Goal: Task Accomplishment & Management: Use online tool/utility

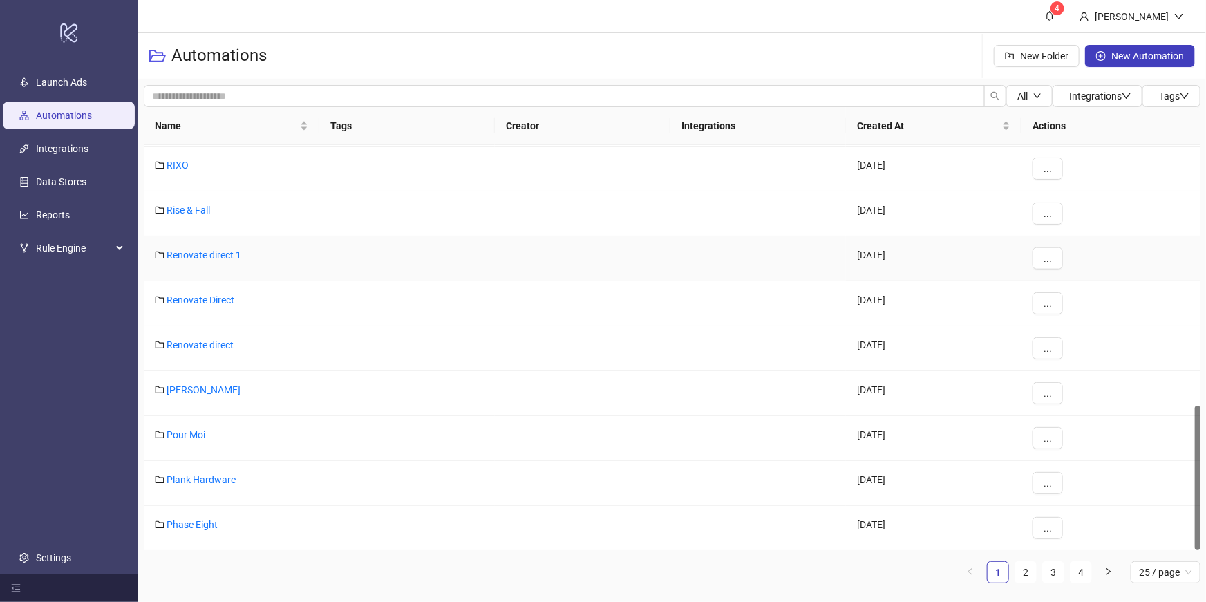
scroll to position [726, 0]
click at [1032, 574] on link "2" at bounding box center [1025, 572] width 21 height 21
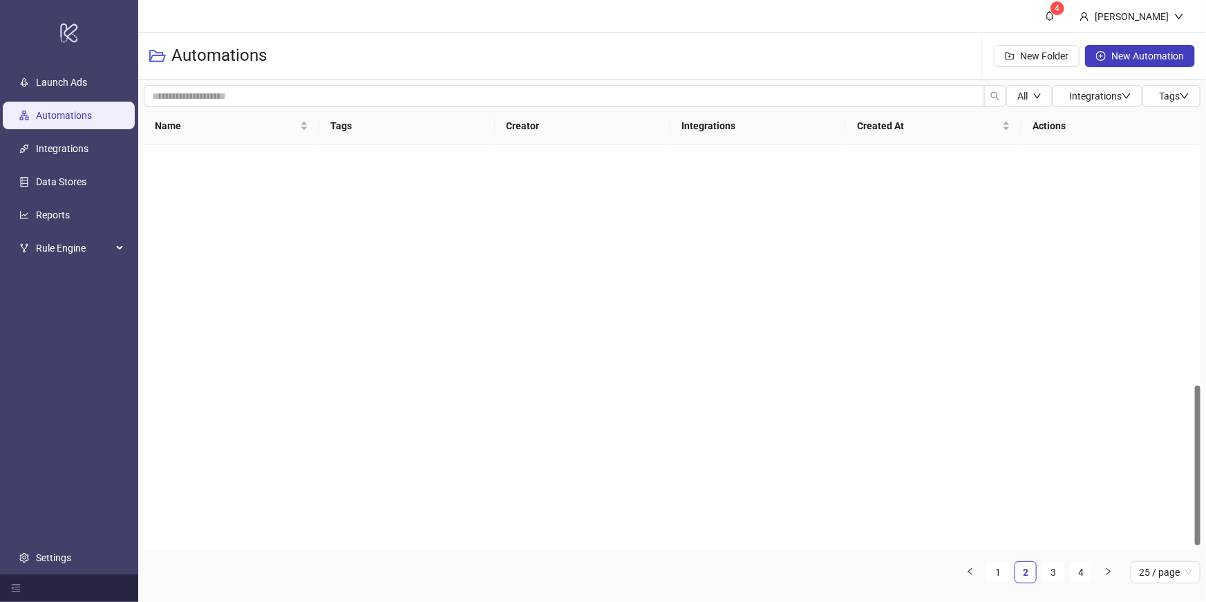
scroll to position [0, 0]
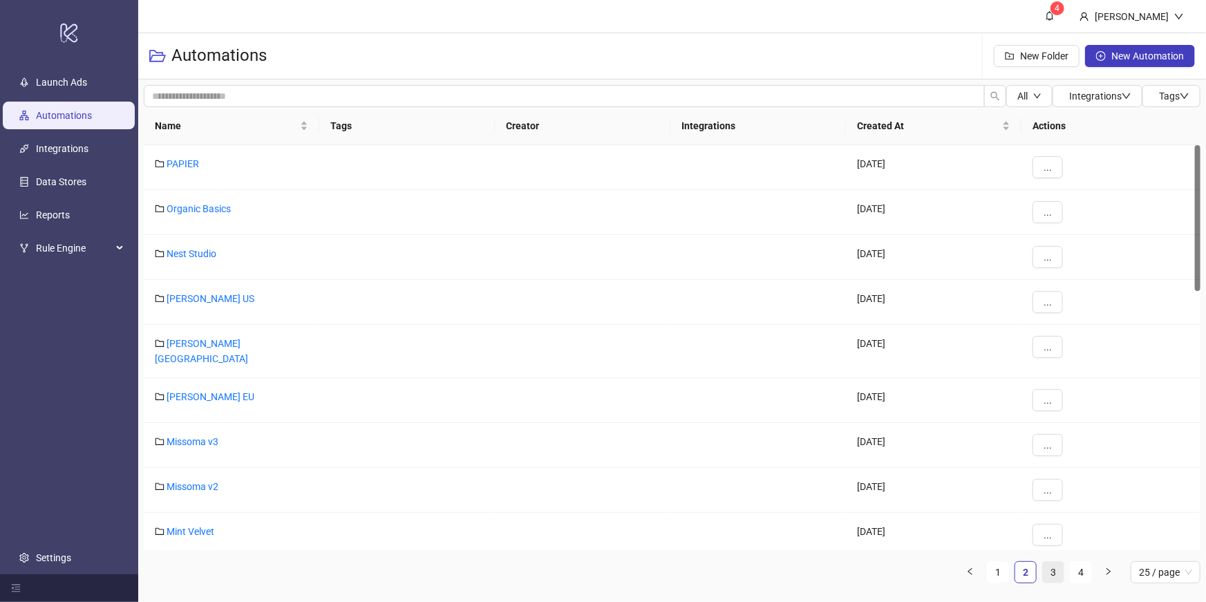
click at [1048, 574] on link "3" at bounding box center [1053, 572] width 21 height 21
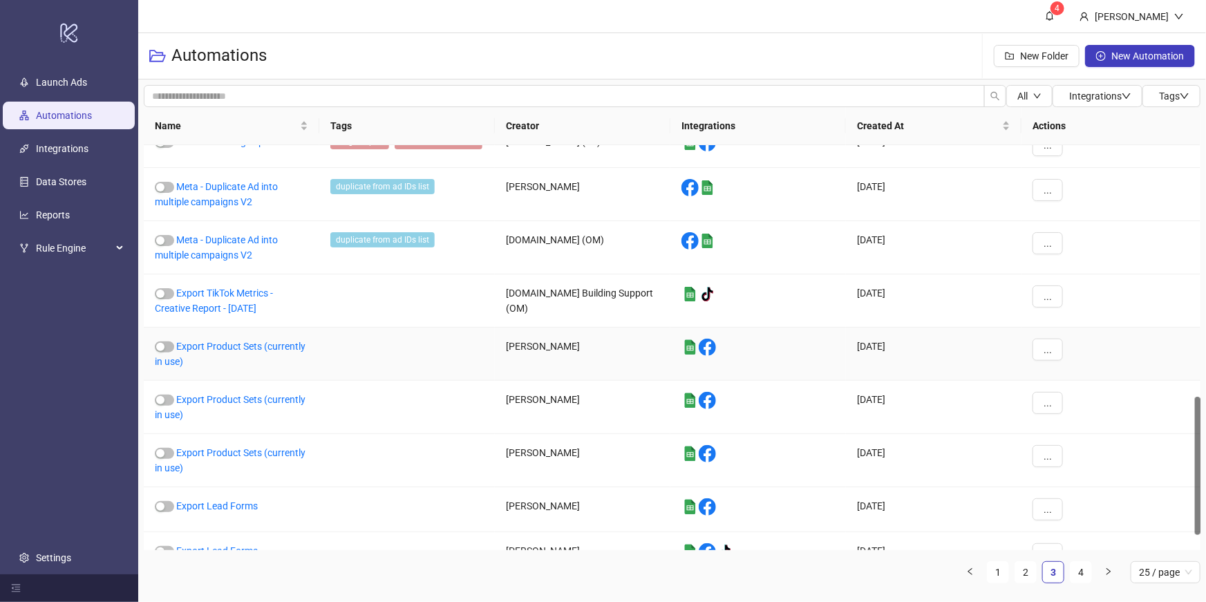
scroll to position [776, 0]
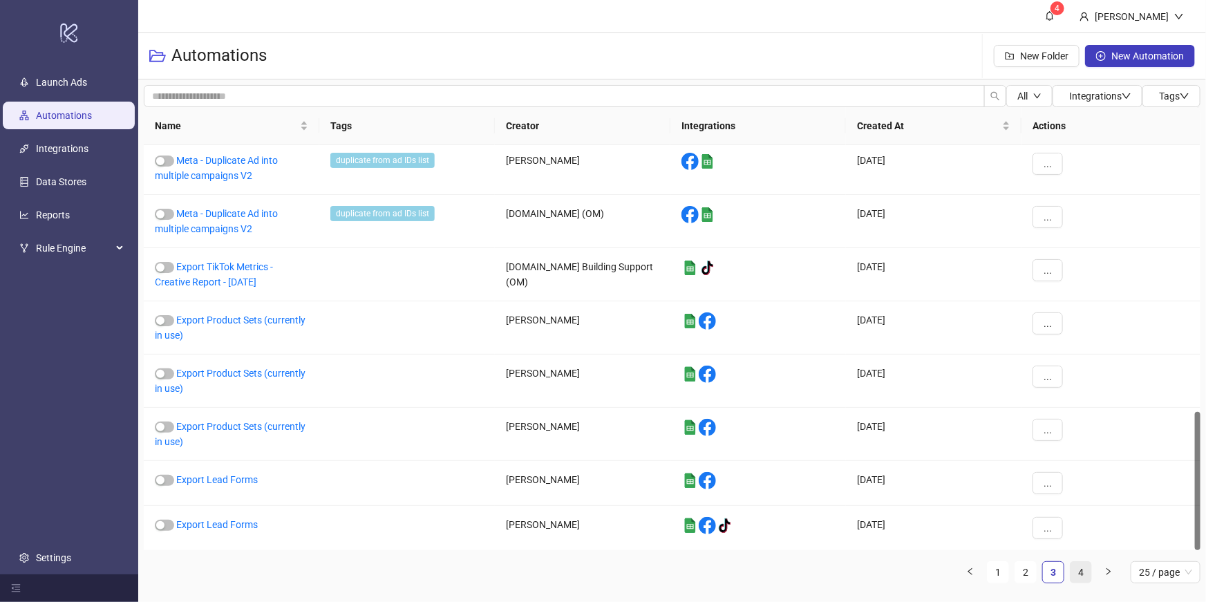
click at [1078, 569] on link "4" at bounding box center [1081, 572] width 21 height 21
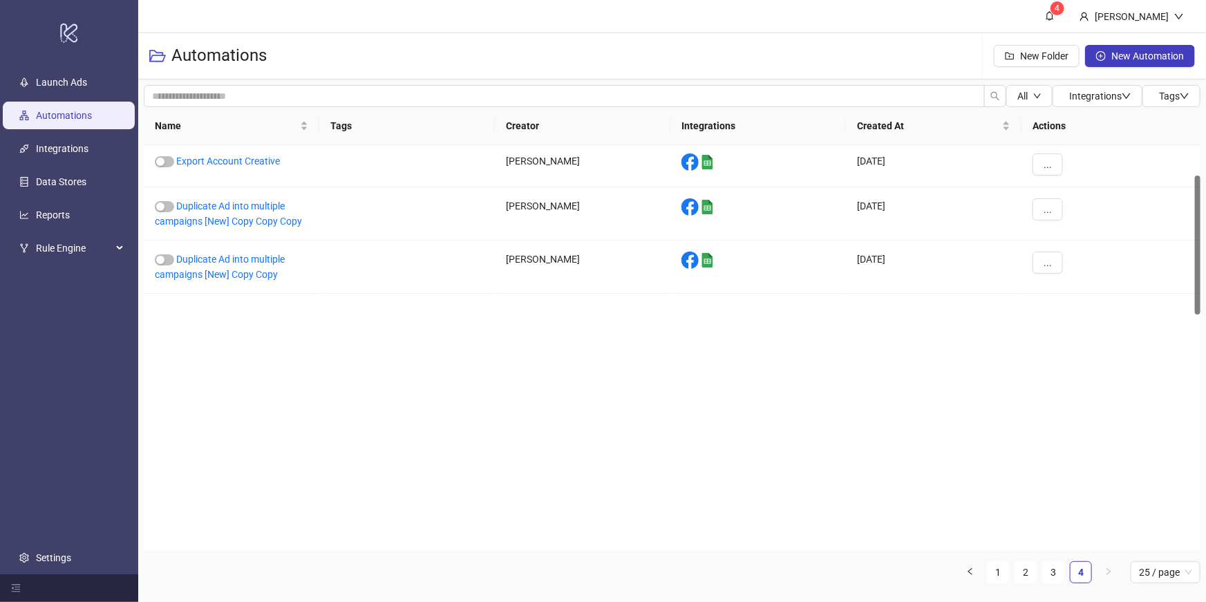
scroll to position [771, 0]
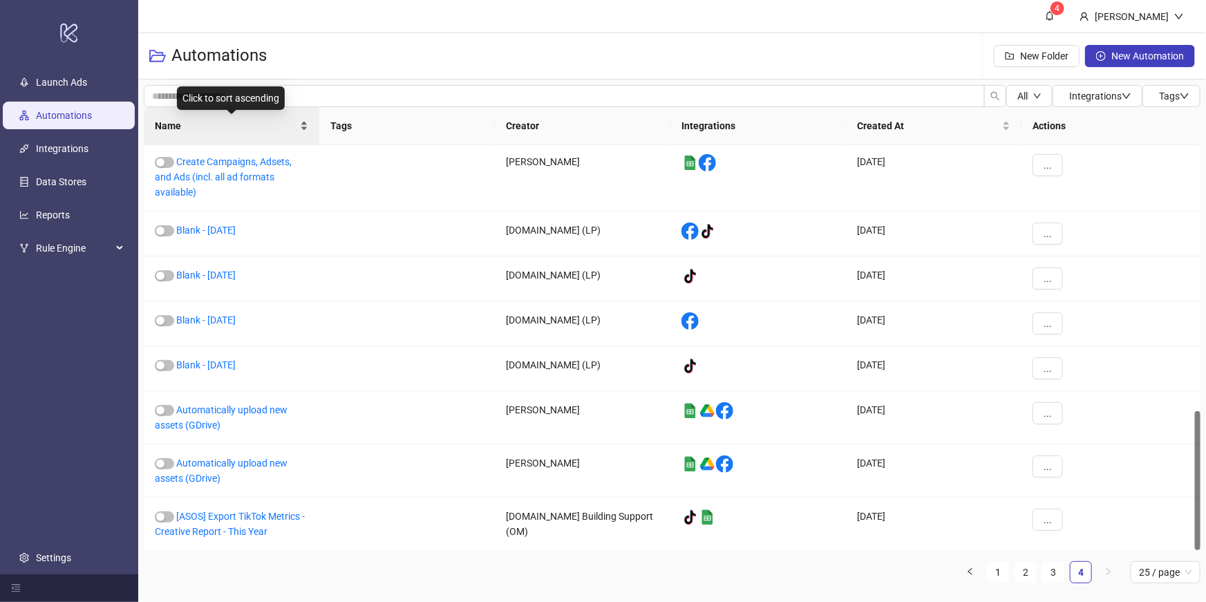
click at [270, 131] on span "Name" at bounding box center [226, 125] width 142 height 15
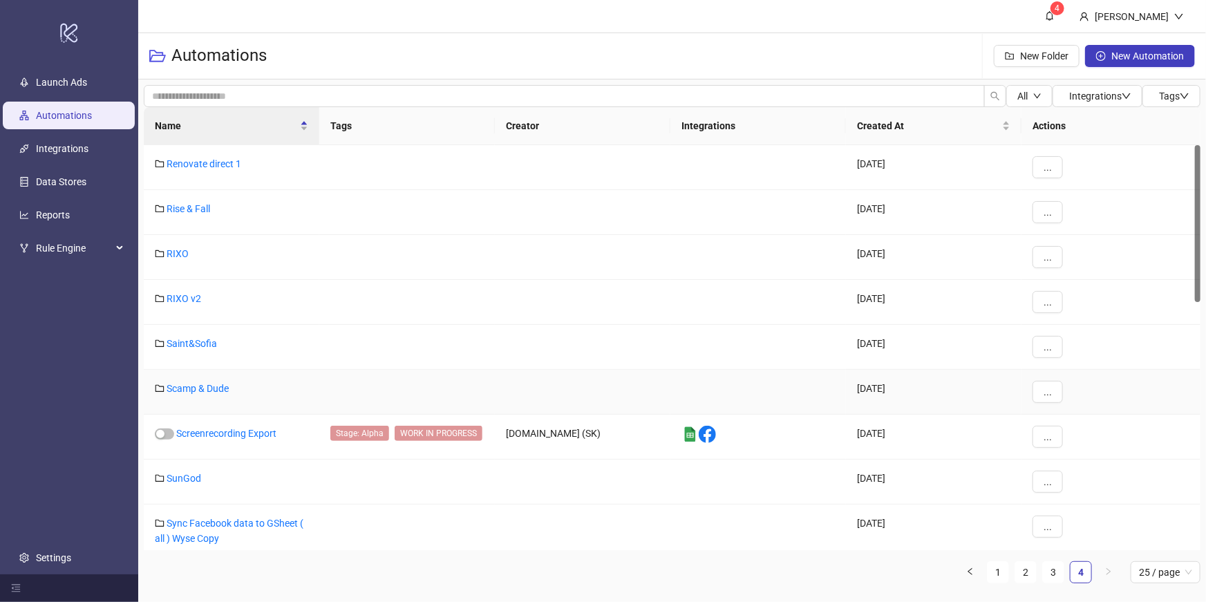
scroll to position [0, 0]
click at [1156, 566] on span "25 / page" at bounding box center [1165, 572] width 53 height 21
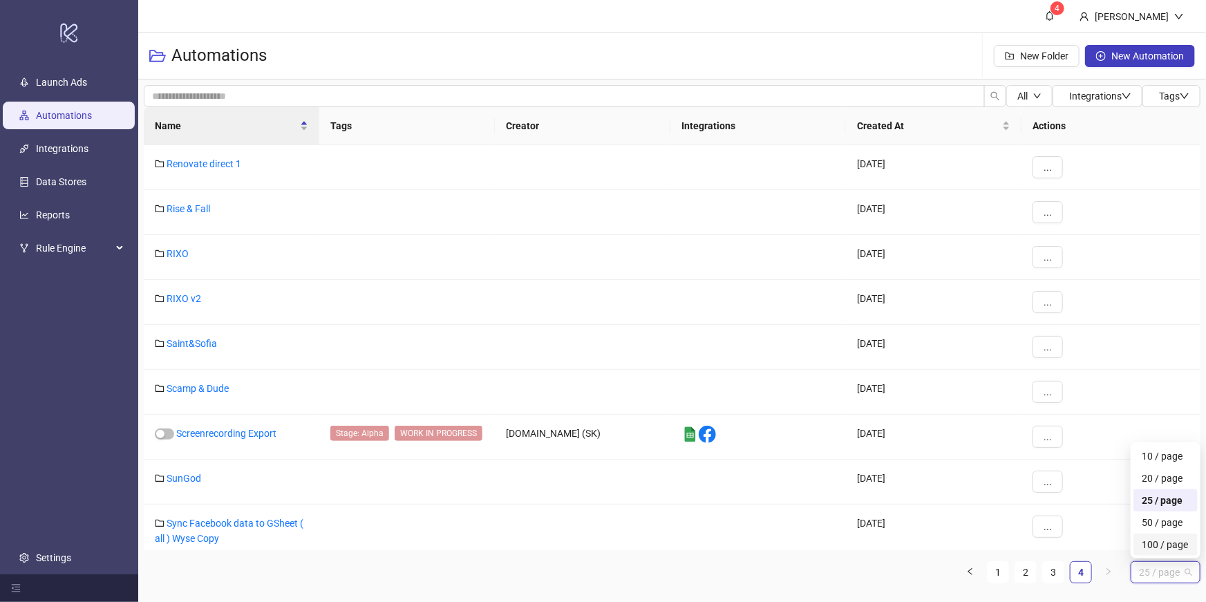
click at [1141, 540] on div "100 / page" at bounding box center [1166, 545] width 64 height 22
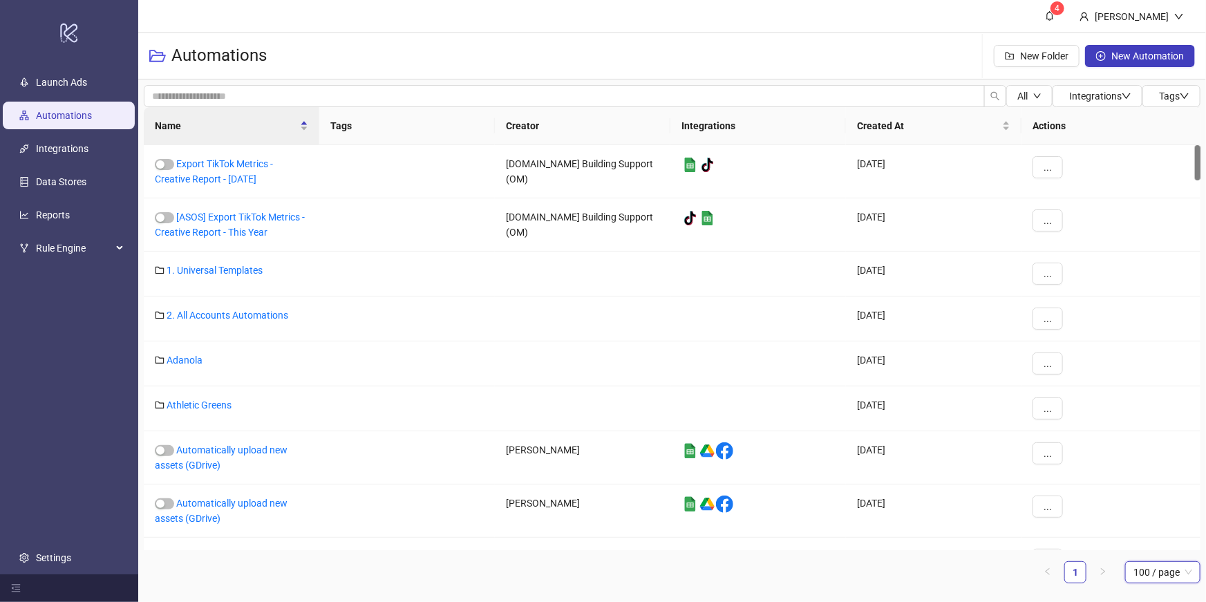
click at [548, 131] on th "Creator" at bounding box center [583, 126] width 176 height 38
click at [234, 133] on div "Name" at bounding box center [231, 125] width 153 height 15
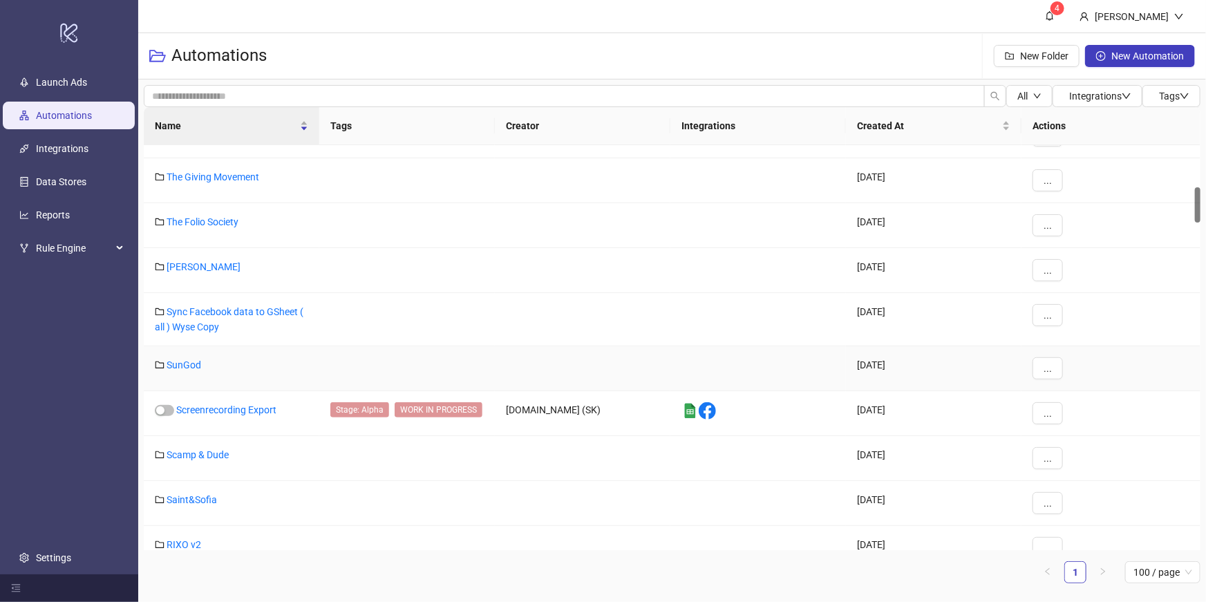
scroll to position [482, 0]
click at [238, 128] on span "Name" at bounding box center [226, 125] width 142 height 15
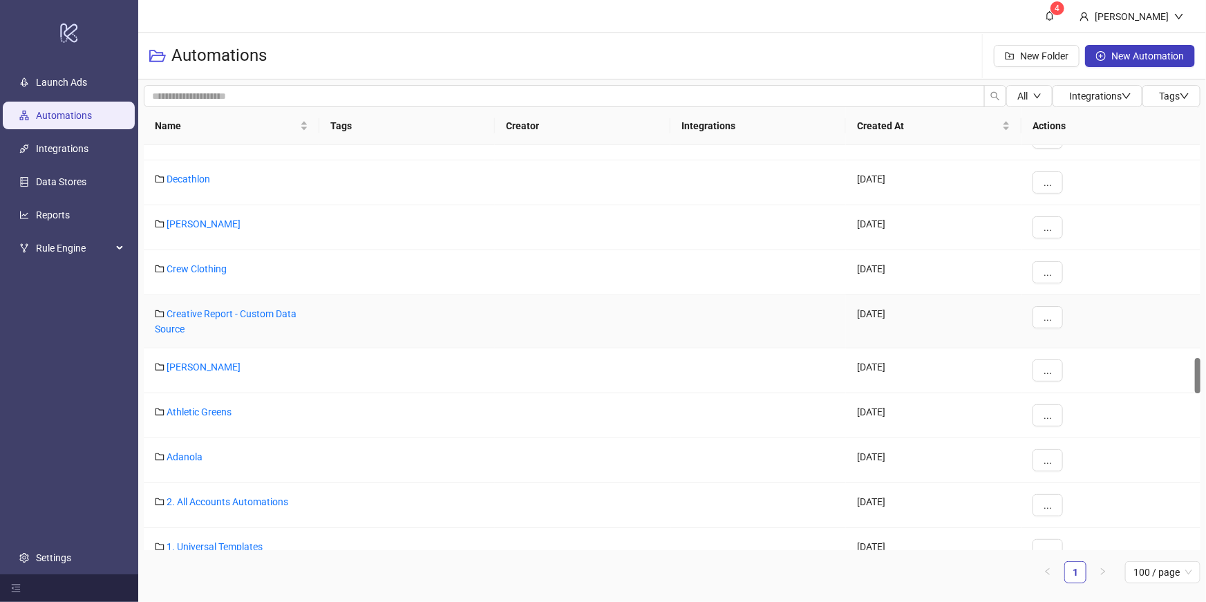
scroll to position [2420, 0]
click at [207, 268] on link "Crew Clothing" at bounding box center [197, 268] width 60 height 11
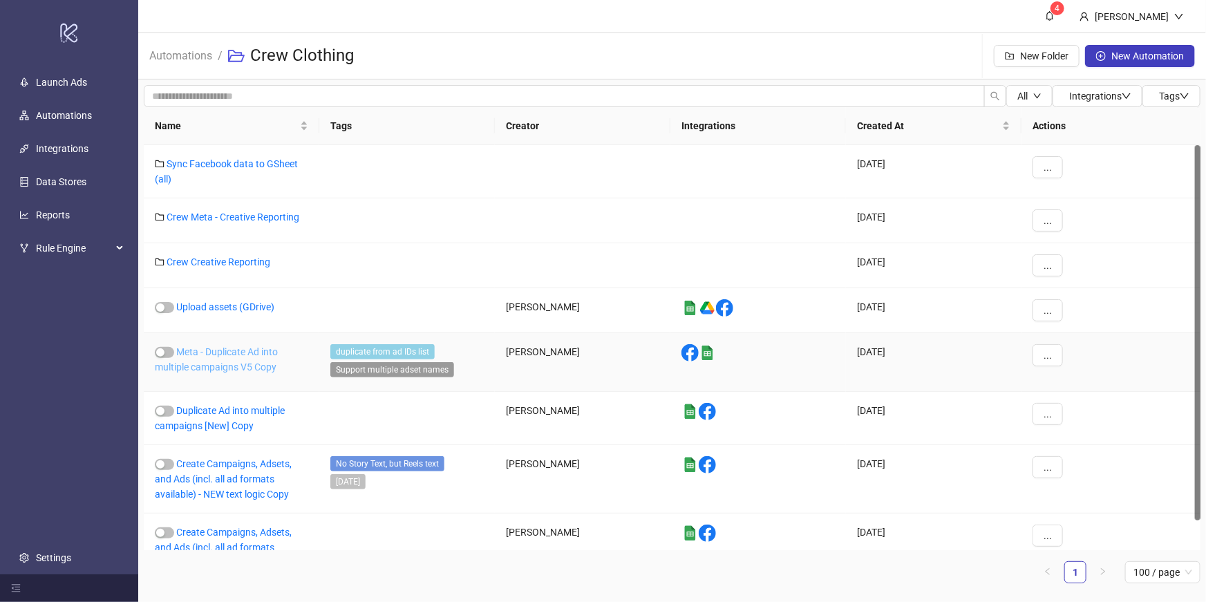
click at [212, 362] on link "Meta - Duplicate Ad into multiple campaigns V5 Copy" at bounding box center [216, 359] width 123 height 26
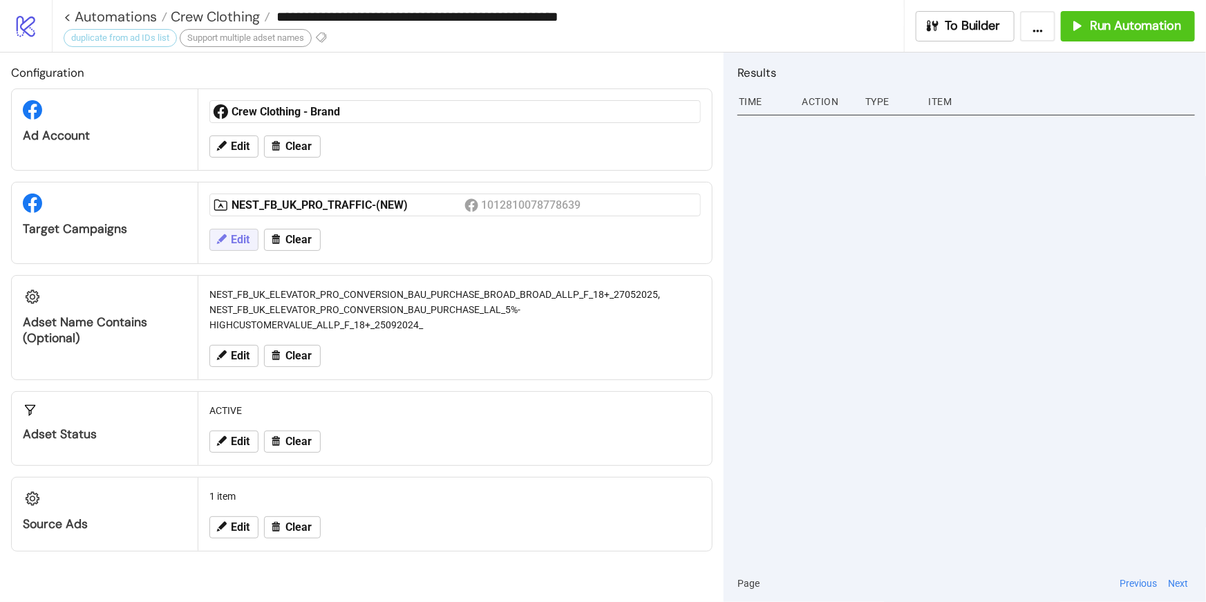
click at [236, 247] on button "Edit" at bounding box center [233, 240] width 49 height 22
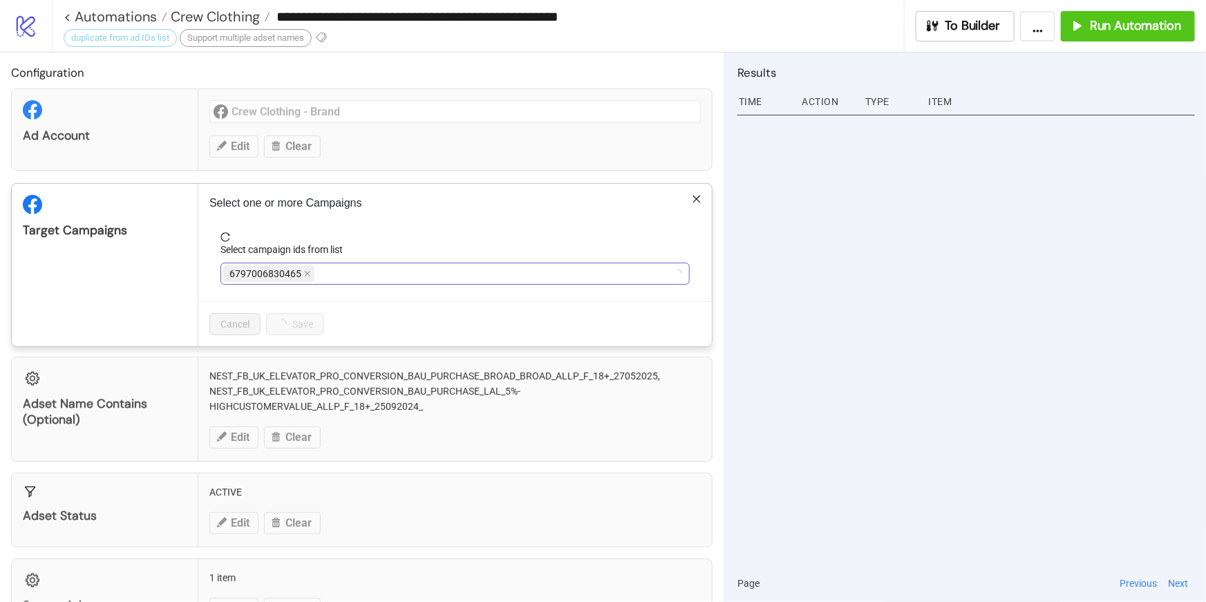
click at [311, 275] on span "6797006830465" at bounding box center [268, 273] width 91 height 17
click at [306, 272] on span "NEST_FB_UK_PRO_TRAFFIC-(NEW)" at bounding box center [305, 273] width 152 height 15
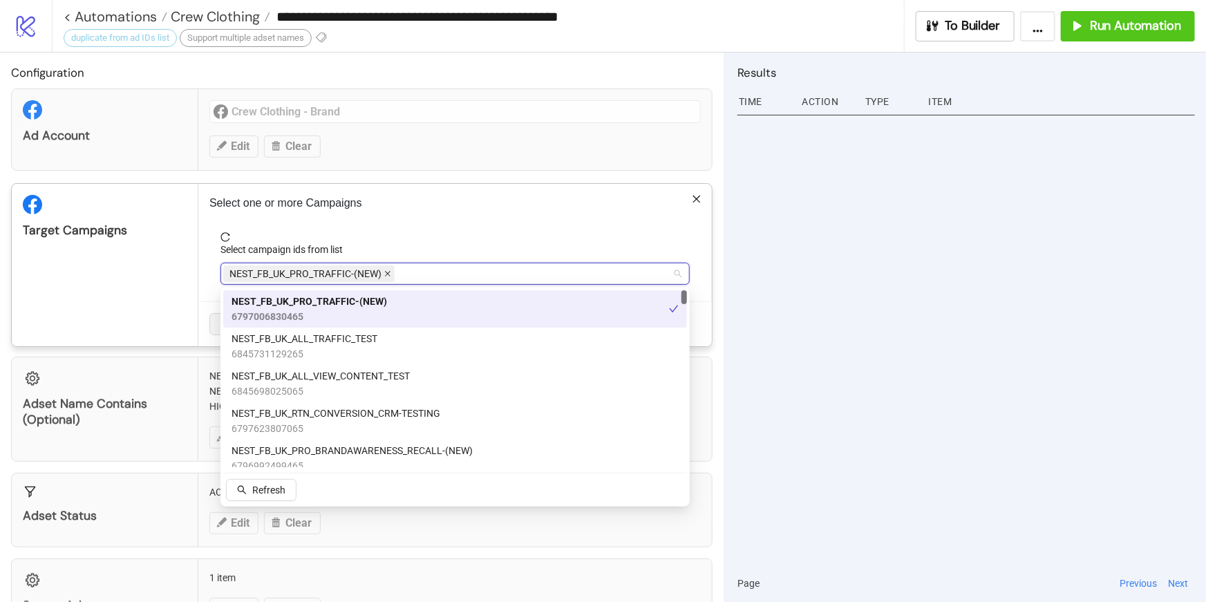
click at [389, 272] on icon "close" at bounding box center [388, 275] width 6 height 6
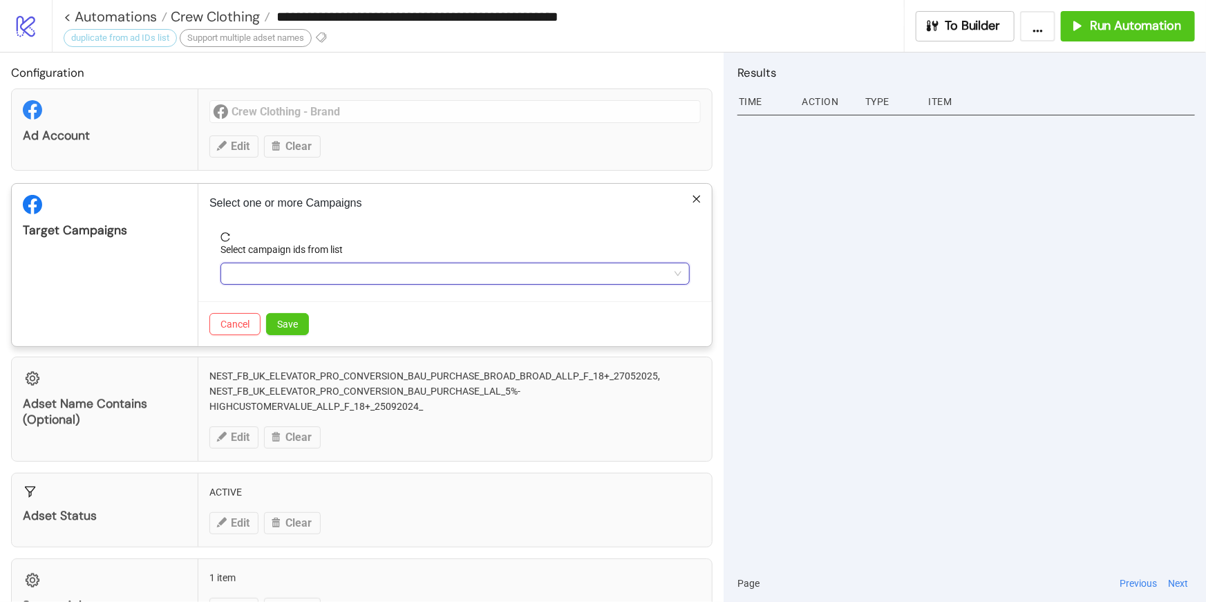
click at [389, 271] on div at bounding box center [447, 273] width 449 height 19
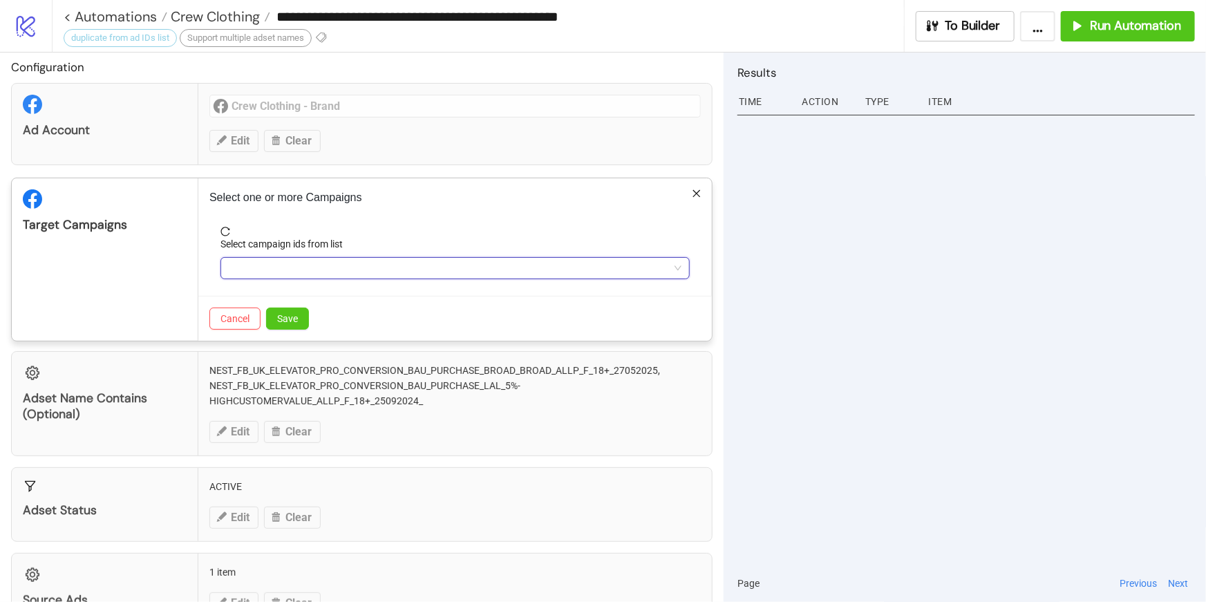
click at [377, 268] on div at bounding box center [447, 268] width 449 height 19
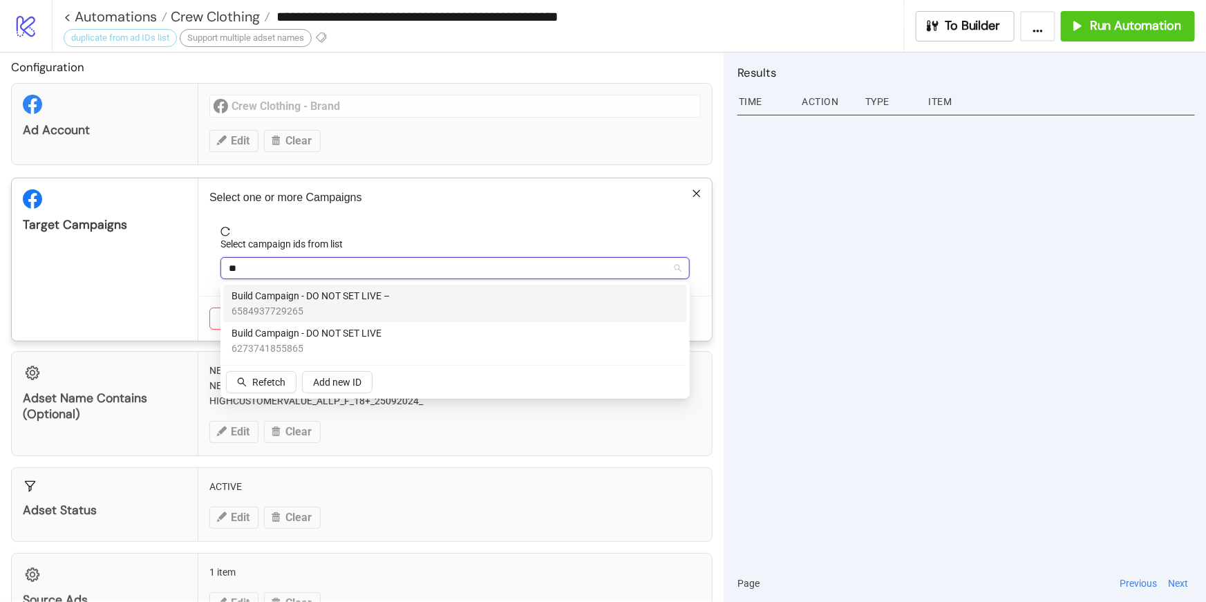
type input "*"
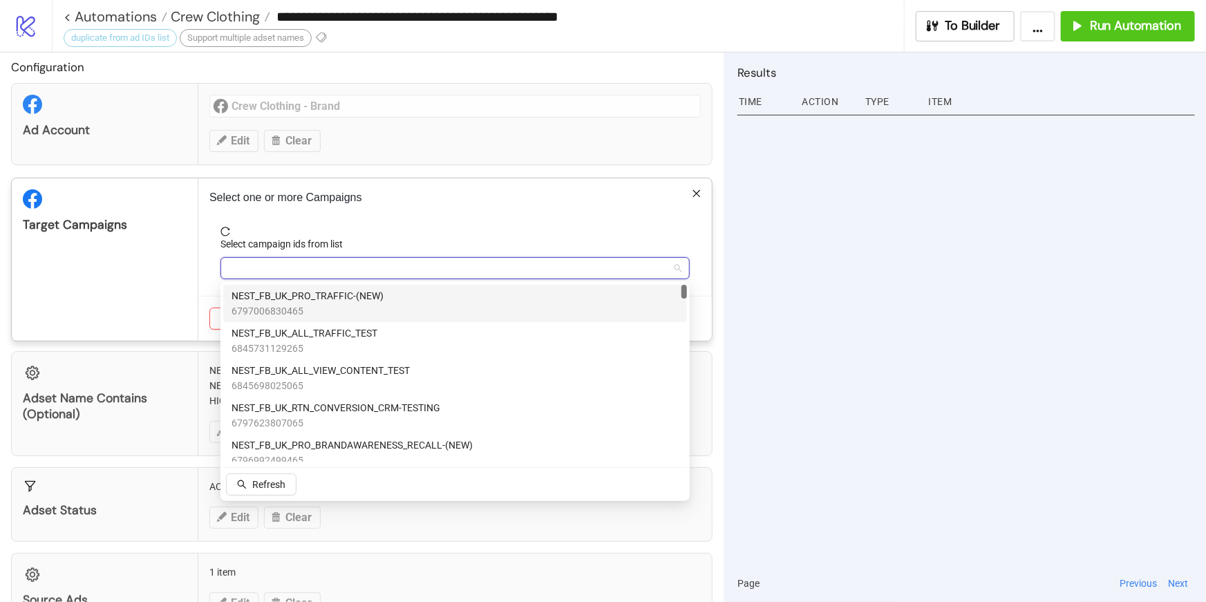
type input "*"
click at [336, 303] on span "6701184972065" at bounding box center [322, 310] width 180 height 15
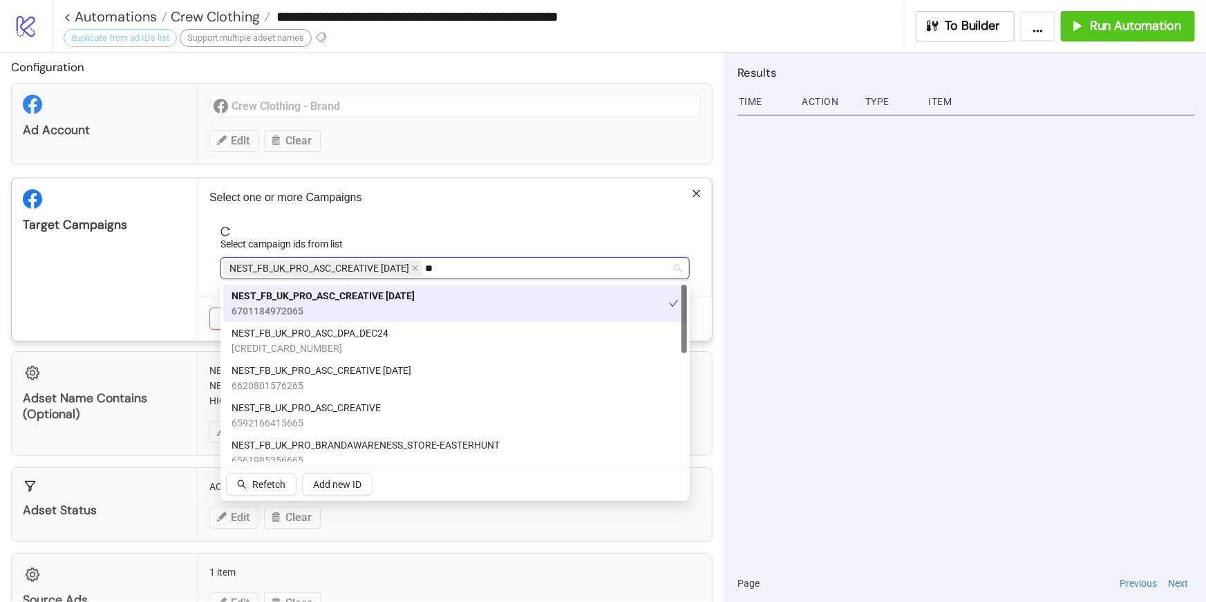
type input "*"
click at [484, 238] on div "Select campaign ids from list" at bounding box center [455, 246] width 469 height 21
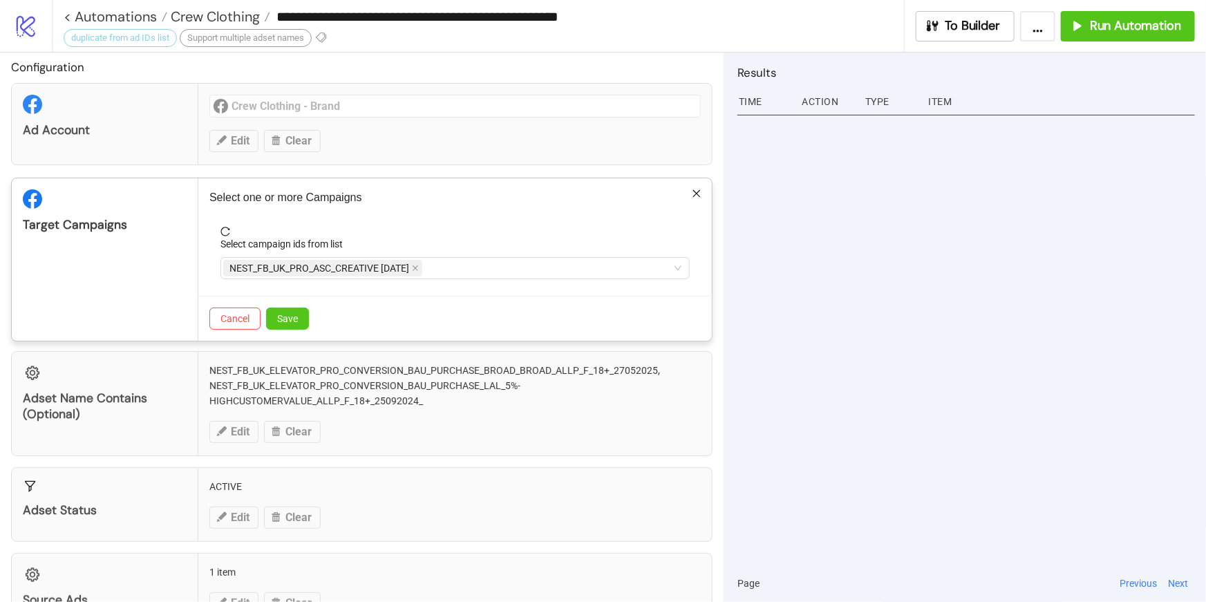
click at [270, 431] on div "**********" at bounding box center [603, 301] width 1206 height 602
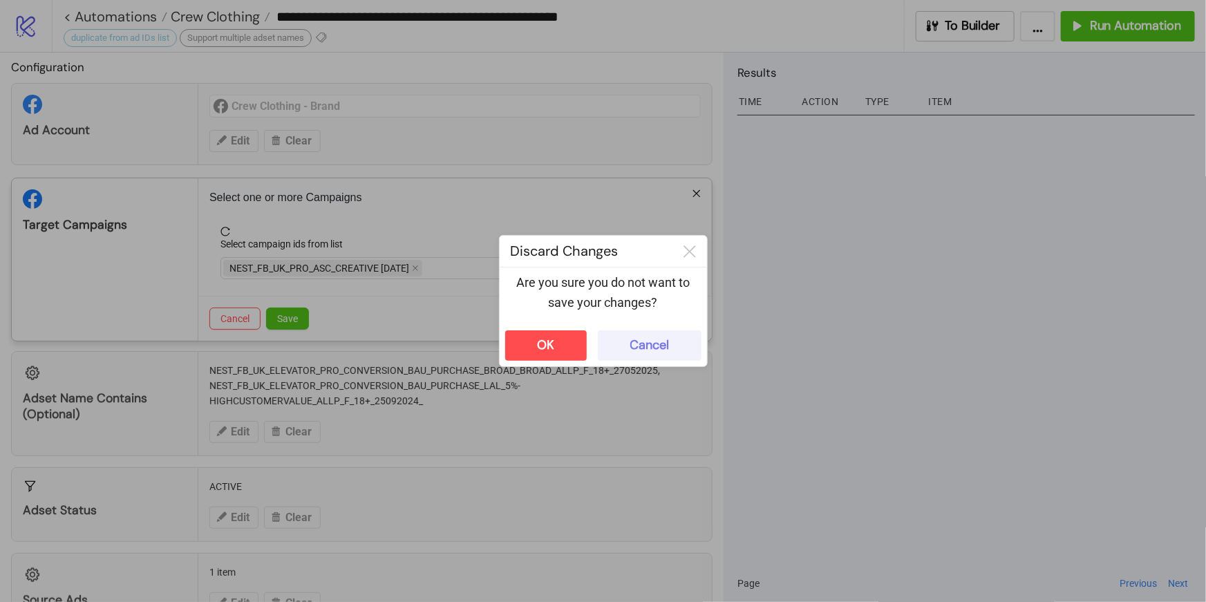
click at [650, 350] on div "Cancel" at bounding box center [649, 345] width 39 height 16
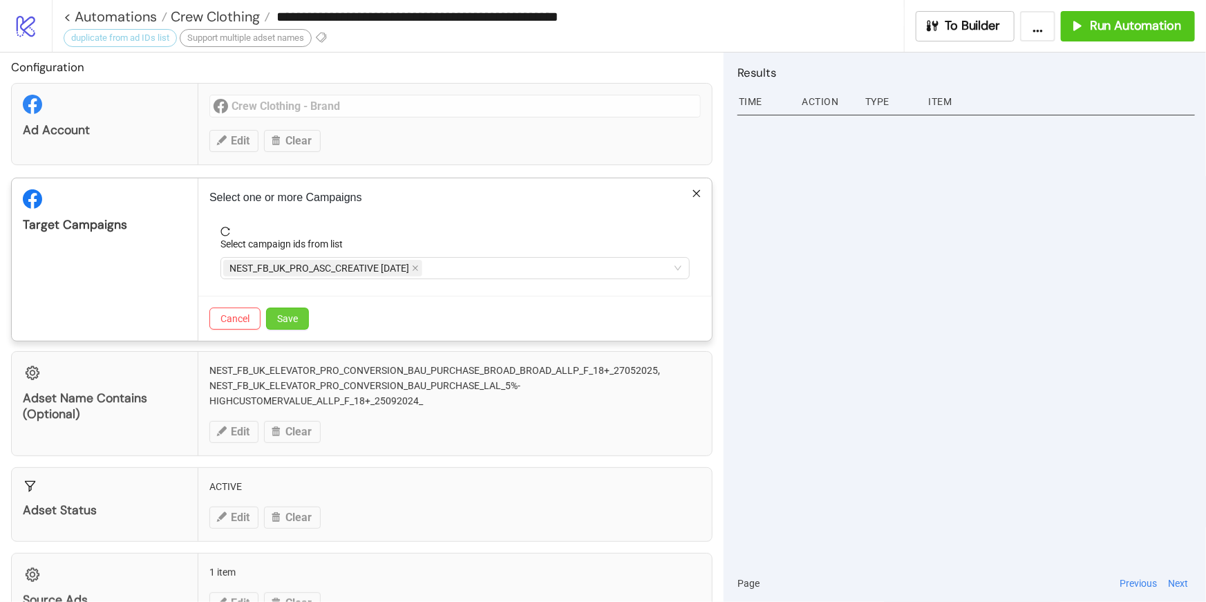
click at [285, 310] on button "Save" at bounding box center [287, 319] width 43 height 22
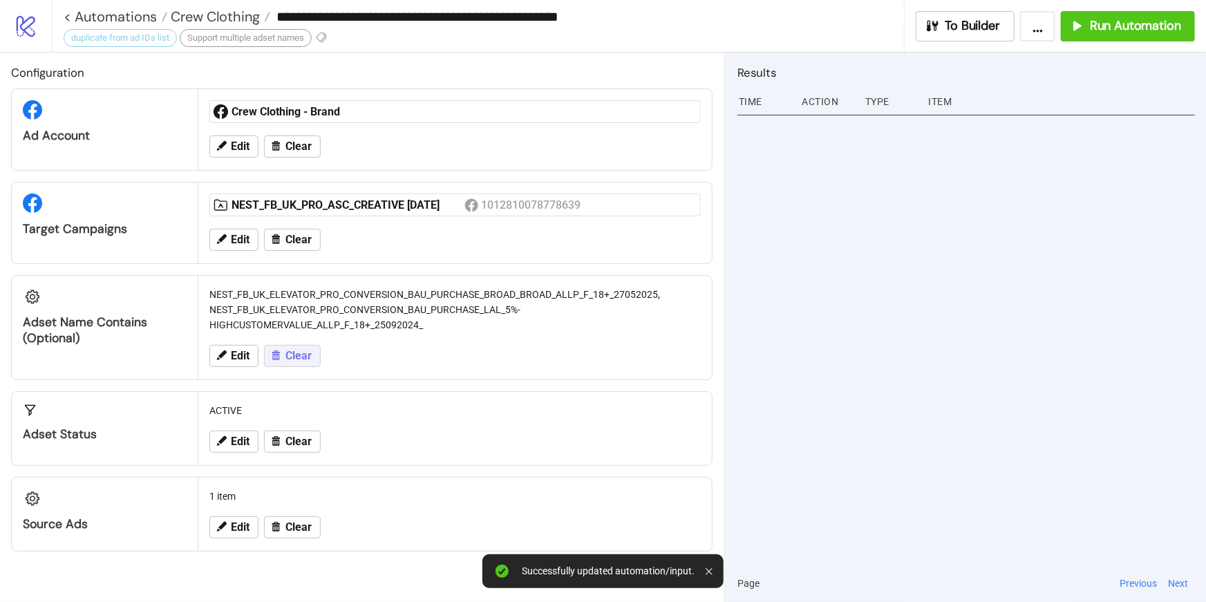
click at [301, 350] on span "Clear" at bounding box center [298, 356] width 26 height 12
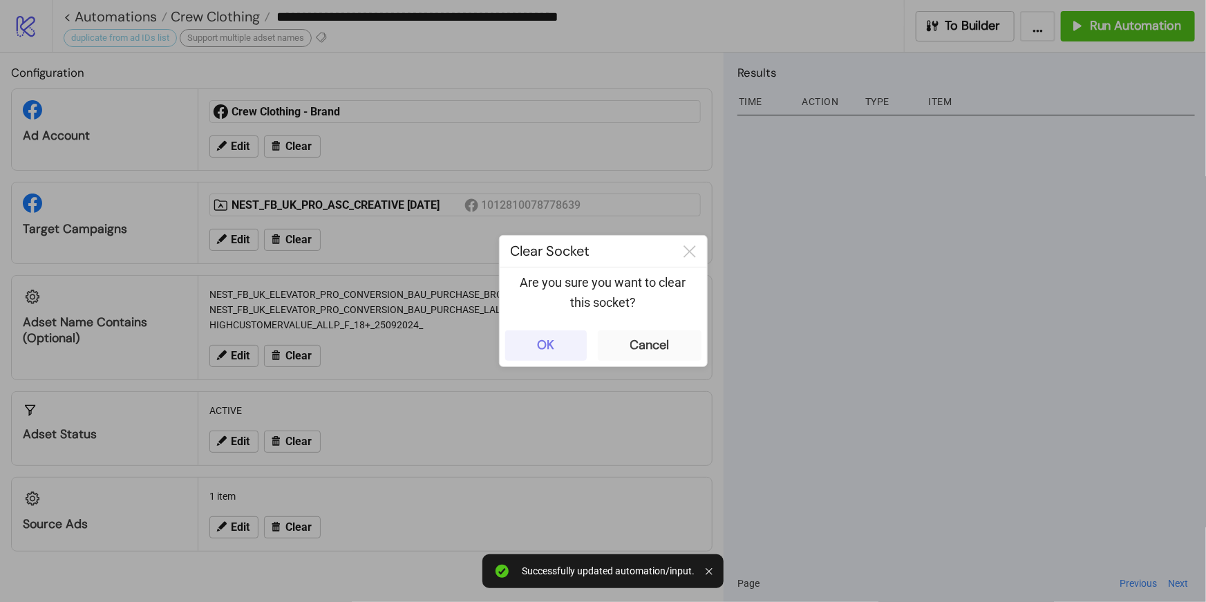
click at [547, 353] on div "OK" at bounding box center [545, 345] width 17 height 16
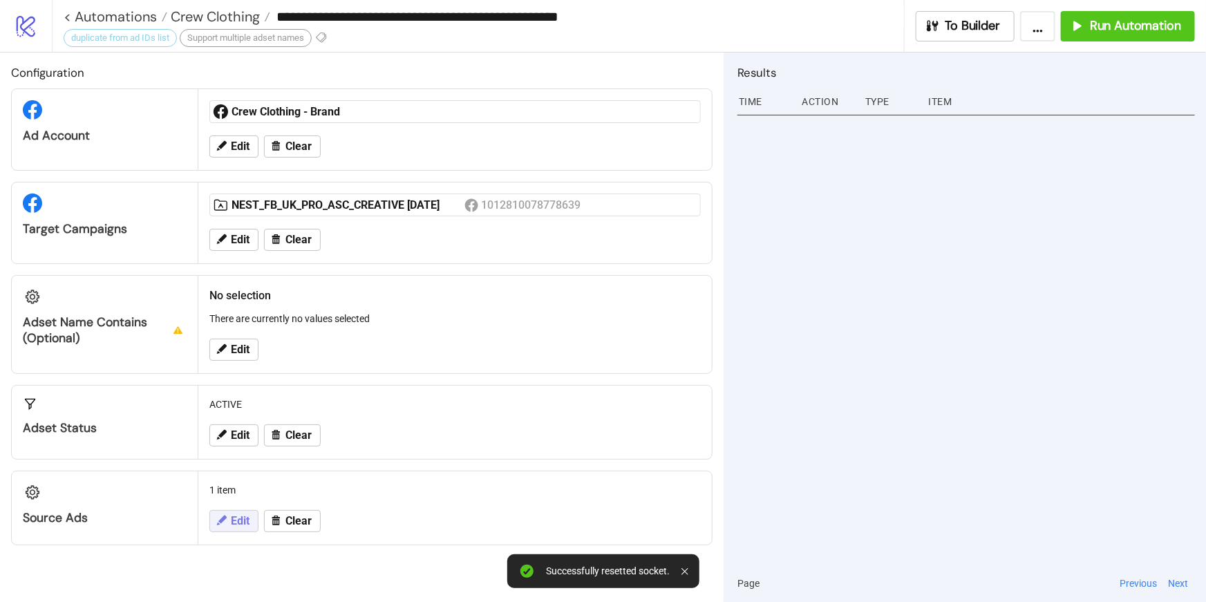
click at [247, 521] on span "Edit" at bounding box center [240, 521] width 19 height 12
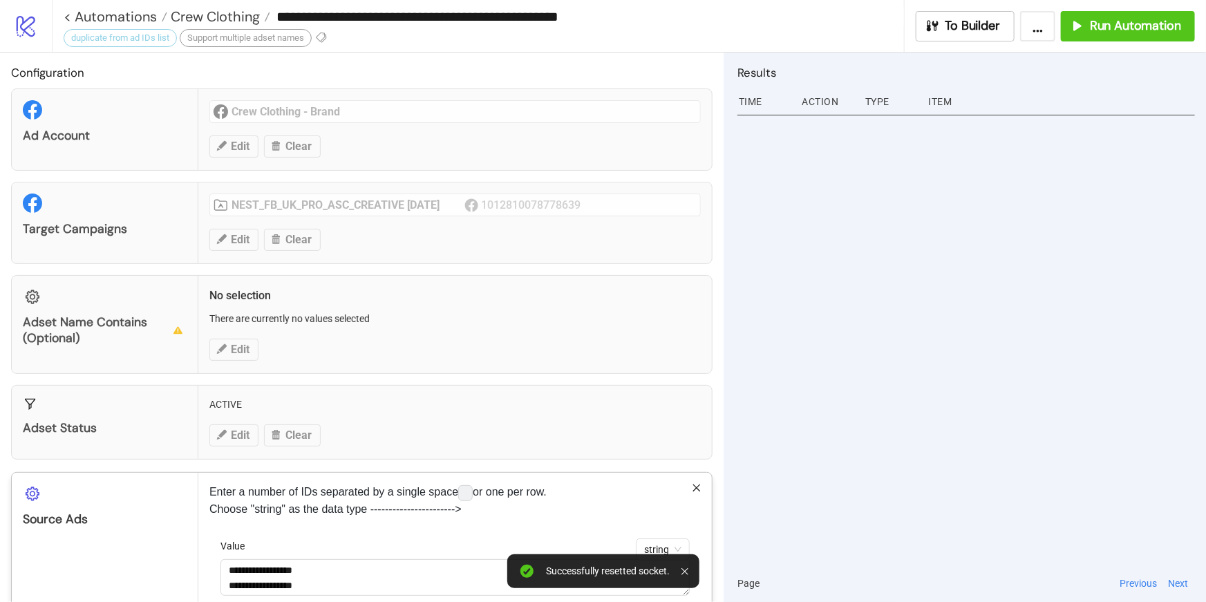
scroll to position [75, 0]
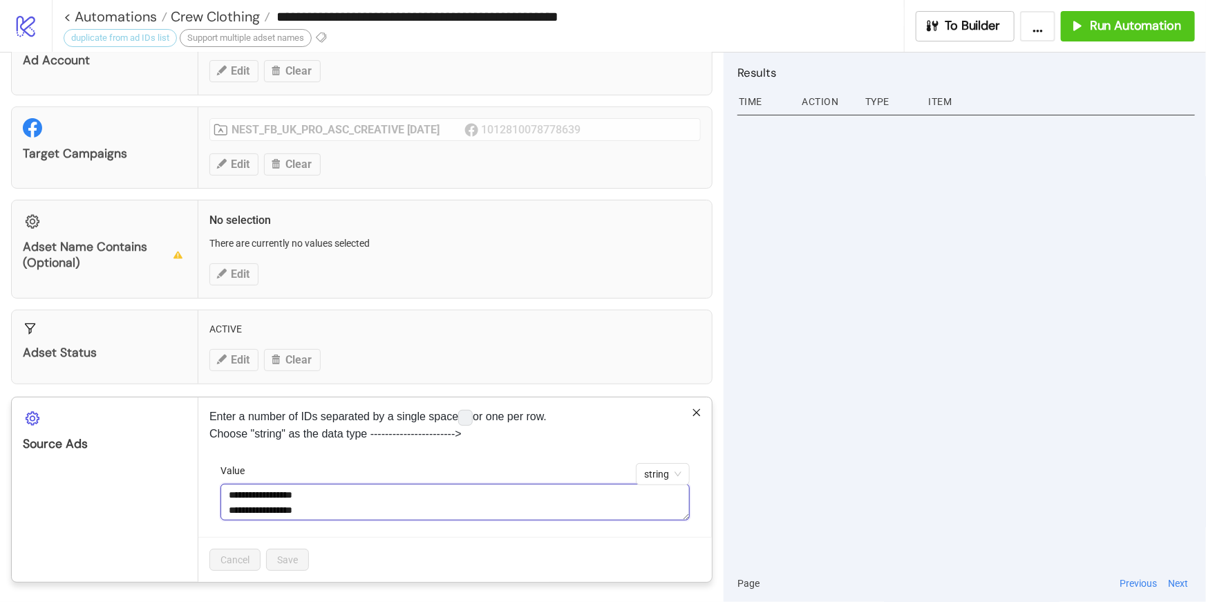
drag, startPoint x: 392, startPoint y: 505, endPoint x: 283, endPoint y: 482, distance: 111.7
click at [283, 484] on textarea "**********" at bounding box center [455, 502] width 469 height 37
paste textarea "**********"
drag, startPoint x: 329, startPoint y: 492, endPoint x: 213, endPoint y: 492, distance: 116.1
click at [213, 492] on form "**********" at bounding box center [454, 500] width 491 height 75
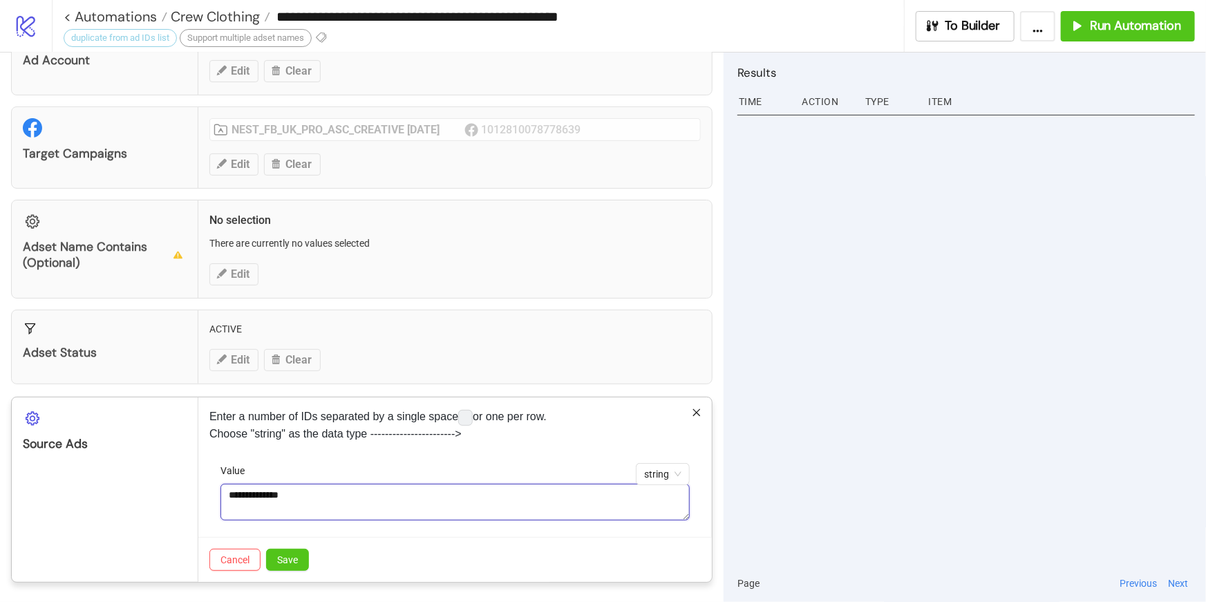
click at [277, 496] on textarea "**********" at bounding box center [455, 502] width 469 height 37
click at [347, 501] on textarea "**********" at bounding box center [455, 502] width 469 height 37
type textarea "**********"
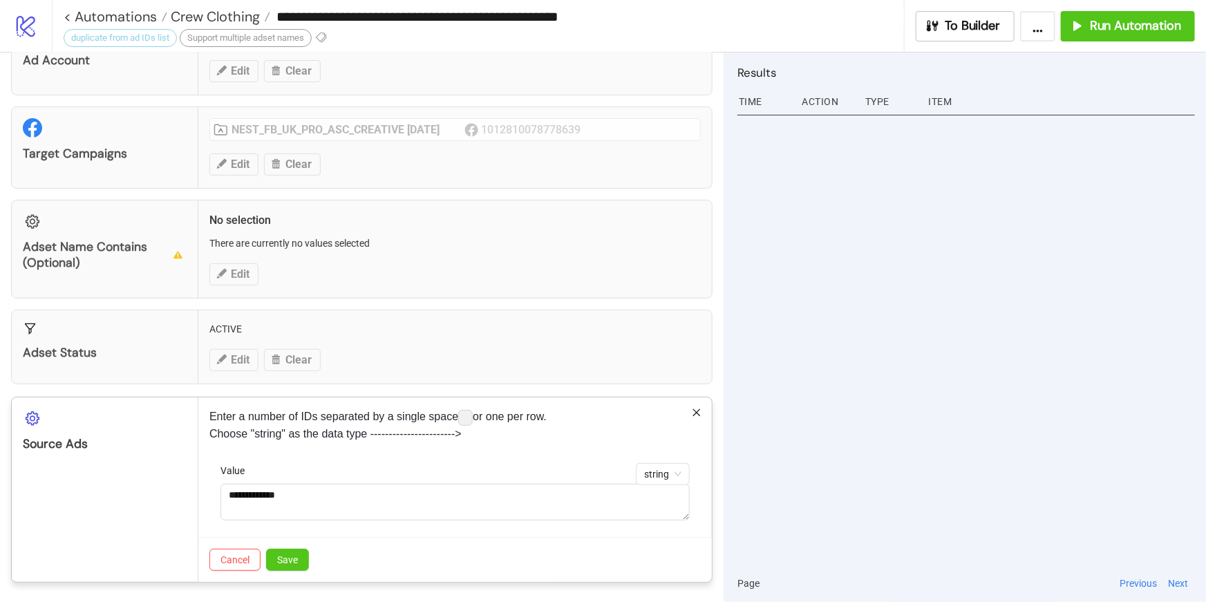
click at [484, 451] on div "**********" at bounding box center [455, 489] width 514 height 185
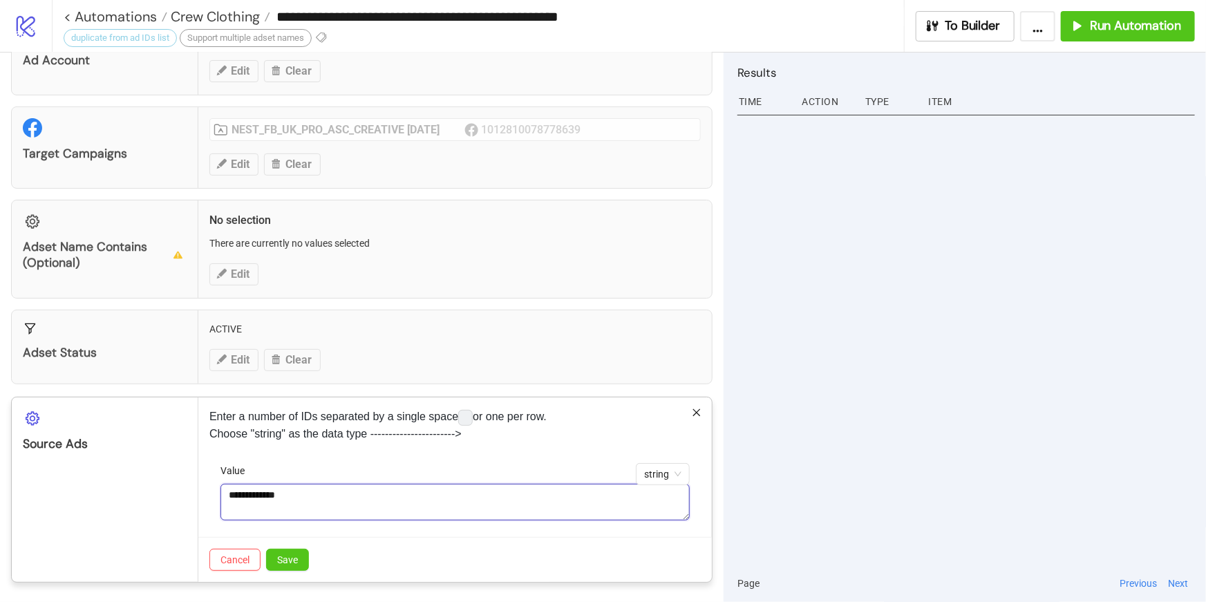
drag, startPoint x: 313, startPoint y: 491, endPoint x: 296, endPoint y: 459, distance: 36.8
click at [296, 459] on div "**********" at bounding box center [455, 489] width 514 height 185
click at [299, 500] on textarea "Value" at bounding box center [455, 502] width 469 height 37
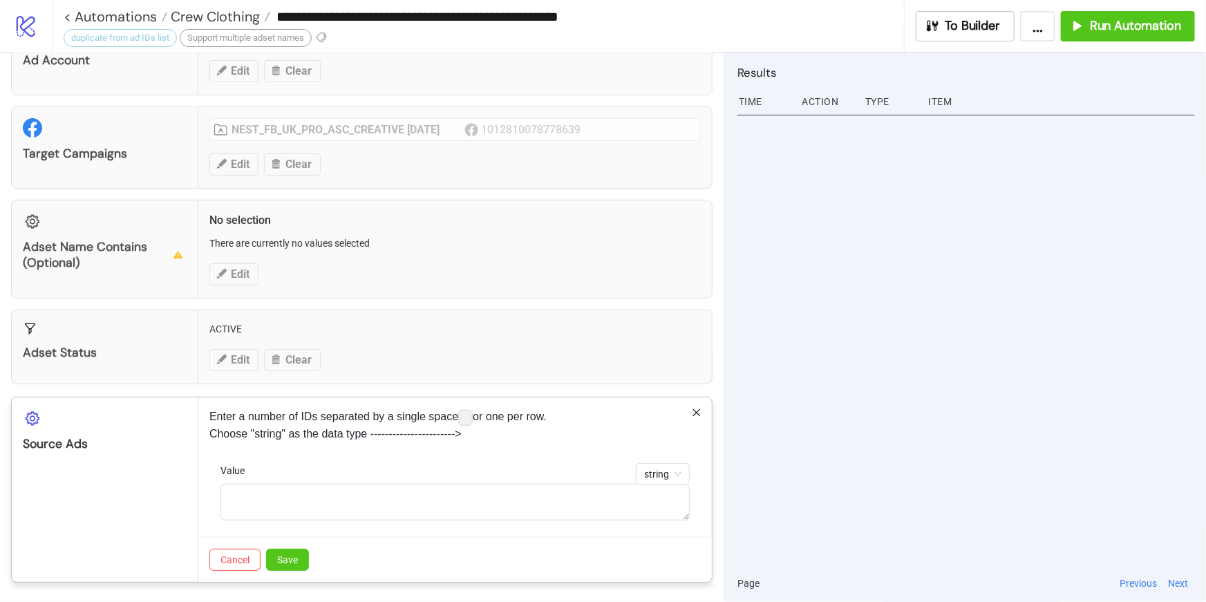
click at [359, 553] on div "Cancel Save" at bounding box center [455, 559] width 514 height 45
click at [243, 558] on span "Cancel" at bounding box center [235, 559] width 29 height 11
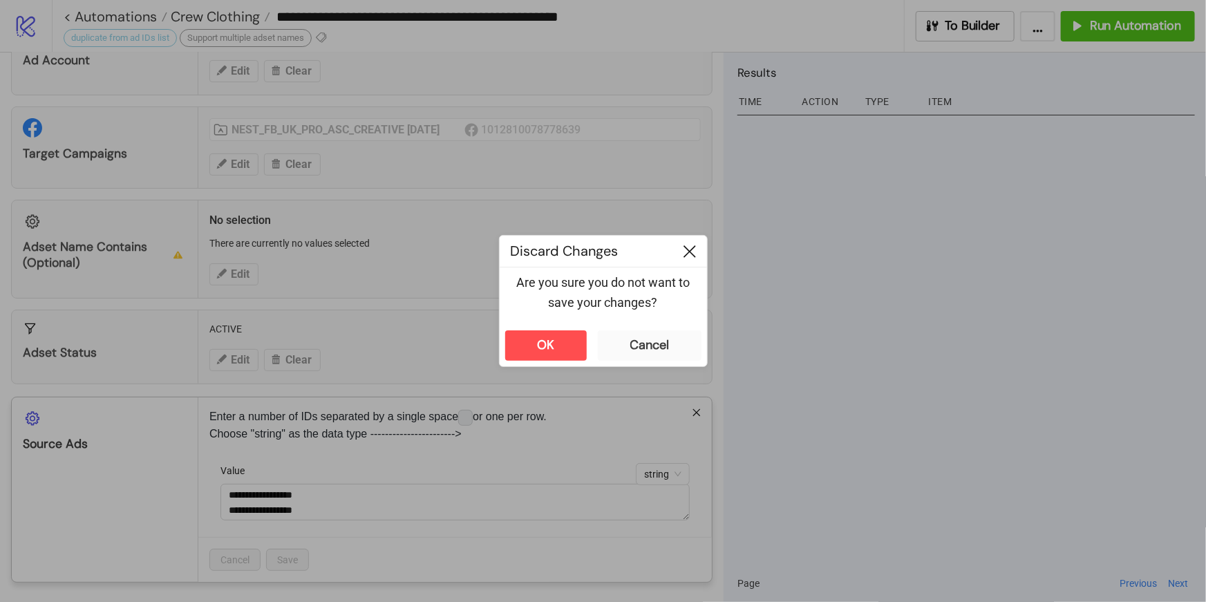
click at [692, 243] on div at bounding box center [690, 251] width 35 height 31
click at [695, 241] on div at bounding box center [690, 251] width 35 height 31
click at [653, 349] on div "Cancel" at bounding box center [649, 345] width 39 height 16
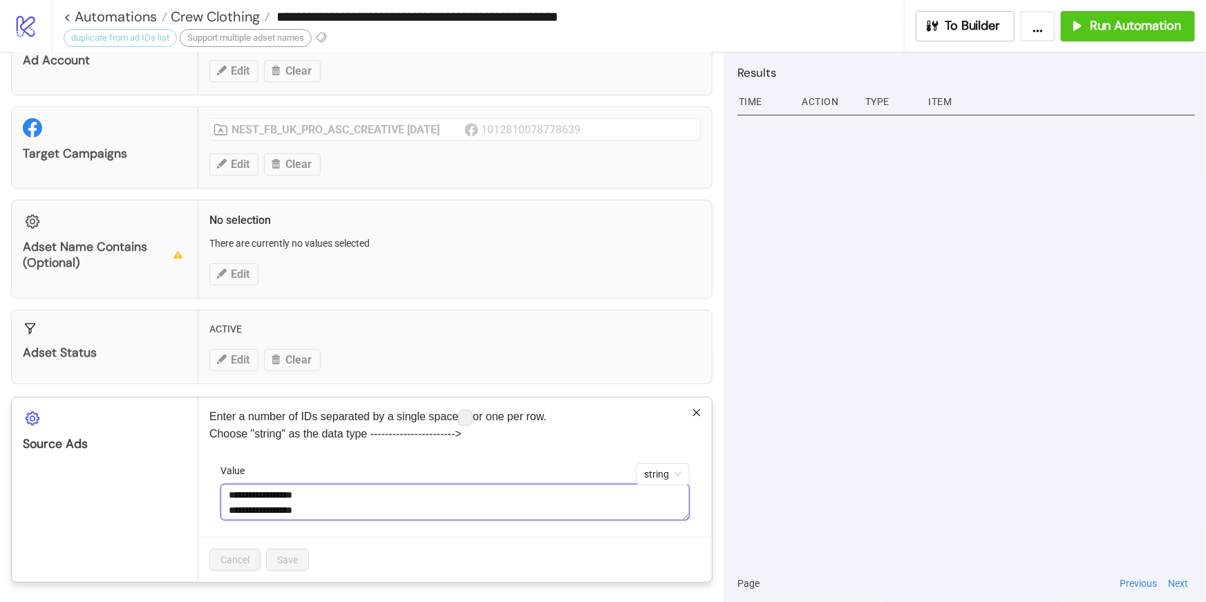
drag, startPoint x: 332, startPoint y: 512, endPoint x: 241, endPoint y: 468, distance: 101.4
click at [241, 468] on div "**********" at bounding box center [455, 492] width 469 height 58
paste textarea "**********"
type textarea "**********"
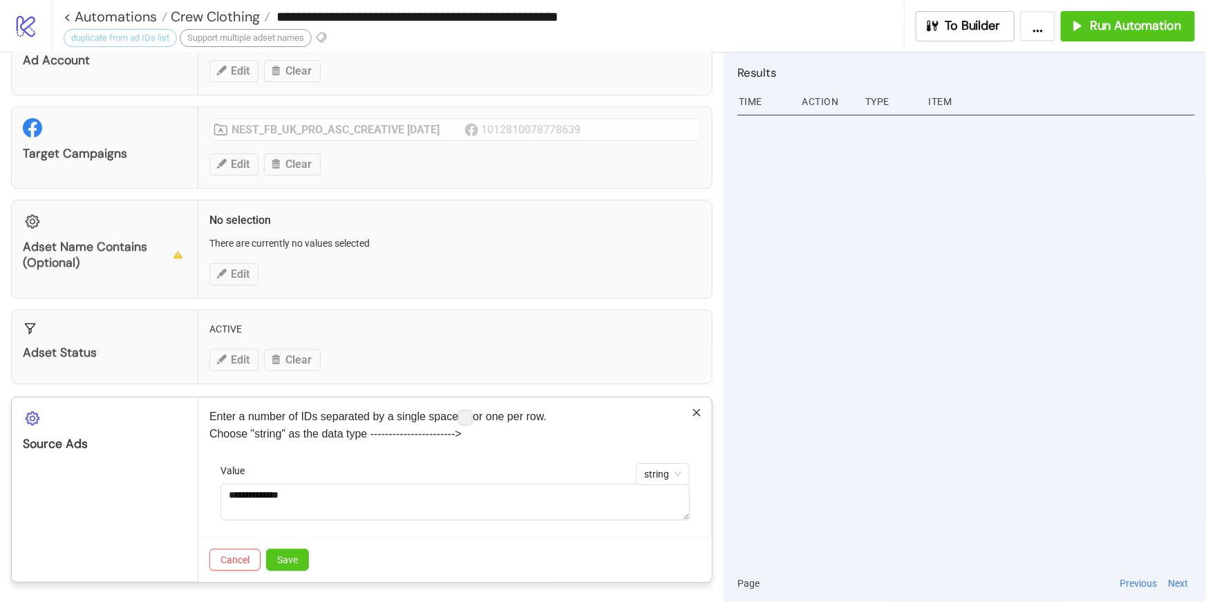
click at [403, 472] on div "Value" at bounding box center [455, 473] width 469 height 21
click at [297, 550] on button "Save" at bounding box center [287, 560] width 43 height 22
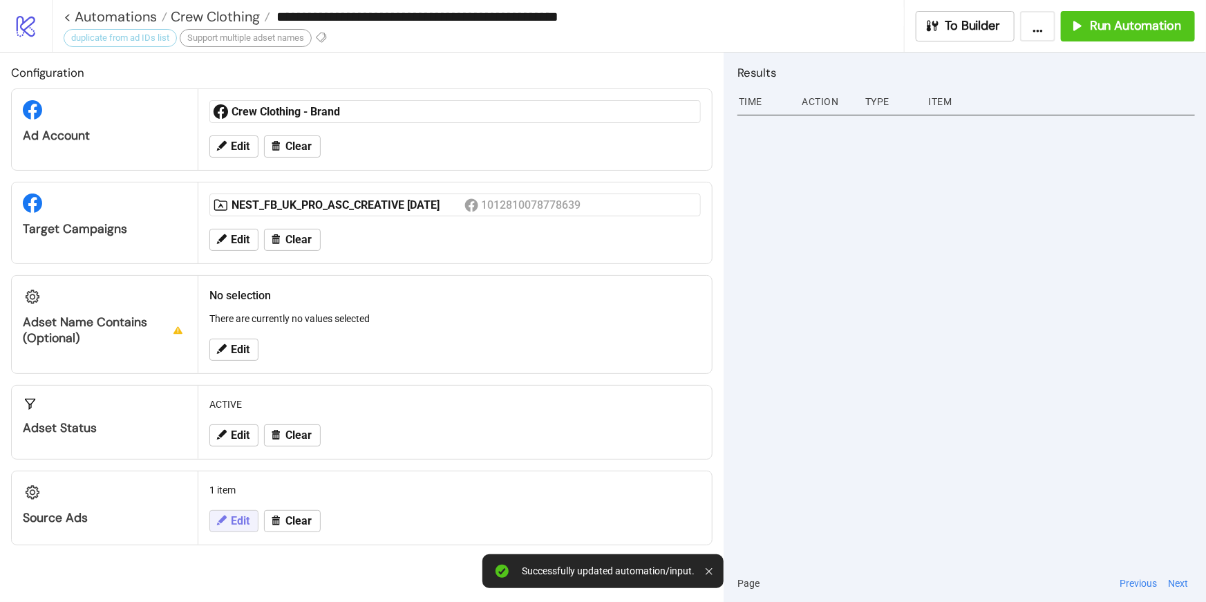
click at [235, 516] on span "Edit" at bounding box center [240, 521] width 19 height 12
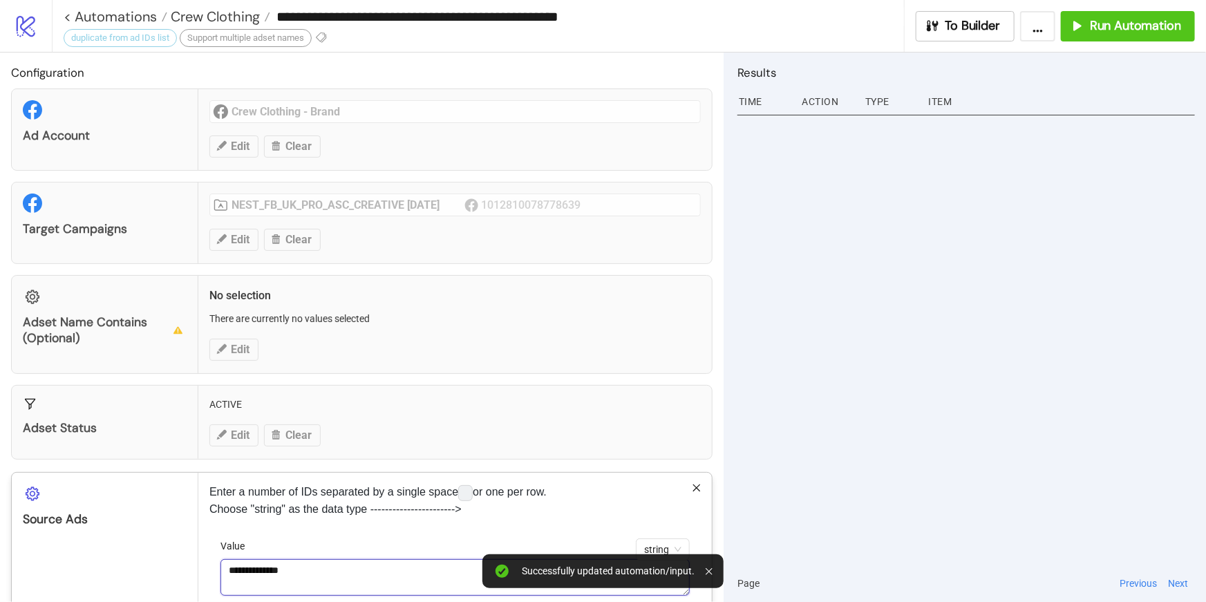
click at [303, 574] on textarea "**********" at bounding box center [455, 577] width 469 height 37
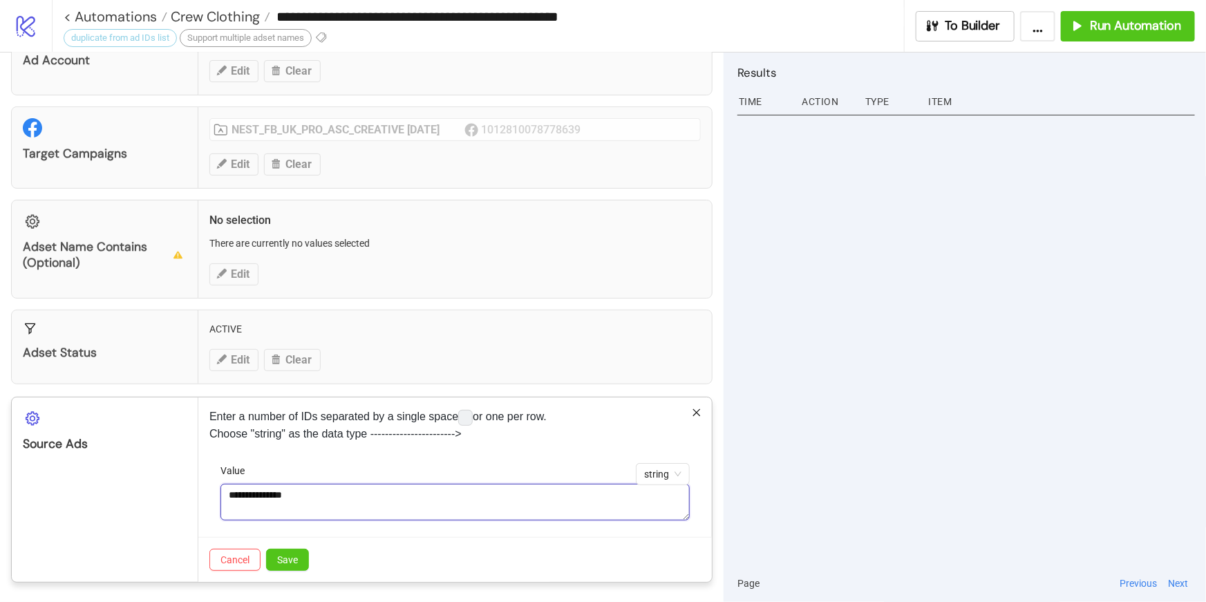
paste textarea "**********"
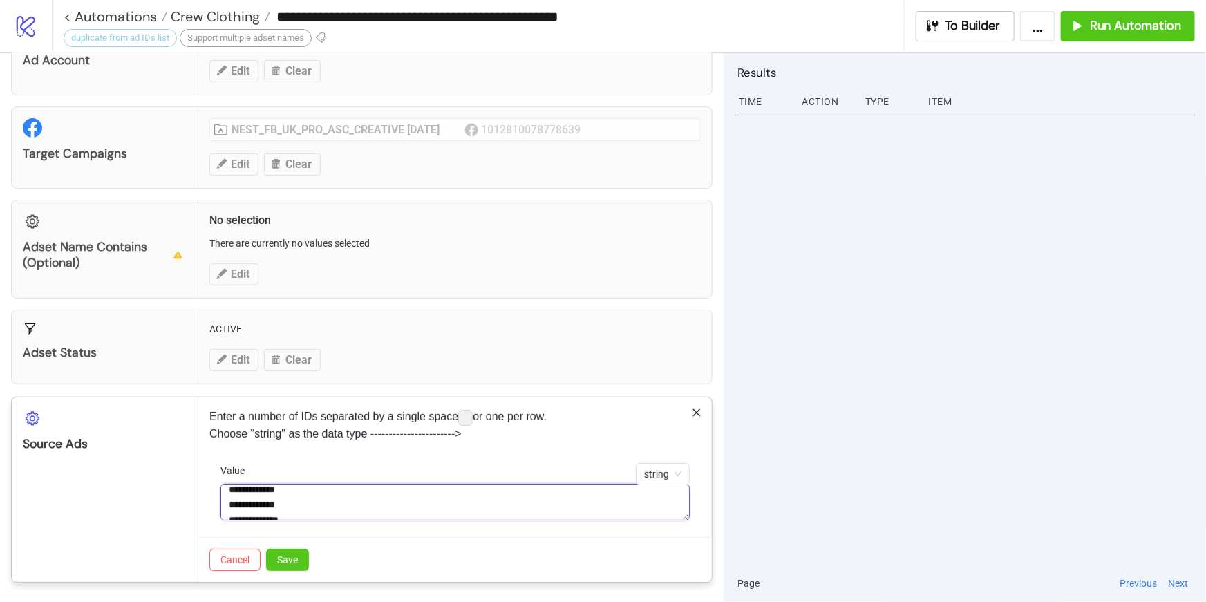
scroll to position [46, 0]
paste textarea "**********"
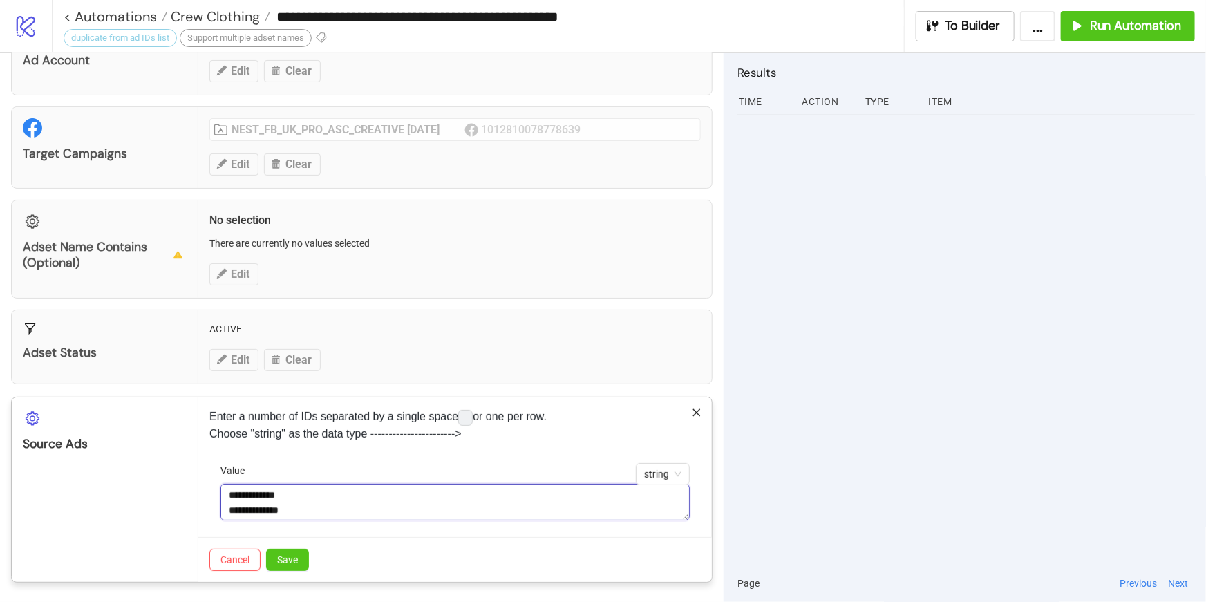
paste textarea "**********"
type textarea "**********"
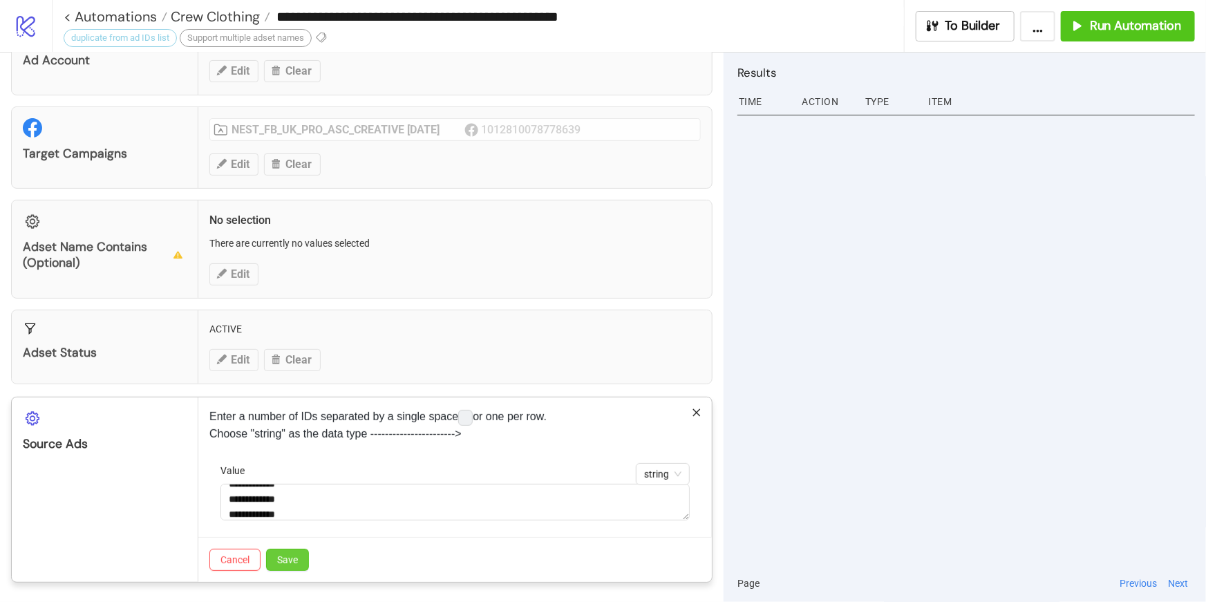
click at [304, 556] on button "Save" at bounding box center [287, 560] width 43 height 22
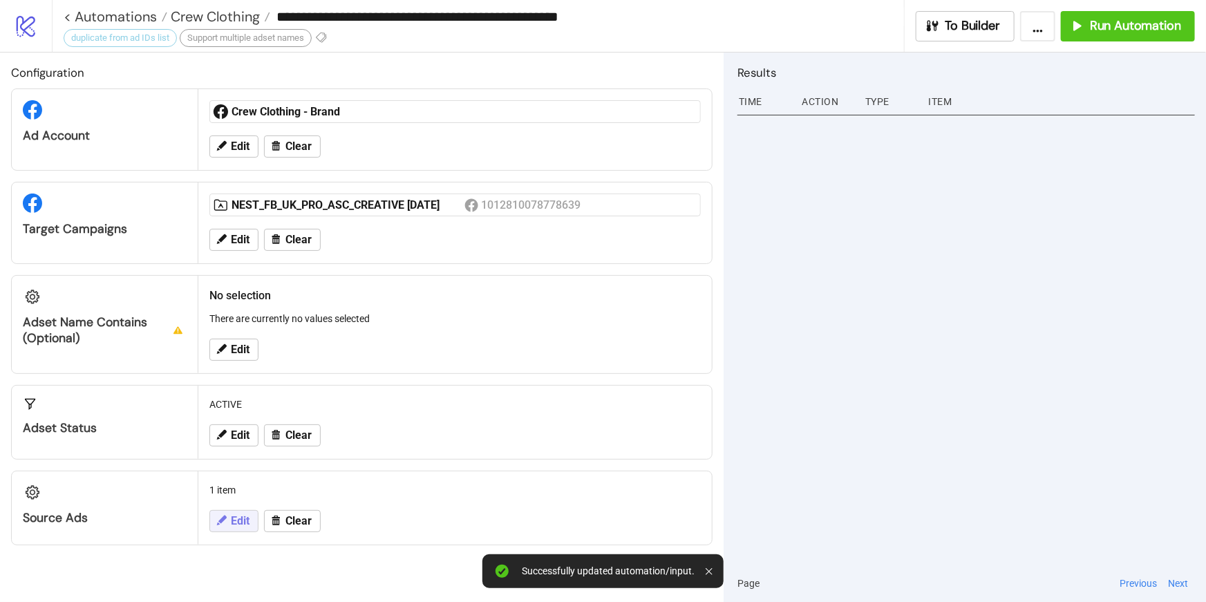
click at [247, 515] on span "Edit" at bounding box center [240, 521] width 19 height 12
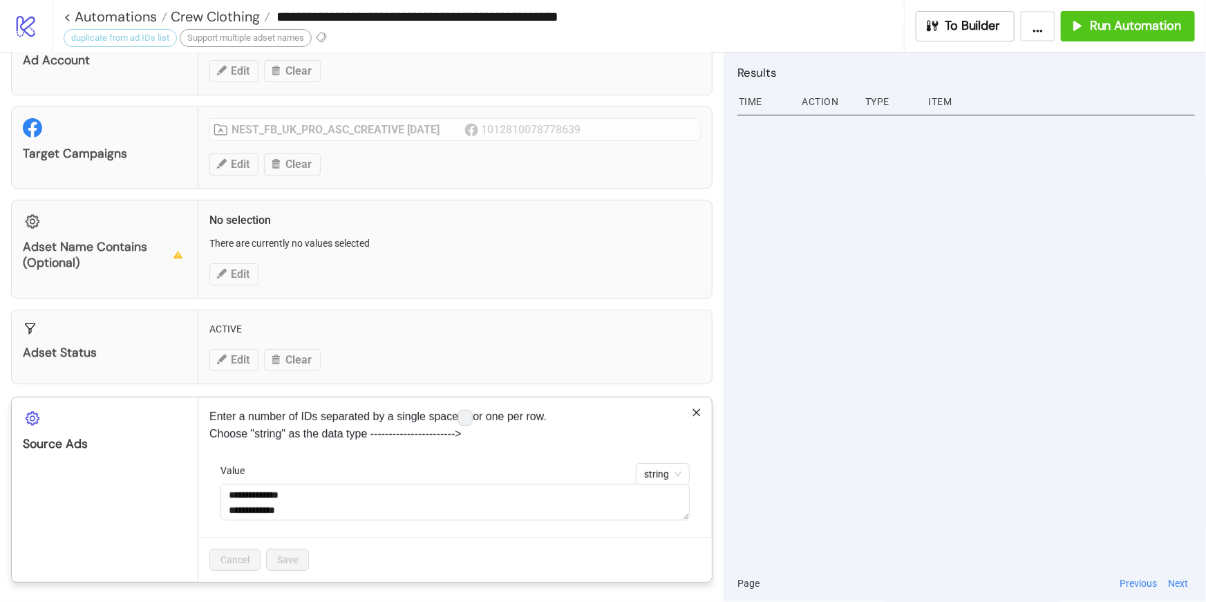
click at [472, 418] on code at bounding box center [465, 417] width 15 height 15
click at [334, 464] on div "Value" at bounding box center [455, 473] width 469 height 21
click at [649, 420] on p "Enter a number of IDs separated by a single space or one per row. Choose "strin…" at bounding box center [454, 425] width 491 height 33
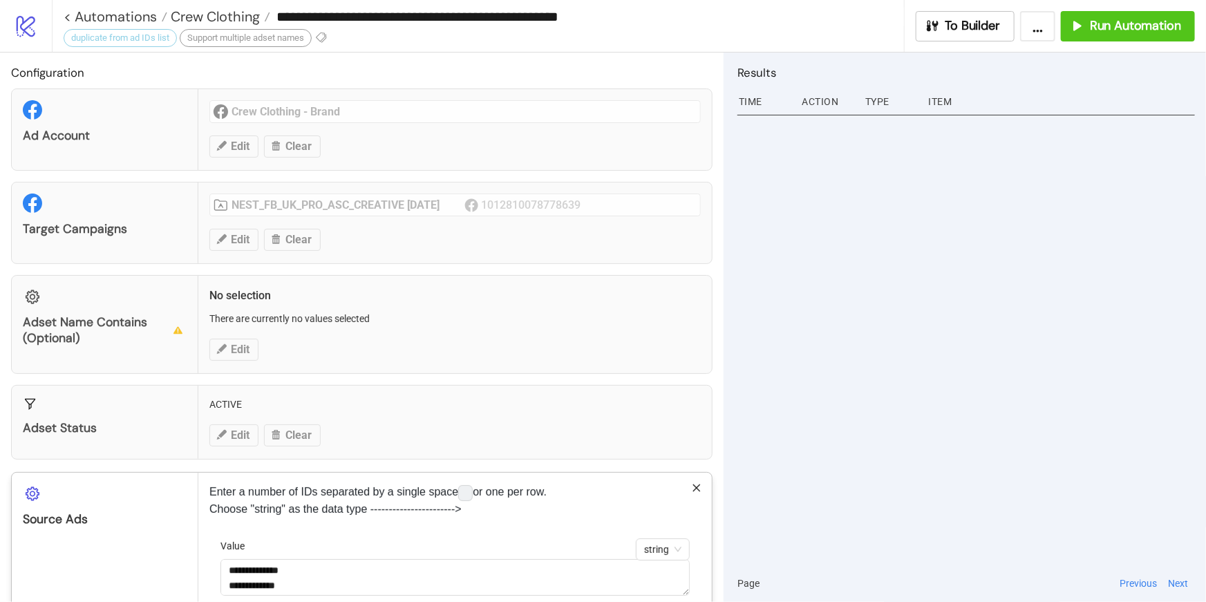
click at [950, 362] on div "**********" at bounding box center [603, 301] width 1206 height 602
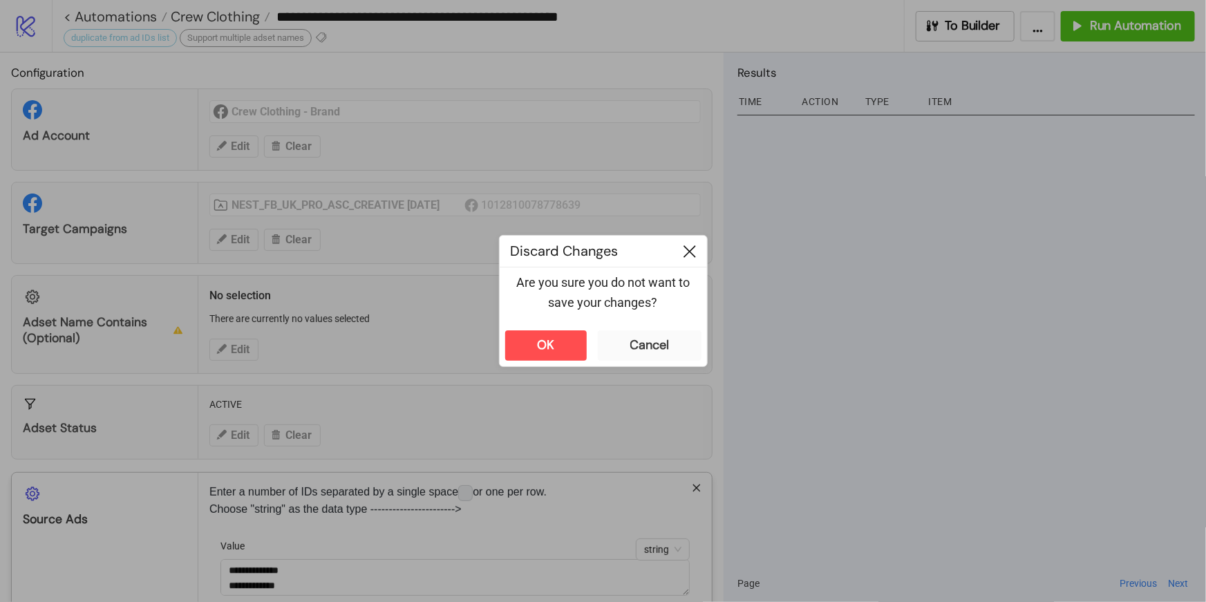
click at [686, 251] on icon at bounding box center [690, 251] width 12 height 12
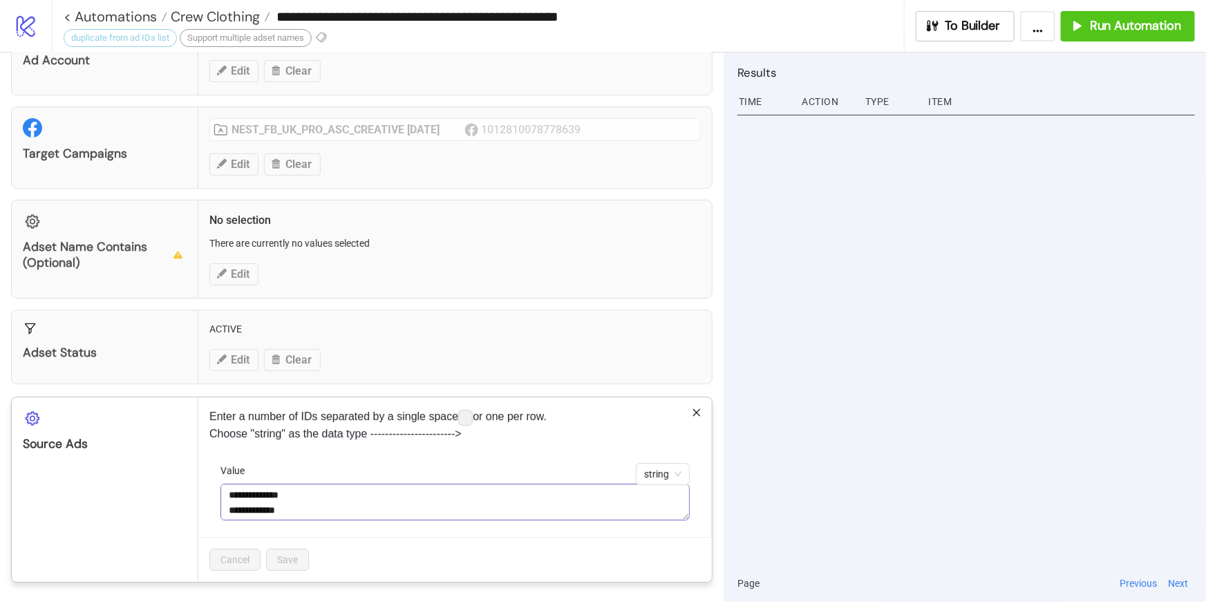
scroll to position [91, 0]
click at [395, 561] on div "Cancel Save" at bounding box center [455, 559] width 514 height 45
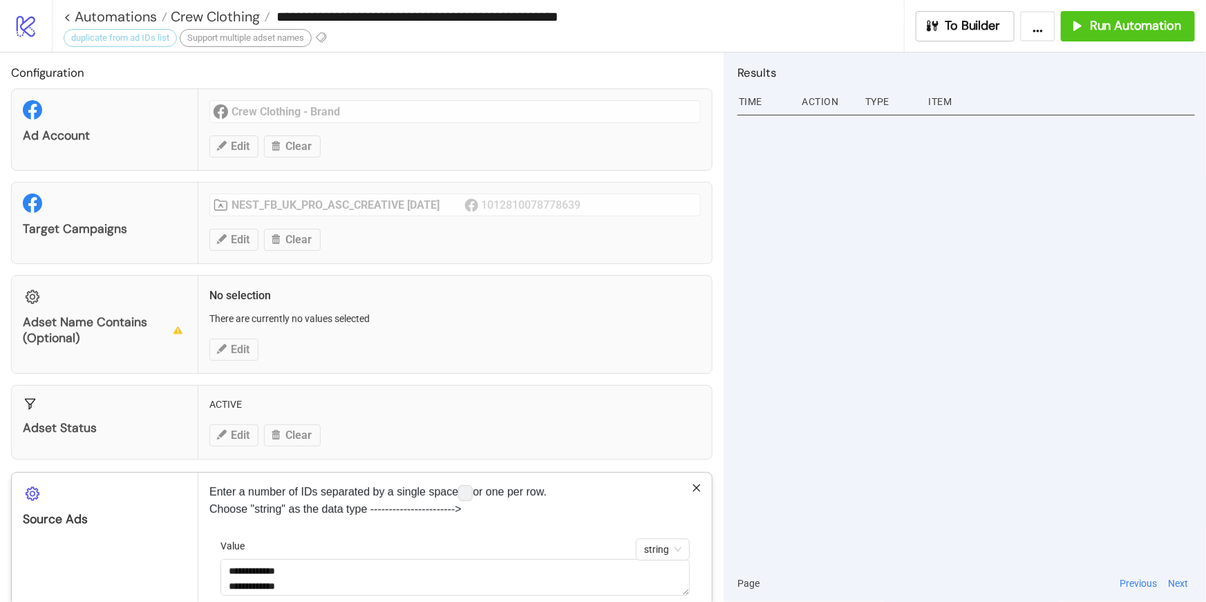
scroll to position [10, 0]
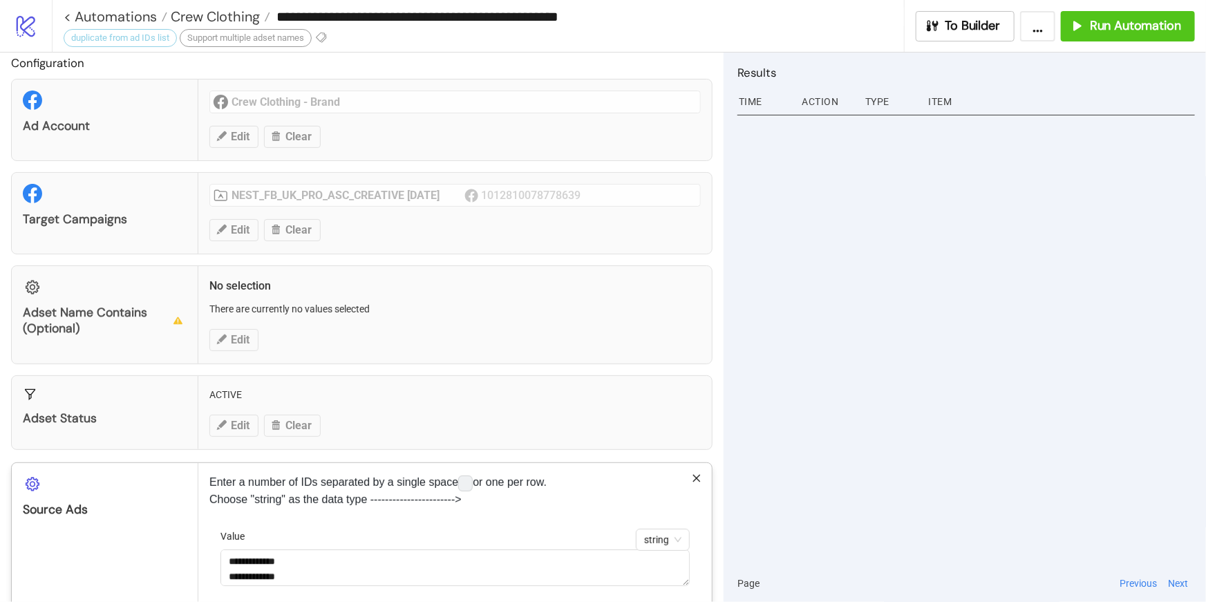
click at [382, 431] on div "**********" at bounding box center [603, 301] width 1206 height 602
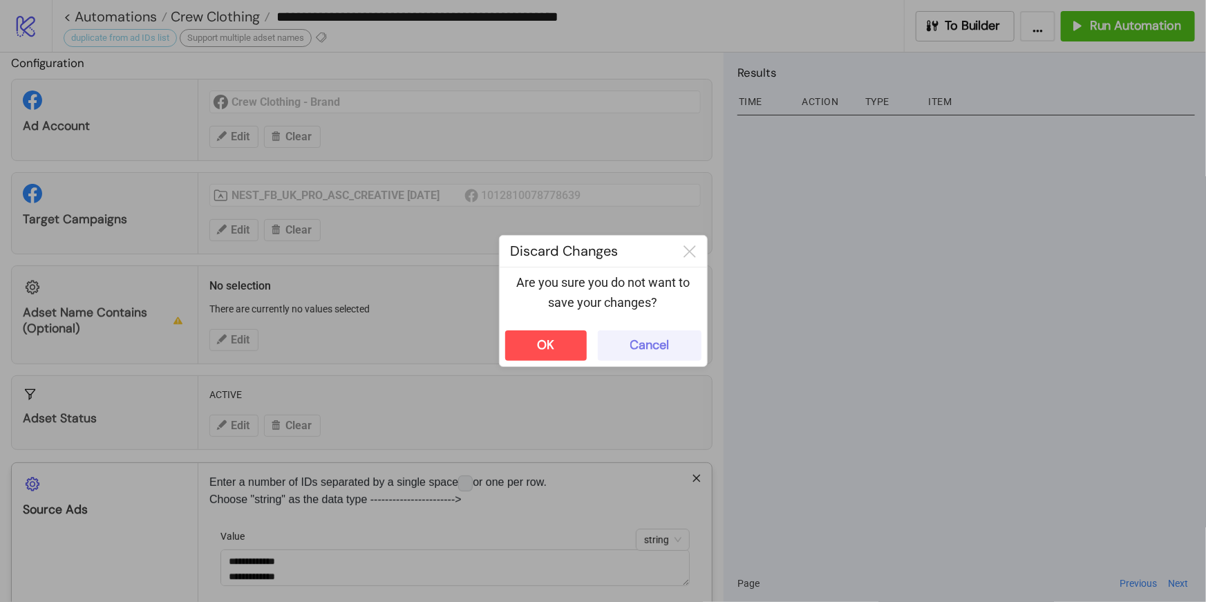
click at [640, 344] on div "Cancel" at bounding box center [649, 345] width 39 height 16
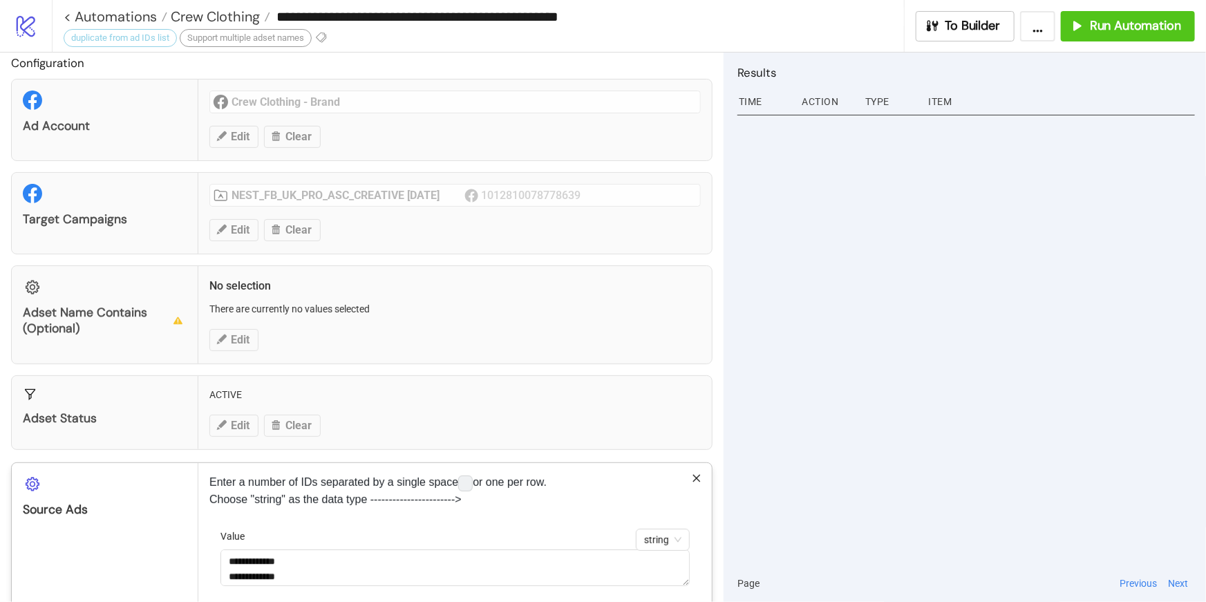
scroll to position [75, 0]
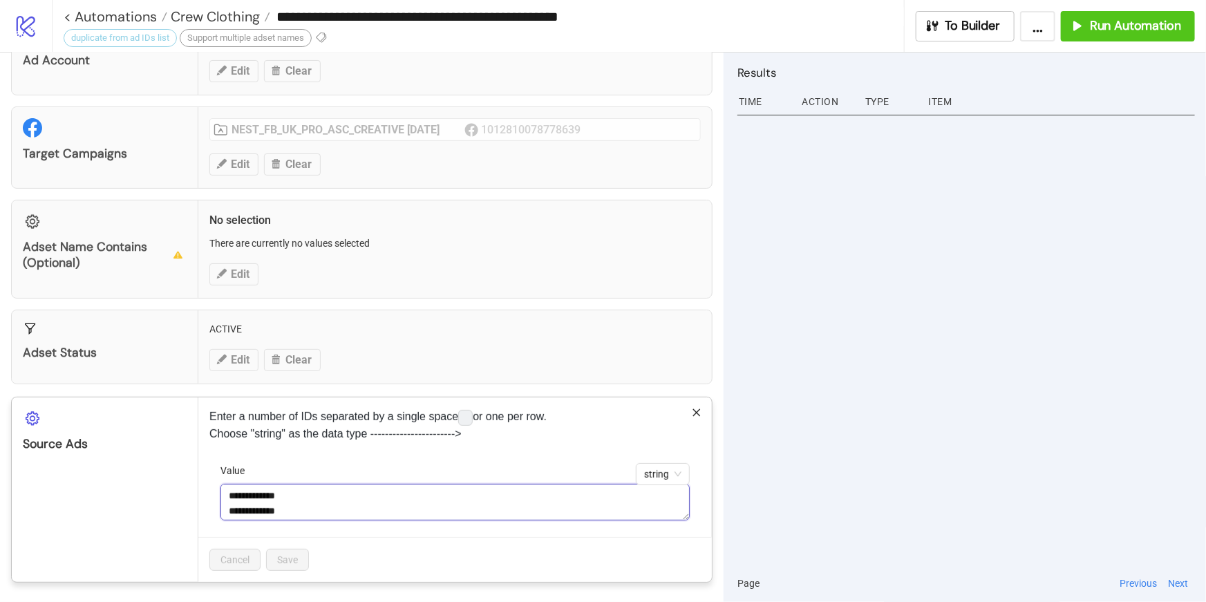
drag, startPoint x: 230, startPoint y: 492, endPoint x: 297, endPoint y: 538, distance: 81.1
click at [297, 538] on div "**********" at bounding box center [455, 489] width 514 height 185
drag, startPoint x: 310, startPoint y: 503, endPoint x: 261, endPoint y: 498, distance: 50.1
click at [261, 498] on textarea "**********" at bounding box center [455, 502] width 469 height 37
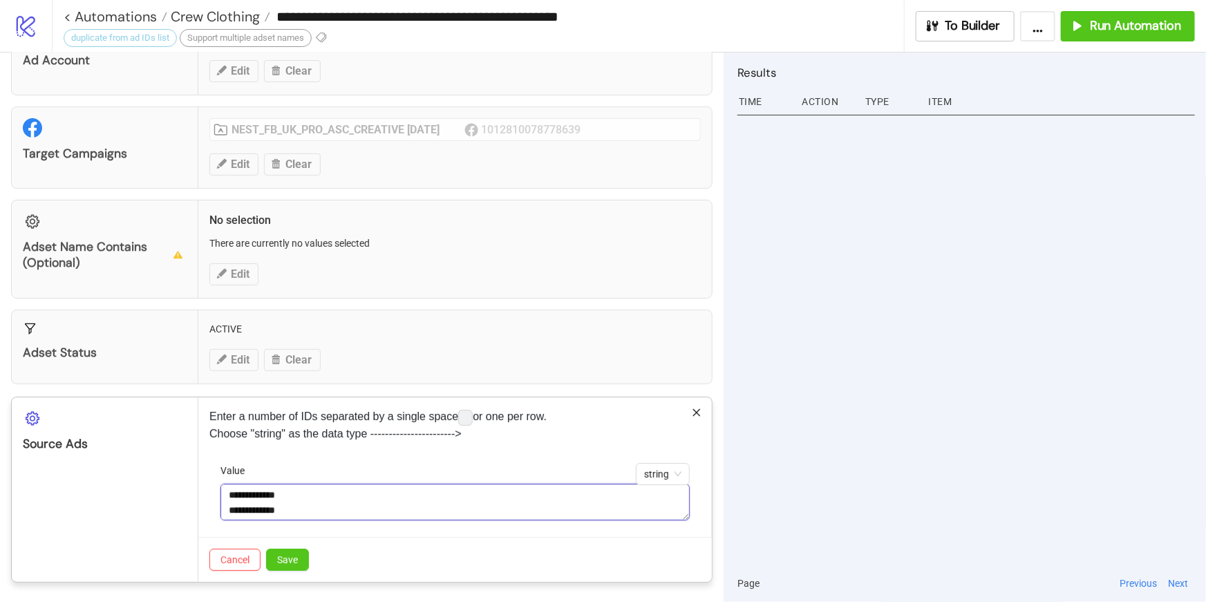
scroll to position [46, 0]
type textarea "**********"
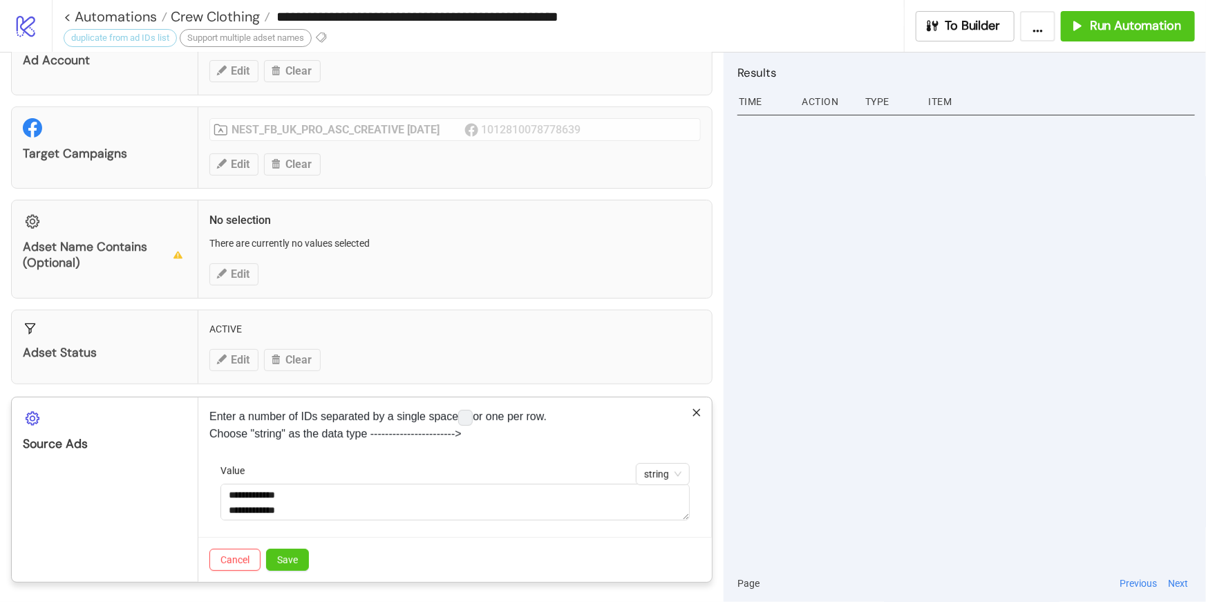
click at [453, 472] on div "Value" at bounding box center [455, 473] width 469 height 21
click at [658, 473] on span "string" at bounding box center [662, 474] width 37 height 21
click at [638, 456] on div "**********" at bounding box center [455, 489] width 514 height 185
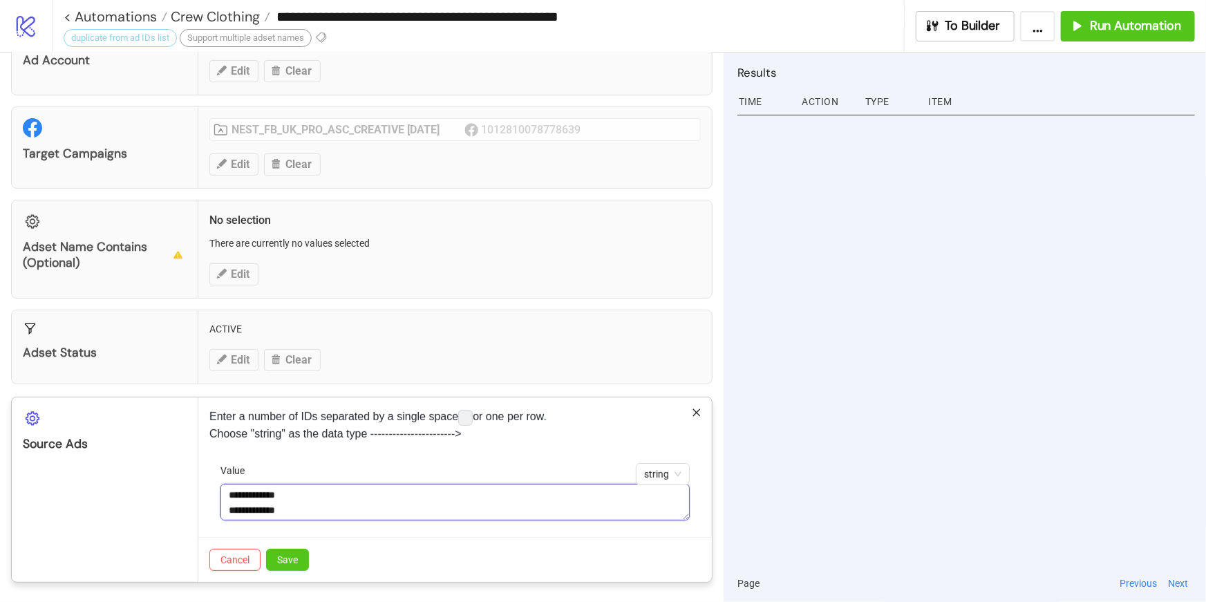
scroll to position [0, 0]
drag, startPoint x: 332, startPoint y: 505, endPoint x: 308, endPoint y: 462, distance: 49.2
click at [308, 463] on div "**********" at bounding box center [455, 492] width 469 height 58
click at [675, 478] on span "string" at bounding box center [662, 474] width 37 height 21
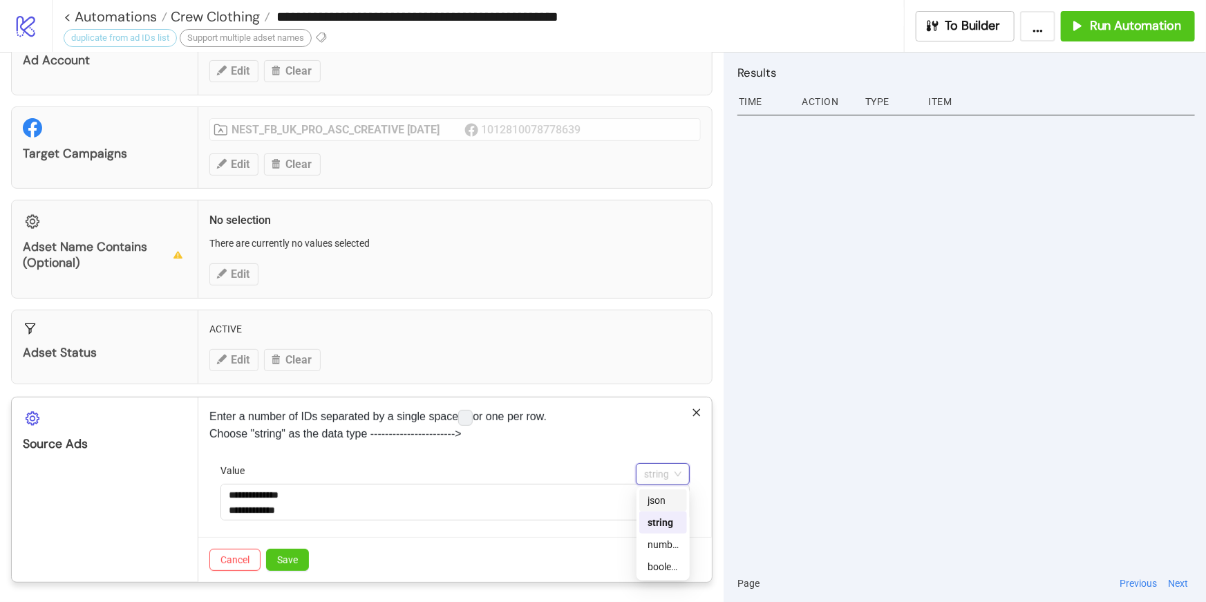
click at [667, 495] on div "json" at bounding box center [663, 500] width 31 height 15
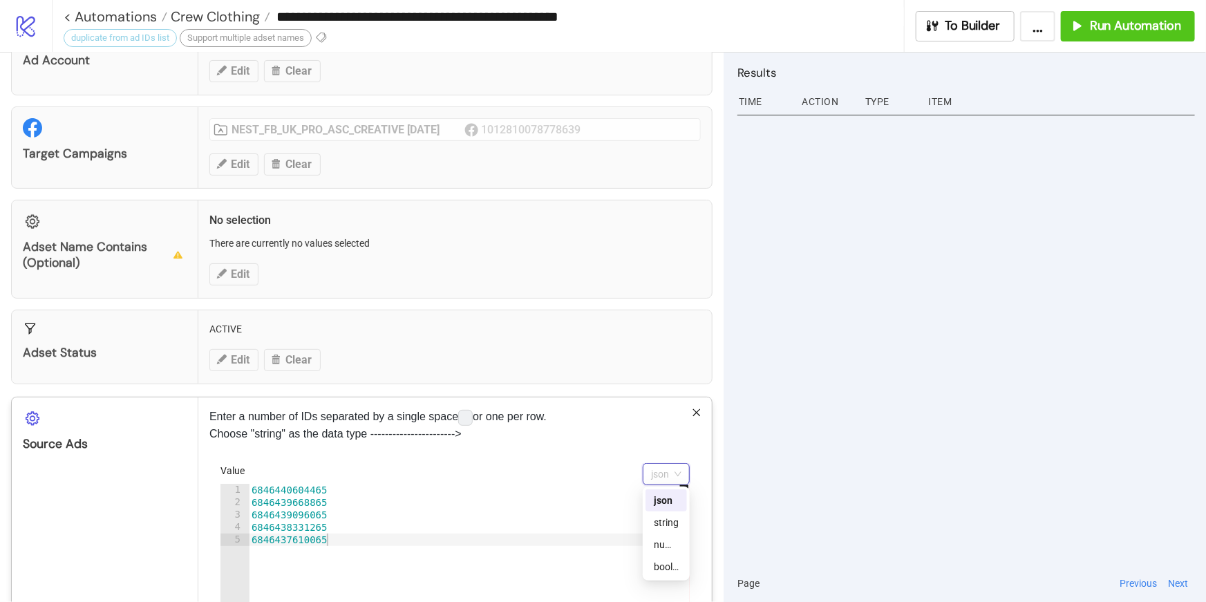
click at [680, 471] on span "json" at bounding box center [666, 474] width 30 height 21
click at [673, 519] on div "string" at bounding box center [666, 522] width 25 height 15
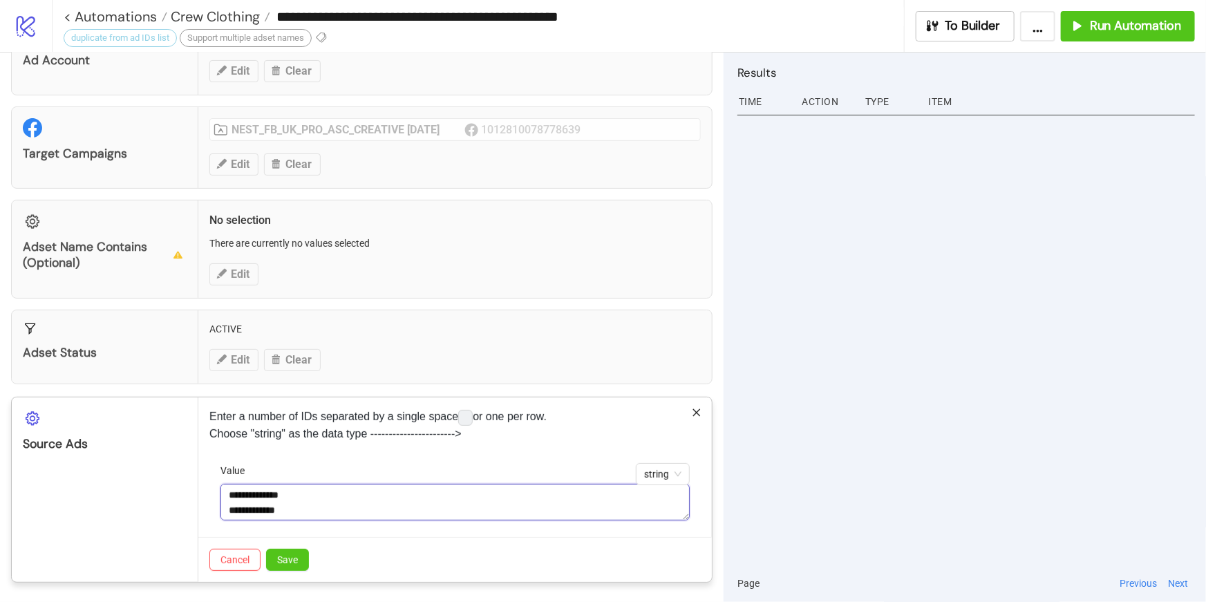
scroll to position [46, 0]
drag, startPoint x: 229, startPoint y: 494, endPoint x: 285, endPoint y: 534, distance: 68.5
click at [285, 534] on div "**********" at bounding box center [455, 500] width 469 height 75
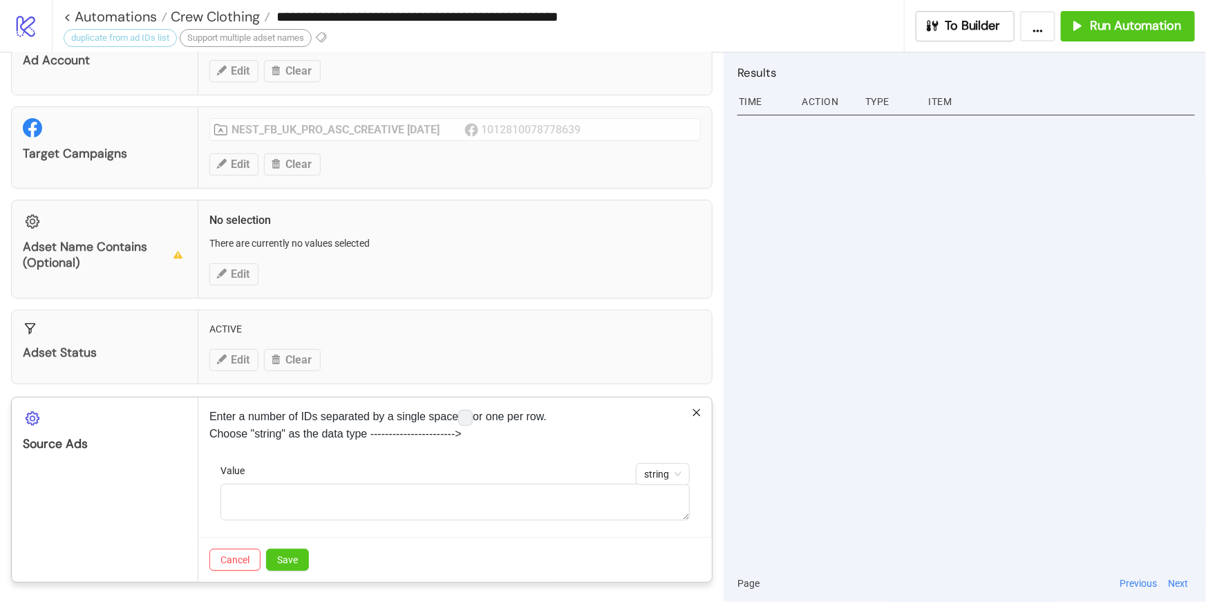
click at [319, 439] on p "Enter a number of IDs separated by a single space or one per row. Choose "strin…" at bounding box center [454, 425] width 491 height 33
click at [307, 413] on p "Enter a number of IDs separated by a single space or one per row. Choose "strin…" at bounding box center [454, 425] width 491 height 33
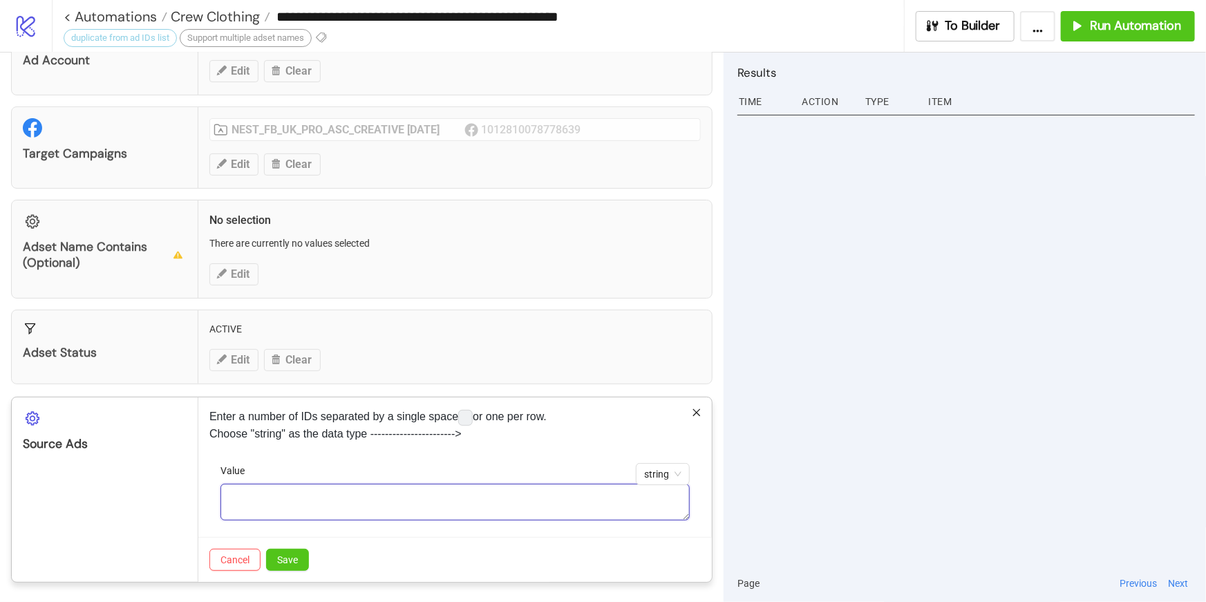
click at [307, 502] on textarea "Value" at bounding box center [455, 502] width 469 height 37
click at [662, 465] on span "string" at bounding box center [662, 474] width 37 height 21
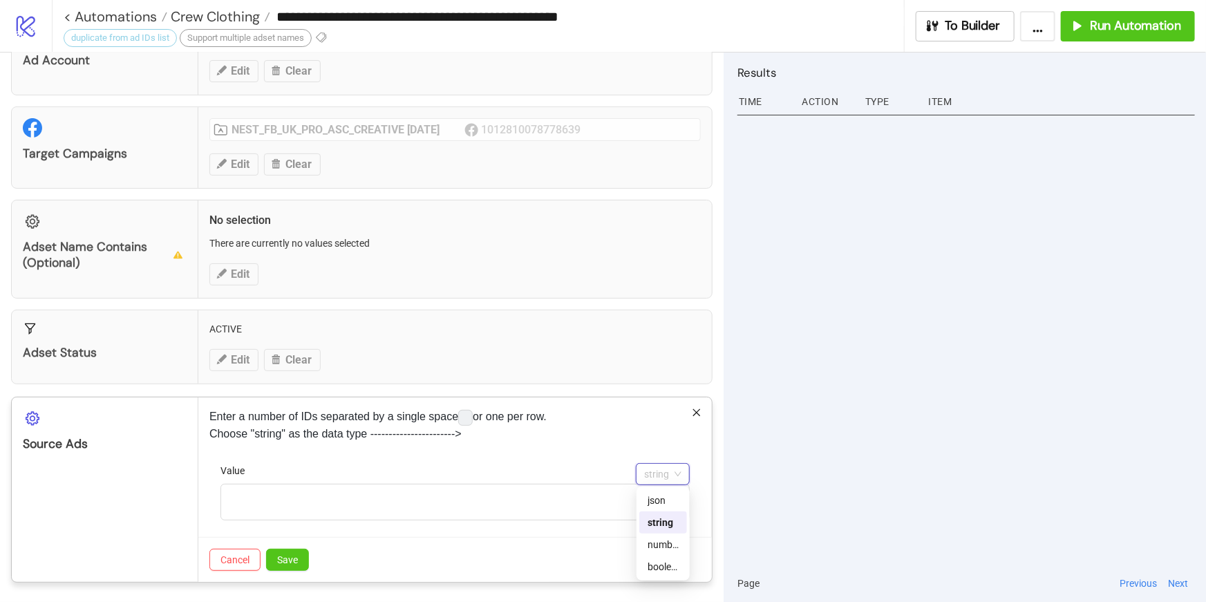
click at [663, 469] on span "string" at bounding box center [662, 474] width 37 height 21
click at [447, 431] on p "Enter a number of IDs separated by a single space or one per row. Choose "strin…" at bounding box center [454, 425] width 491 height 33
click at [689, 413] on p "Enter a number of IDs separated by a single space or one per row. Choose "strin…" at bounding box center [454, 425] width 491 height 33
click at [692, 413] on icon "close" at bounding box center [697, 413] width 10 height 10
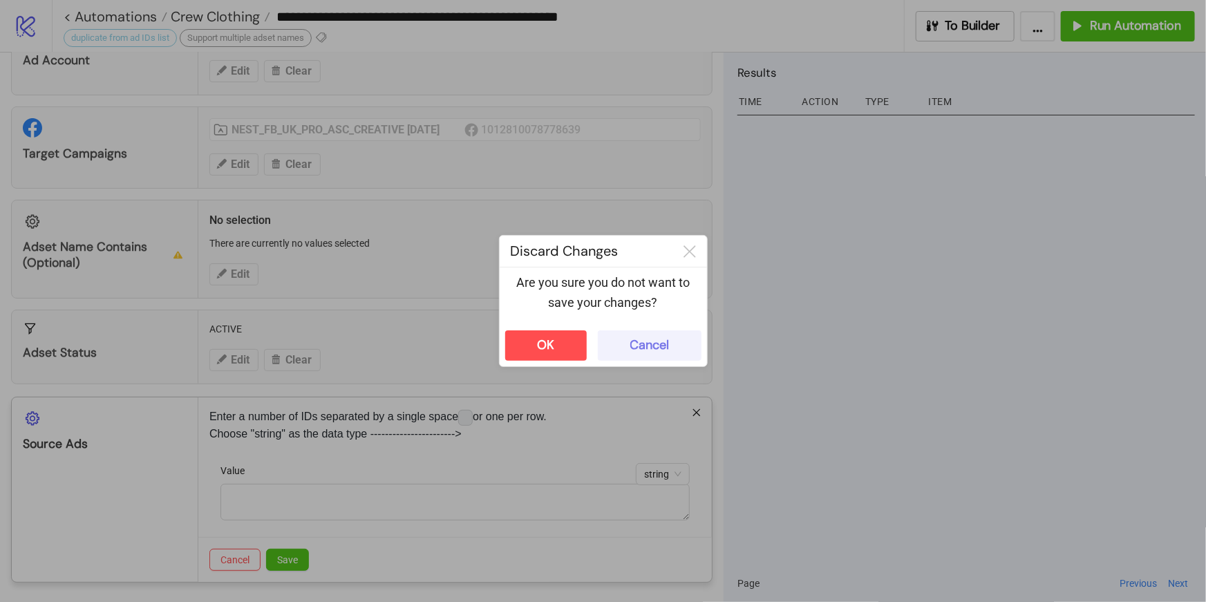
click at [637, 337] on button "Cancel" at bounding box center [650, 345] width 104 height 30
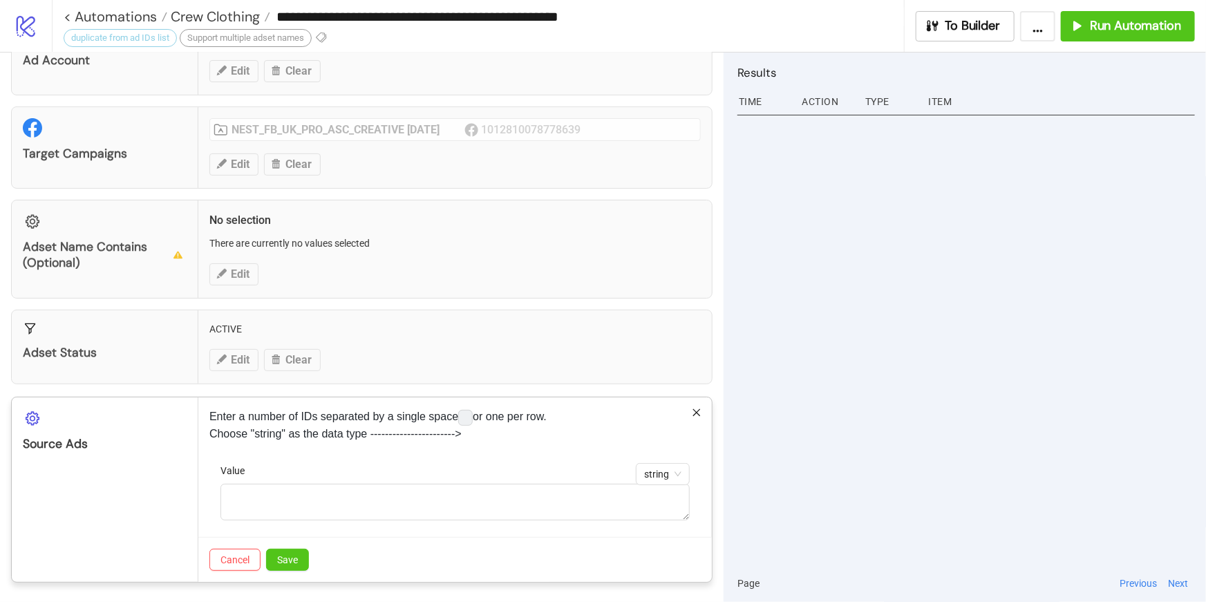
click at [467, 417] on code at bounding box center [465, 417] width 15 height 15
click at [400, 476] on div "Value" at bounding box center [455, 473] width 469 height 21
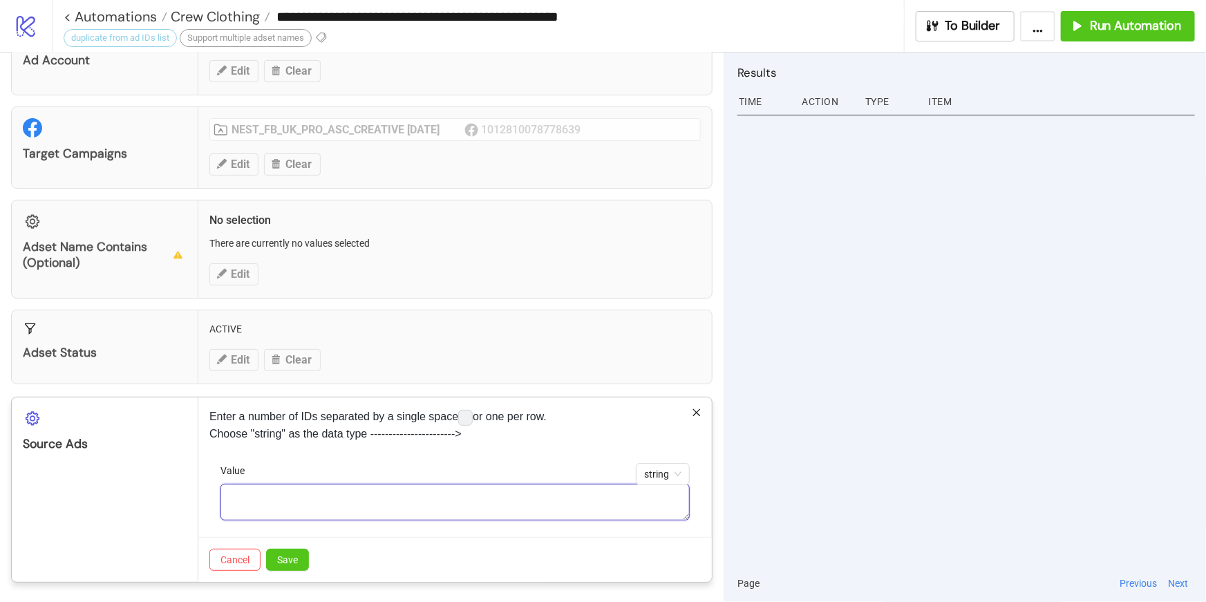
click at [401, 500] on textarea "Value" at bounding box center [455, 502] width 469 height 37
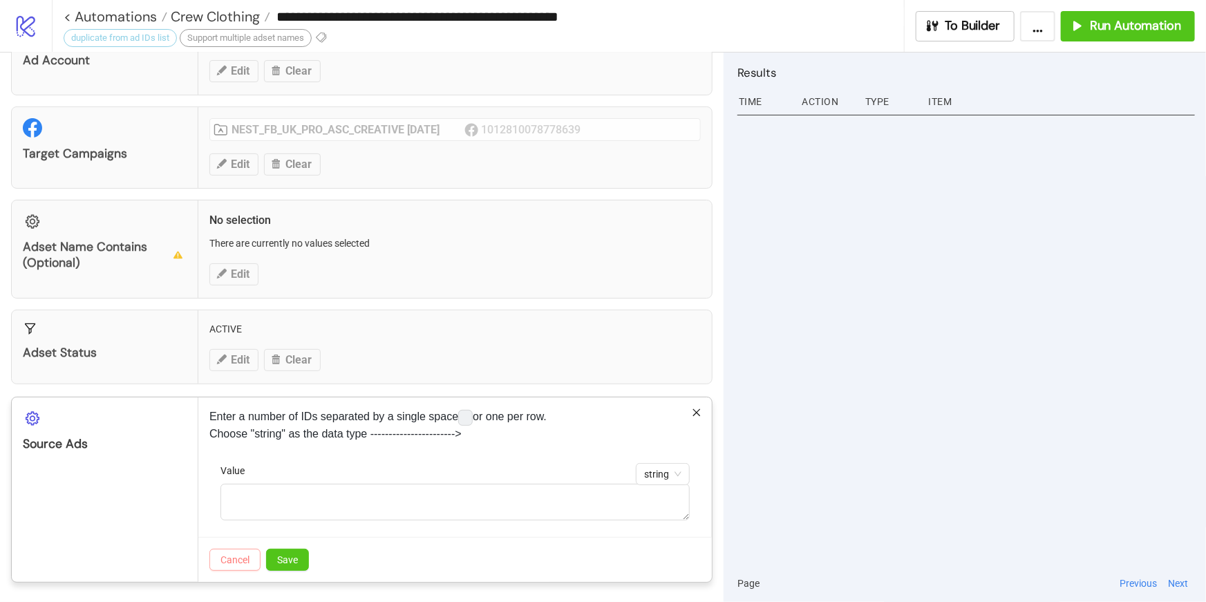
click at [242, 550] on button "Cancel" at bounding box center [234, 560] width 51 height 22
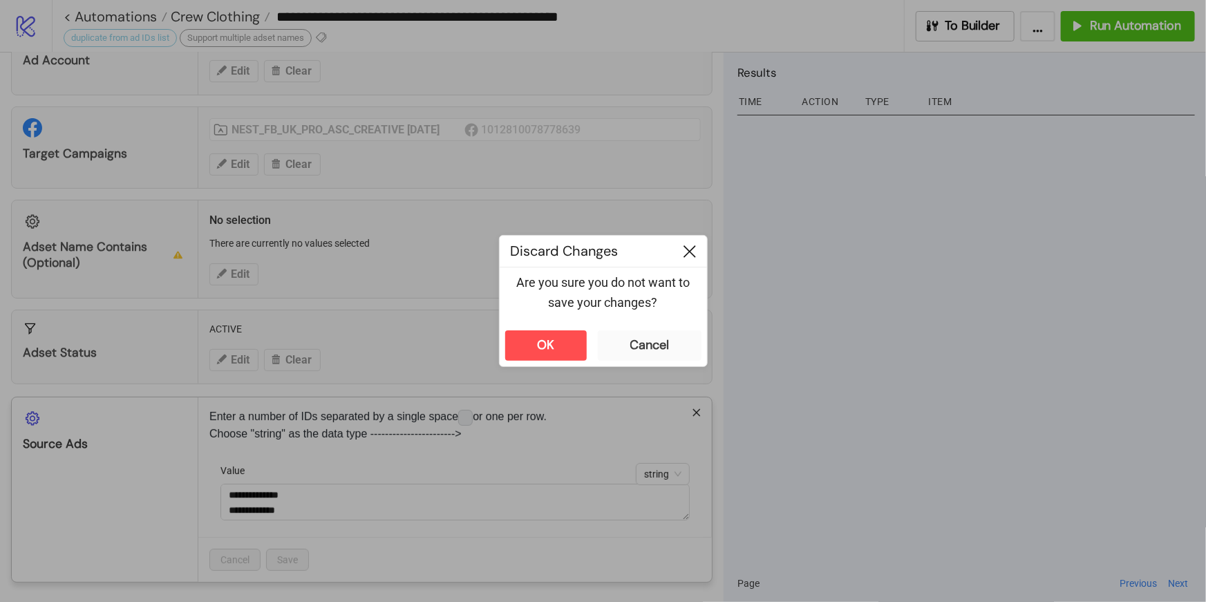
click at [691, 256] on icon at bounding box center [690, 251] width 12 height 12
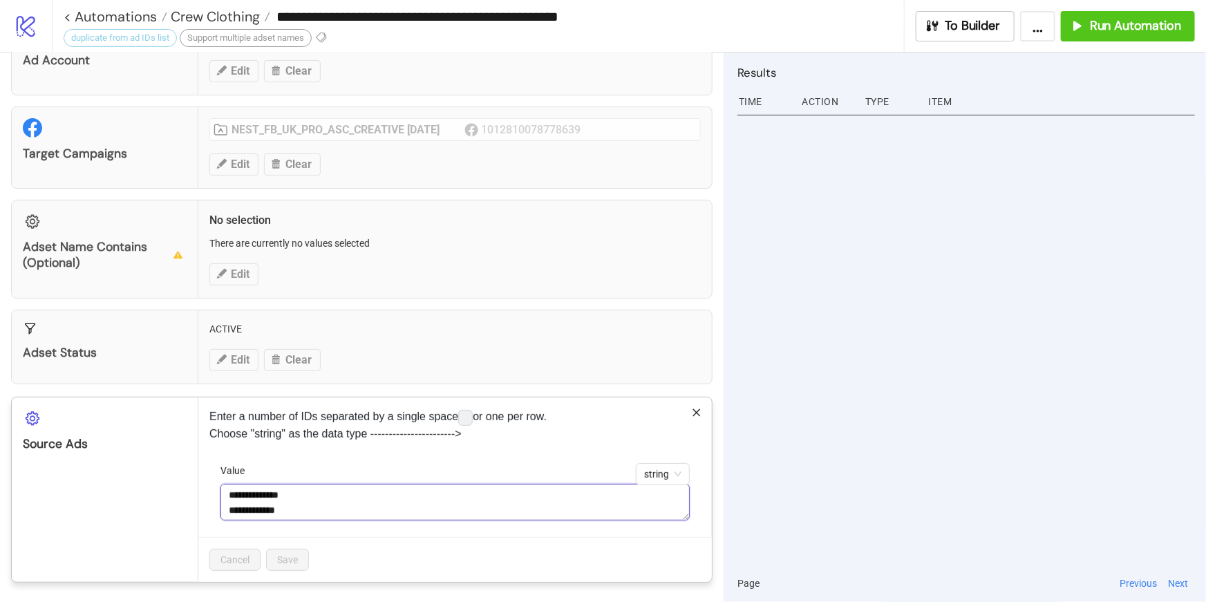
drag, startPoint x: 328, startPoint y: 512, endPoint x: 268, endPoint y: 498, distance: 62.2
click at [268, 498] on textarea "**********" at bounding box center [455, 502] width 469 height 37
click at [648, 471] on span "string" at bounding box center [662, 474] width 37 height 21
type textarea "**********"
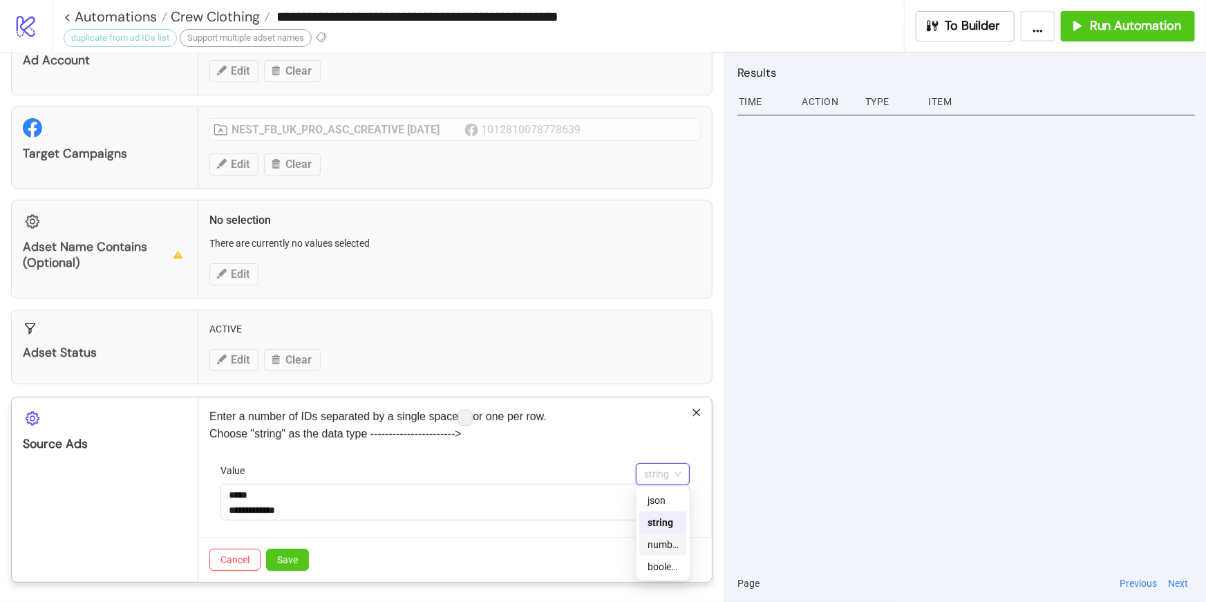
click at [663, 545] on div "number" at bounding box center [663, 544] width 31 height 15
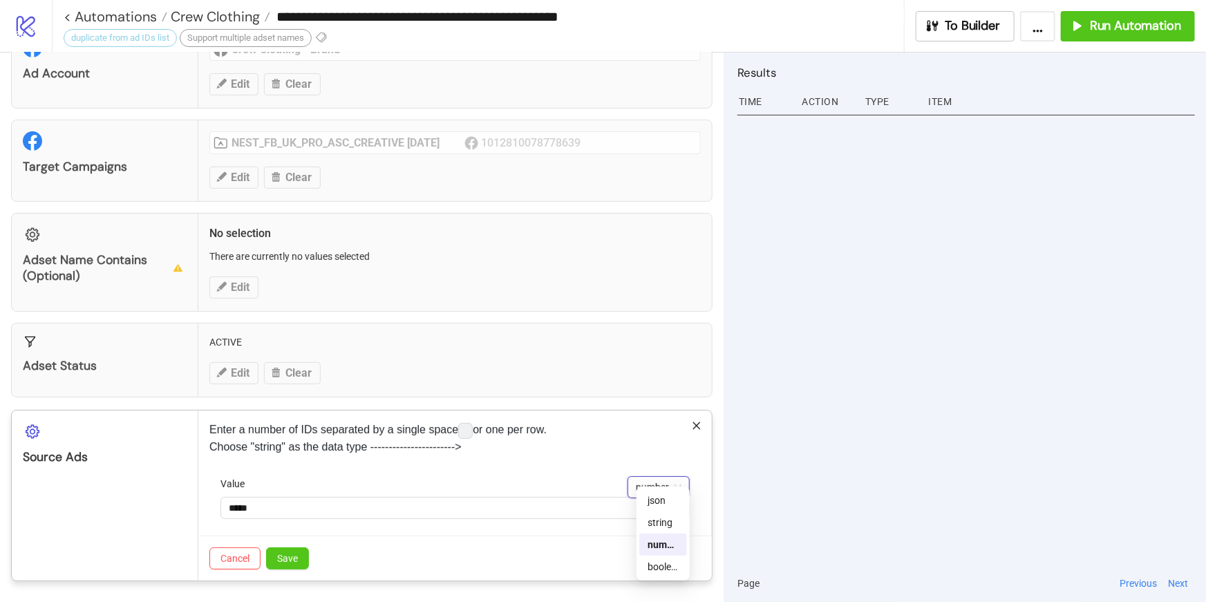
scroll to position [60, 0]
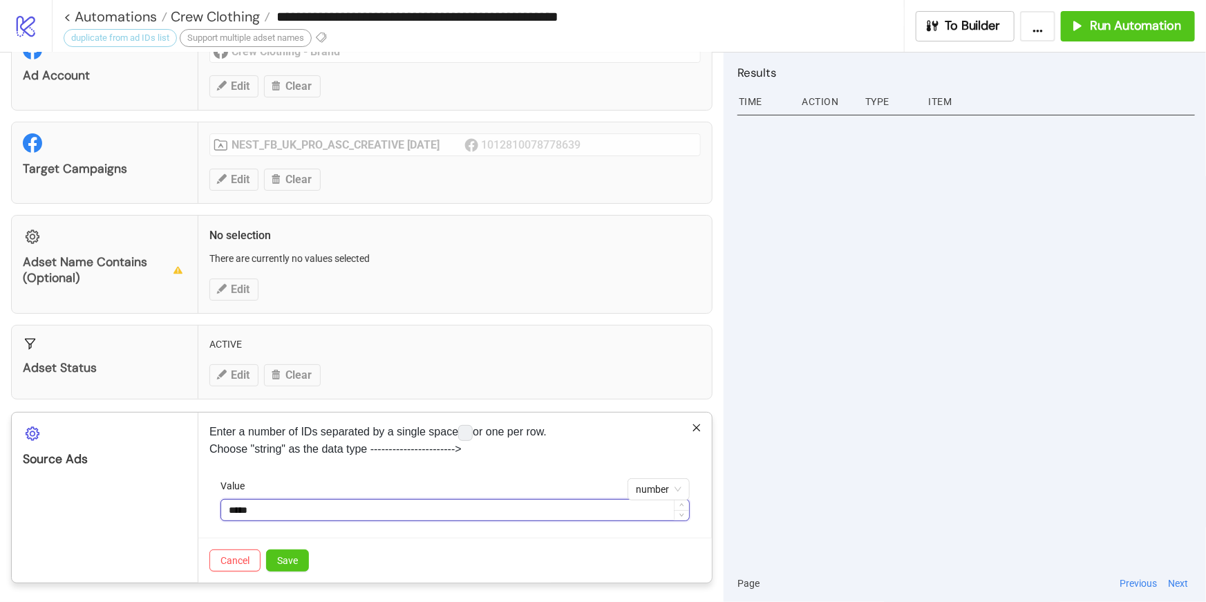
click at [528, 503] on input "*****" at bounding box center [455, 510] width 468 height 21
click at [662, 484] on span "number" at bounding box center [659, 489] width 46 height 21
click at [653, 580] on div "boolean" at bounding box center [659, 581] width 40 height 15
click at [652, 487] on span "boolean" at bounding box center [658, 489] width 47 height 21
click at [654, 505] on div "json" at bounding box center [659, 515] width 58 height 22
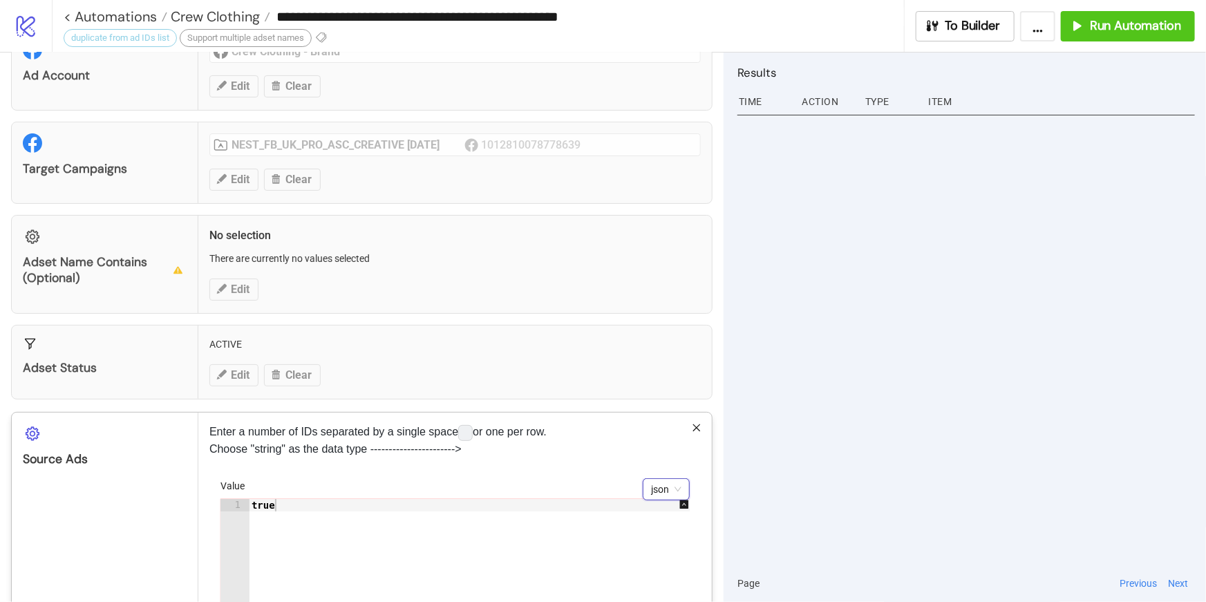
click at [667, 485] on span "json" at bounding box center [666, 489] width 30 height 21
click at [672, 527] on div "string" at bounding box center [666, 537] width 41 height 22
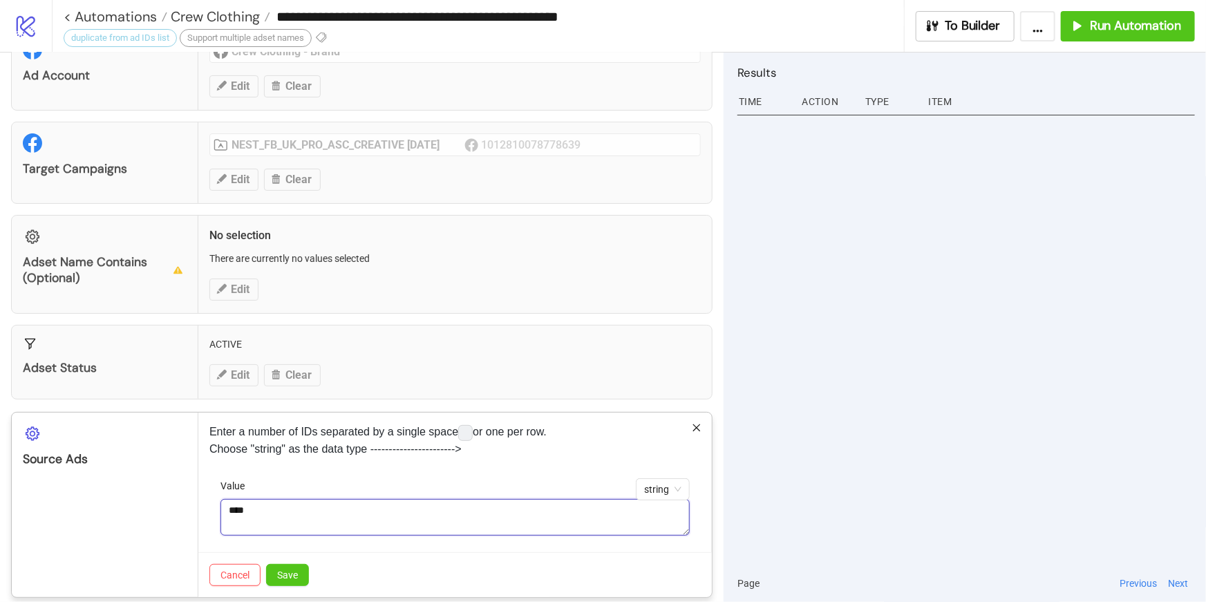
drag, startPoint x: 580, startPoint y: 510, endPoint x: 576, endPoint y: 479, distance: 31.4
click at [576, 479] on div "Value ****" at bounding box center [455, 507] width 469 height 58
click at [496, 537] on div "Value" at bounding box center [455, 515] width 469 height 75
click at [453, 527] on textarea "Value" at bounding box center [455, 517] width 469 height 37
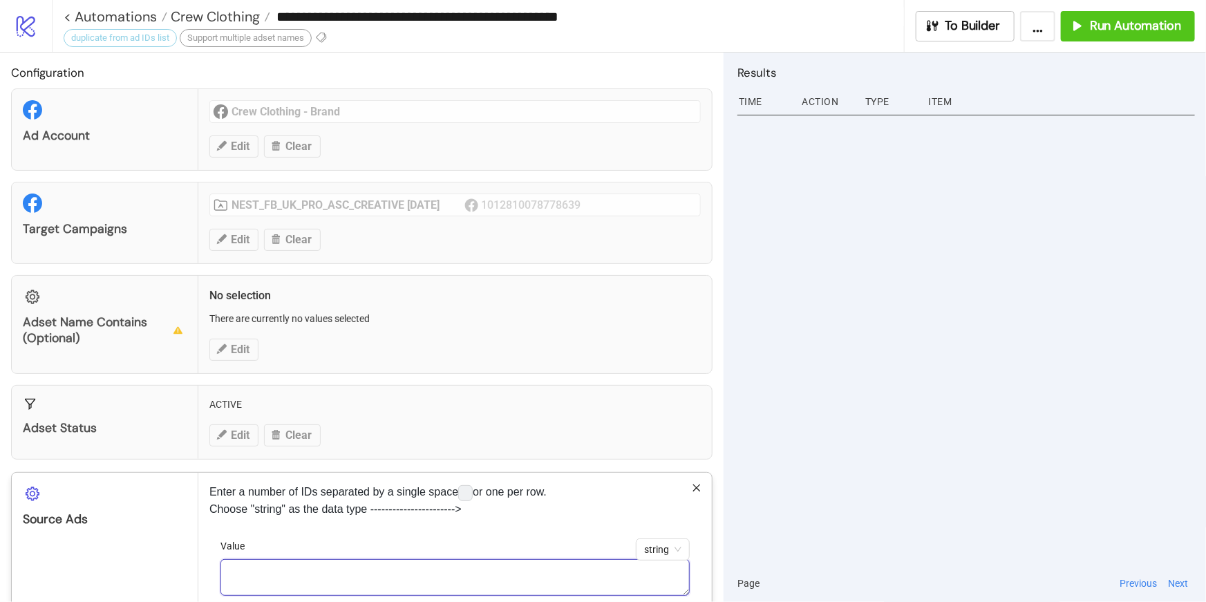
scroll to position [75, 0]
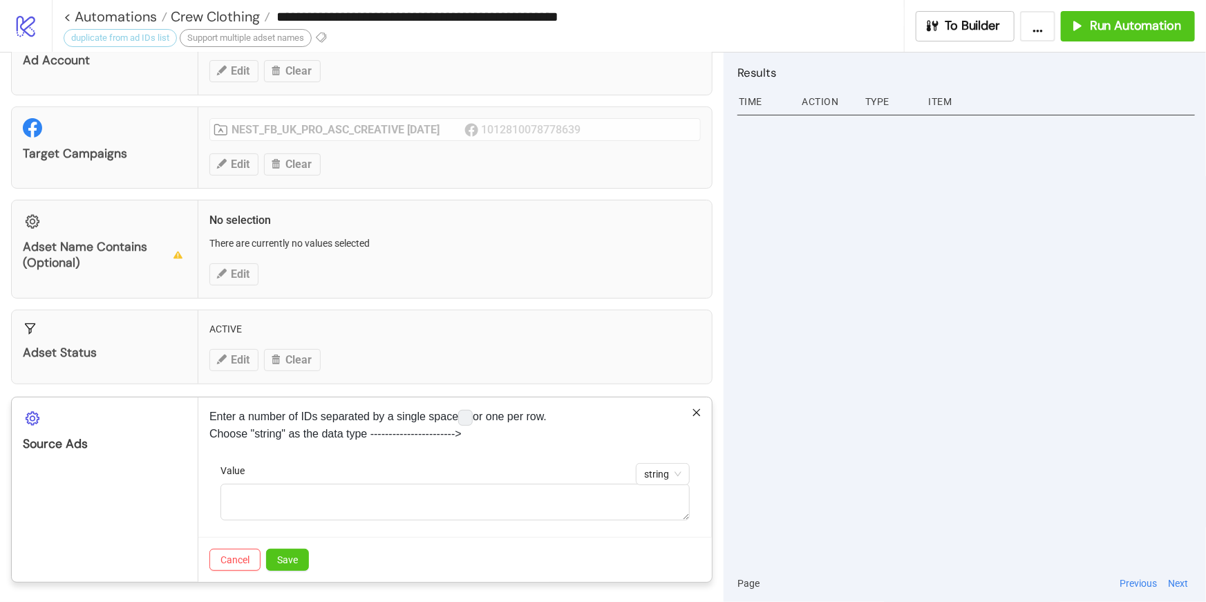
click at [37, 34] on icon "logo/logo-mobile" at bounding box center [26, 26] width 24 height 24
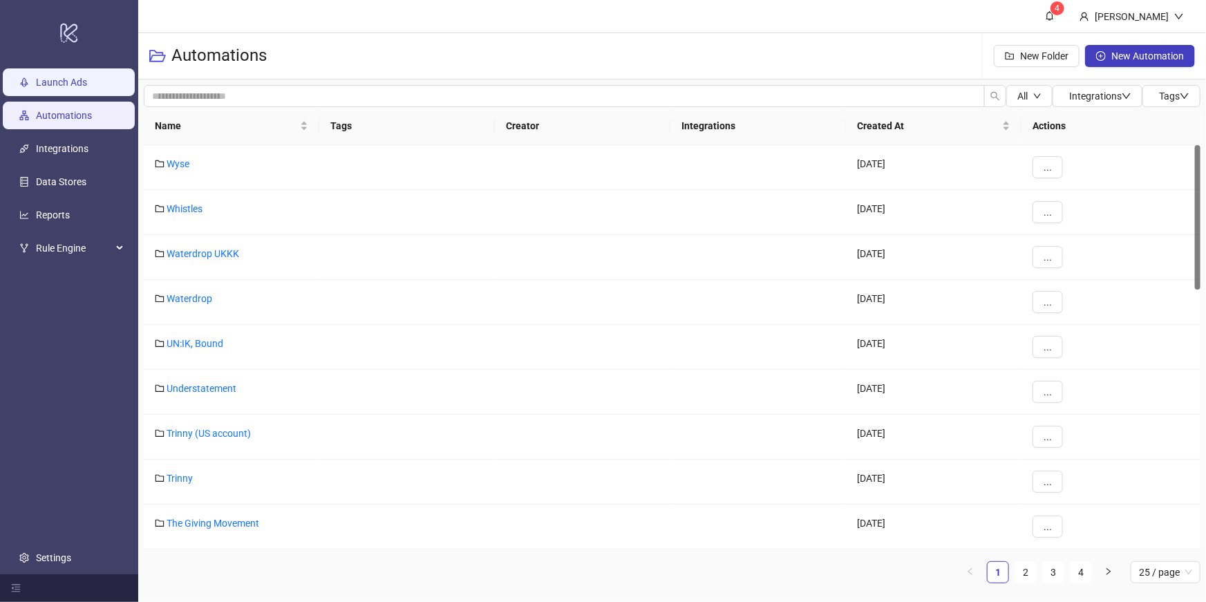
click at [61, 81] on link "Launch Ads" at bounding box center [61, 82] width 51 height 11
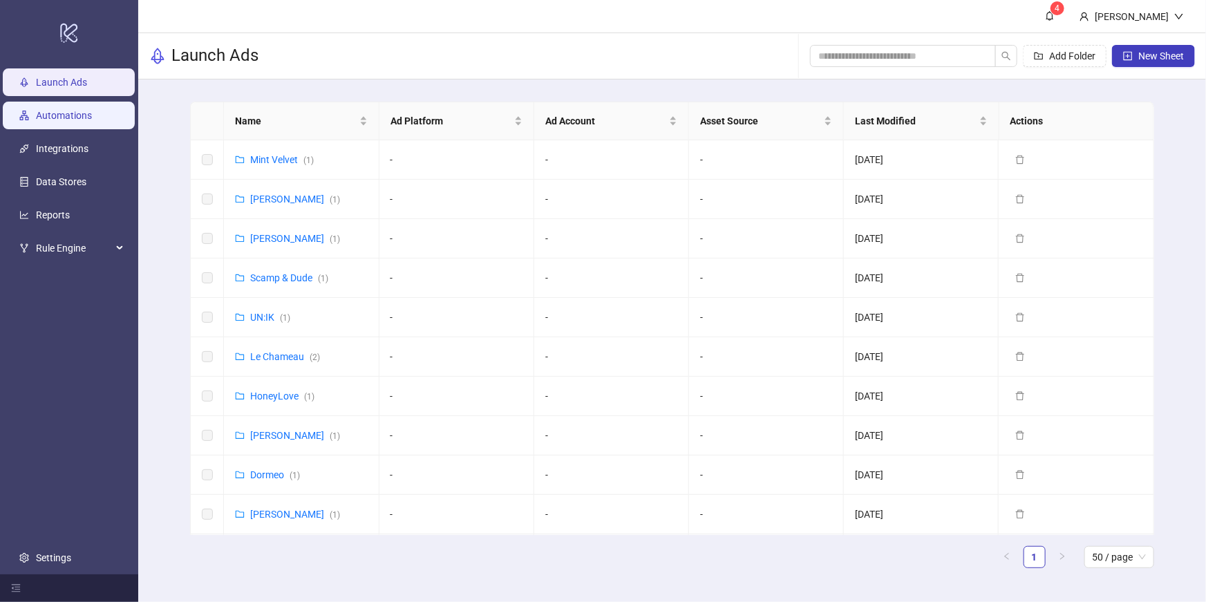
click at [66, 121] on link "Automations" at bounding box center [64, 115] width 56 height 11
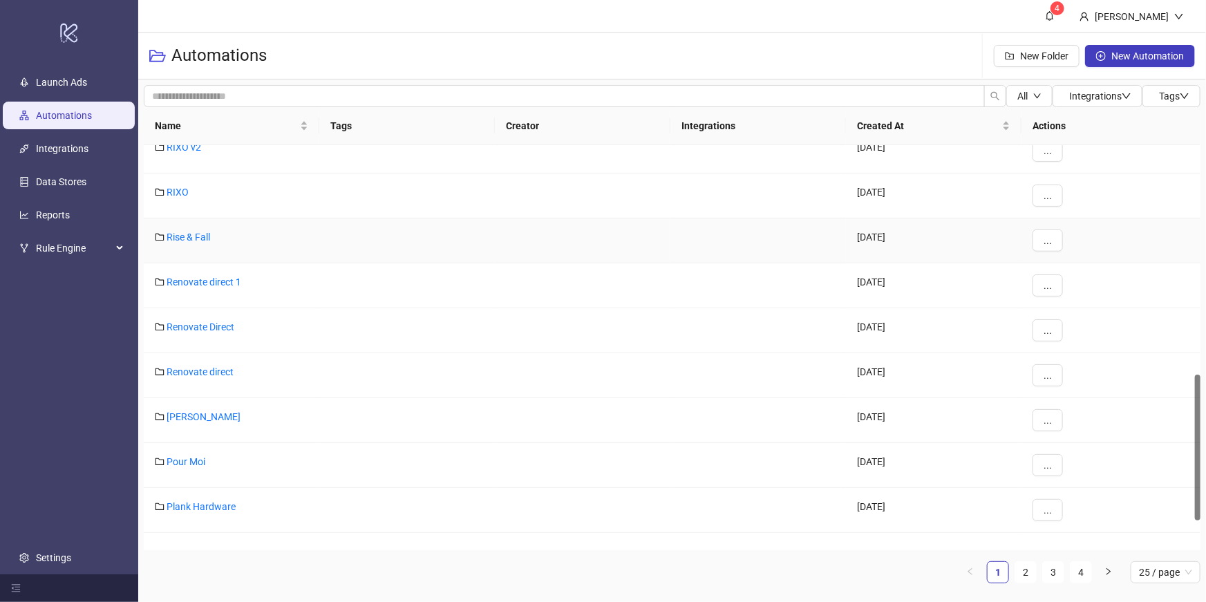
scroll to position [726, 0]
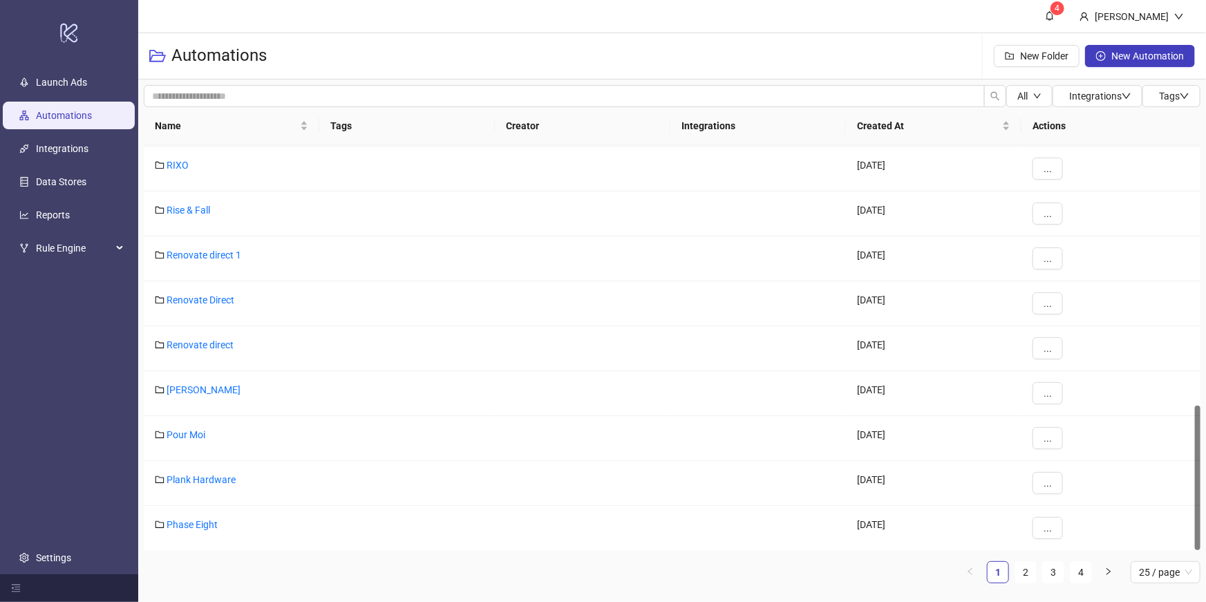
click at [1166, 588] on div "Name Tags Creator Integrations Created At Actions RIXO v2 2023-05-25 ... RIXO 2…" at bounding box center [672, 350] width 1057 height 487
click at [1158, 576] on span "25 / page" at bounding box center [1165, 572] width 53 height 21
click at [1163, 543] on div "100 / page" at bounding box center [1166, 544] width 48 height 15
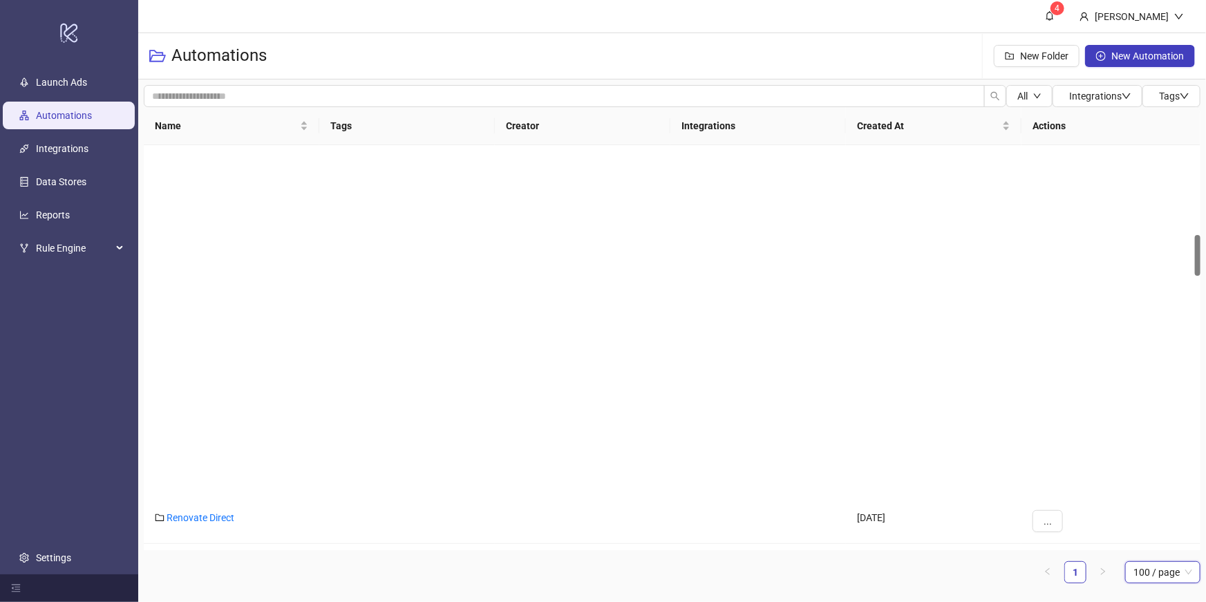
scroll to position [0, 0]
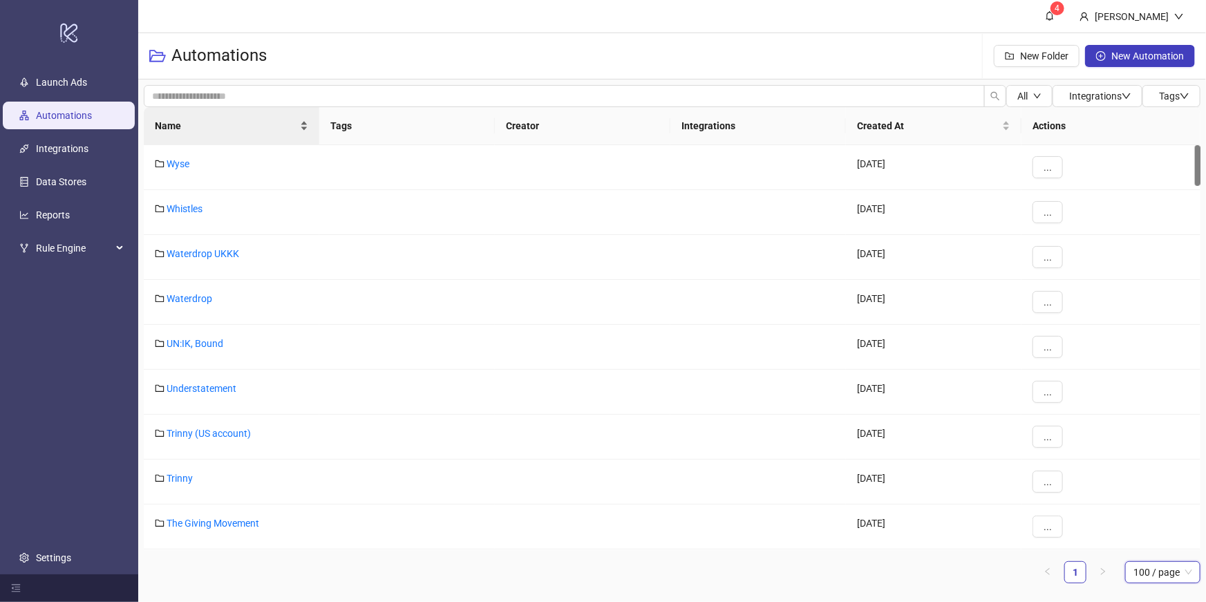
click at [227, 129] on span "Name" at bounding box center [226, 125] width 142 height 15
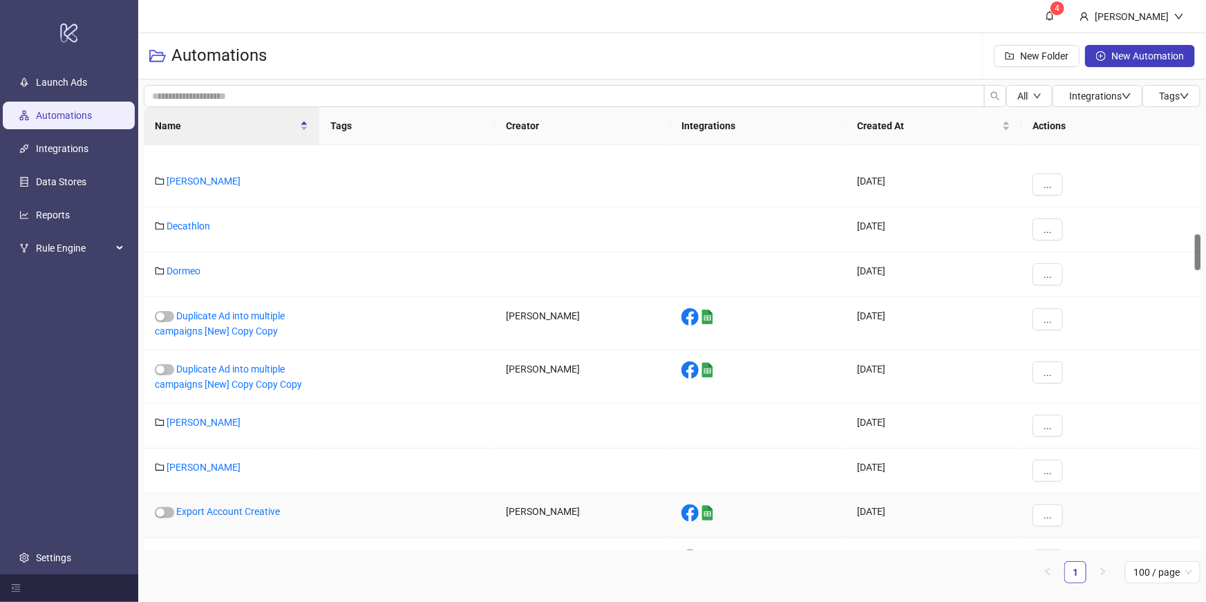
scroll to position [1000, 0]
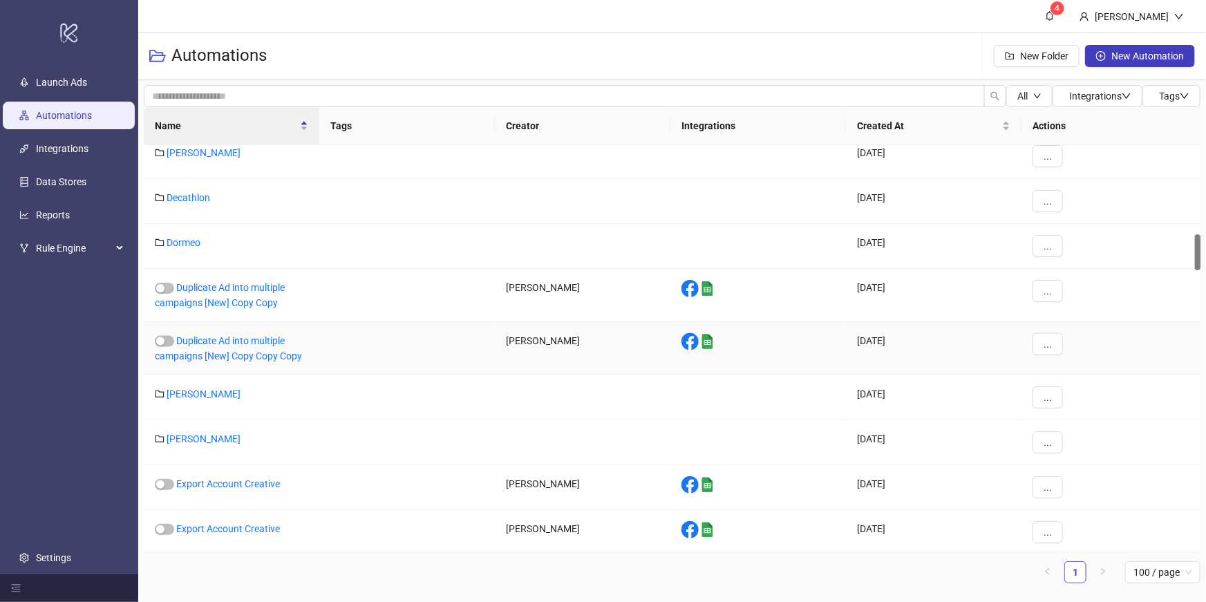
click at [251, 368] on div "Duplicate Ad into multiple campaigns [New] Copy Copy Copy" at bounding box center [232, 348] width 176 height 53
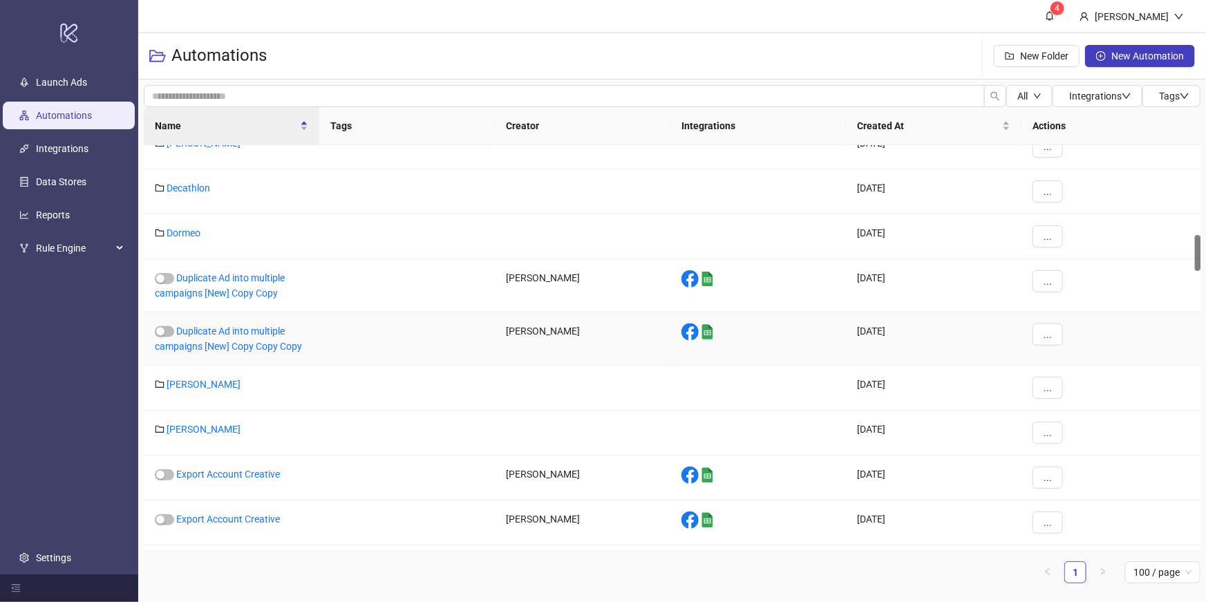
click at [241, 351] on div "Duplicate Ad into multiple campaigns [New] Copy Copy Copy" at bounding box center [232, 338] width 176 height 53
click at [238, 342] on link "Duplicate Ad into multiple campaigns [New] Copy Copy Copy" at bounding box center [228, 339] width 147 height 26
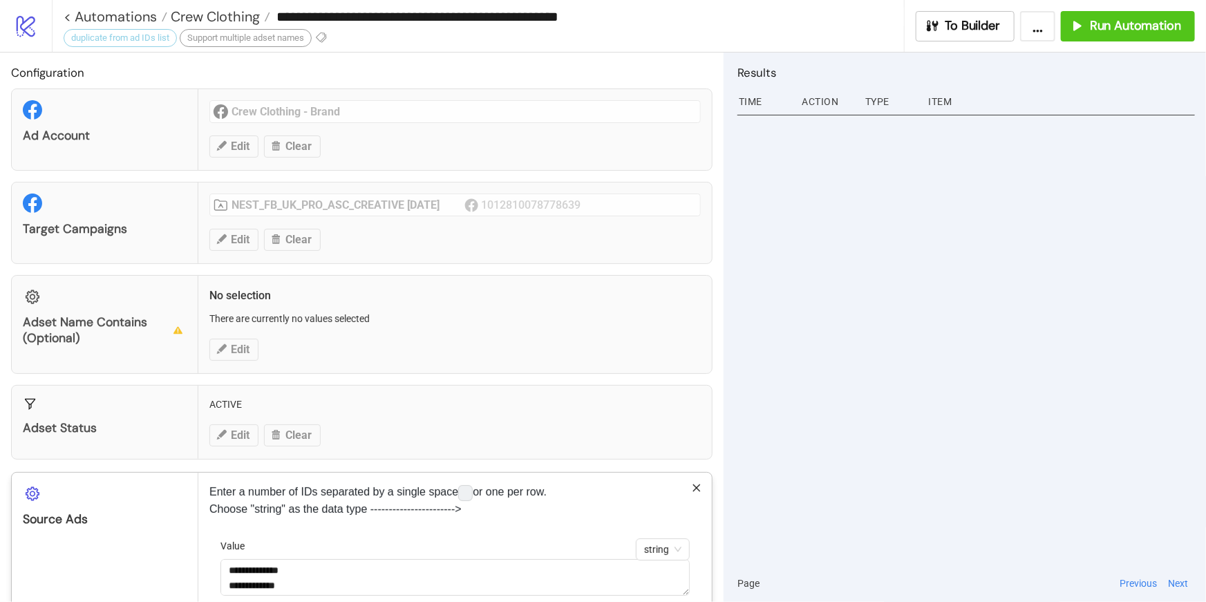
type input "**********"
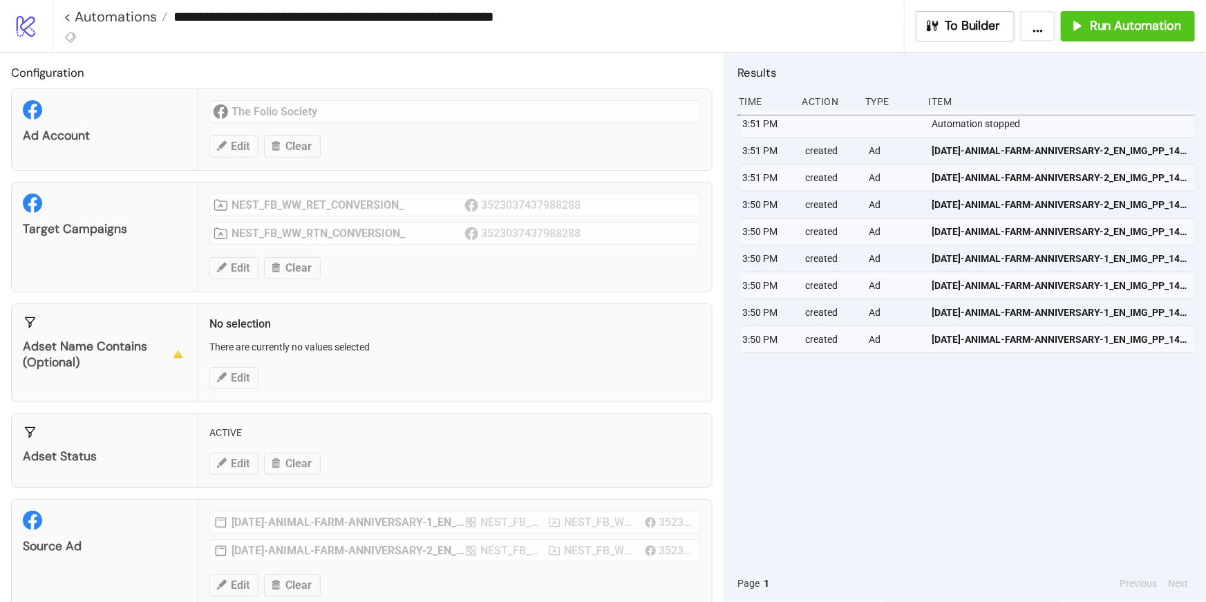
click at [243, 143] on div "Ad Account The Folio Society Edit Clear" at bounding box center [362, 129] width 702 height 82
click at [228, 137] on div "Ad Account The Folio Society Edit Clear" at bounding box center [362, 129] width 702 height 82
click at [263, 157] on div "Ad Account The Folio Society Edit Clear" at bounding box center [362, 129] width 702 height 82
click at [238, 138] on div "Ad Account The Folio Society Edit Clear" at bounding box center [362, 129] width 702 height 82
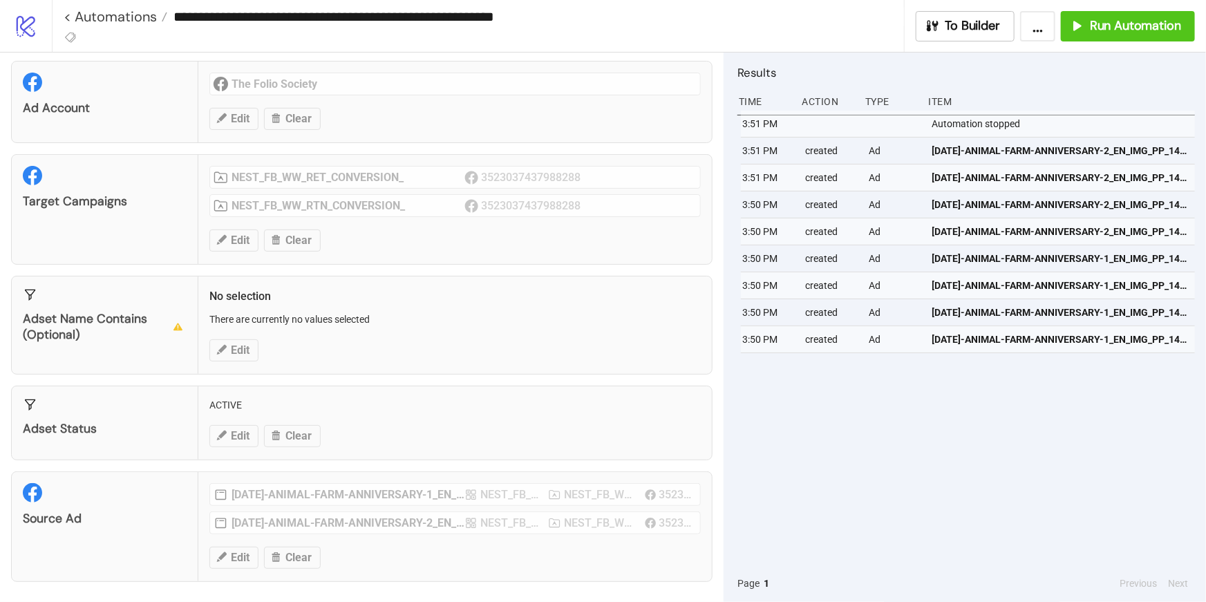
click at [337, 395] on div "Adset Status ACTIVE Edit Clear" at bounding box center [362, 423] width 702 height 75
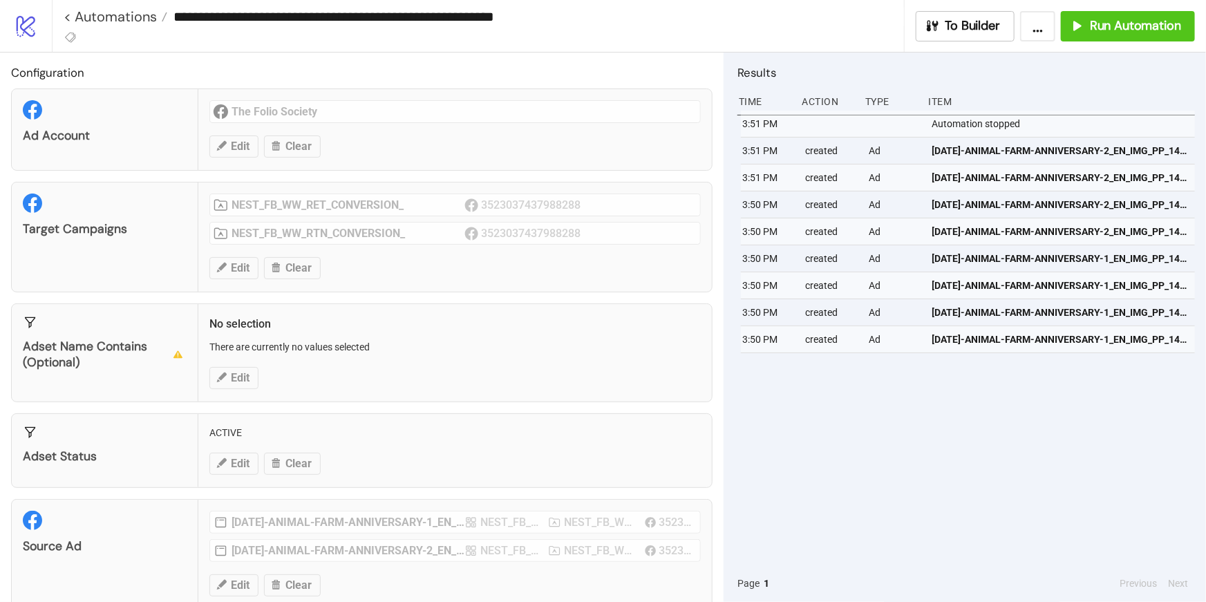
click at [232, 154] on div "Ad Account The Folio Society Edit Clear" at bounding box center [362, 129] width 702 height 82
click at [170, 55] on div "Configuration Ad Account The Folio Society Edit Clear Target Campaigns NEST_FB_…" at bounding box center [362, 328] width 724 height 550
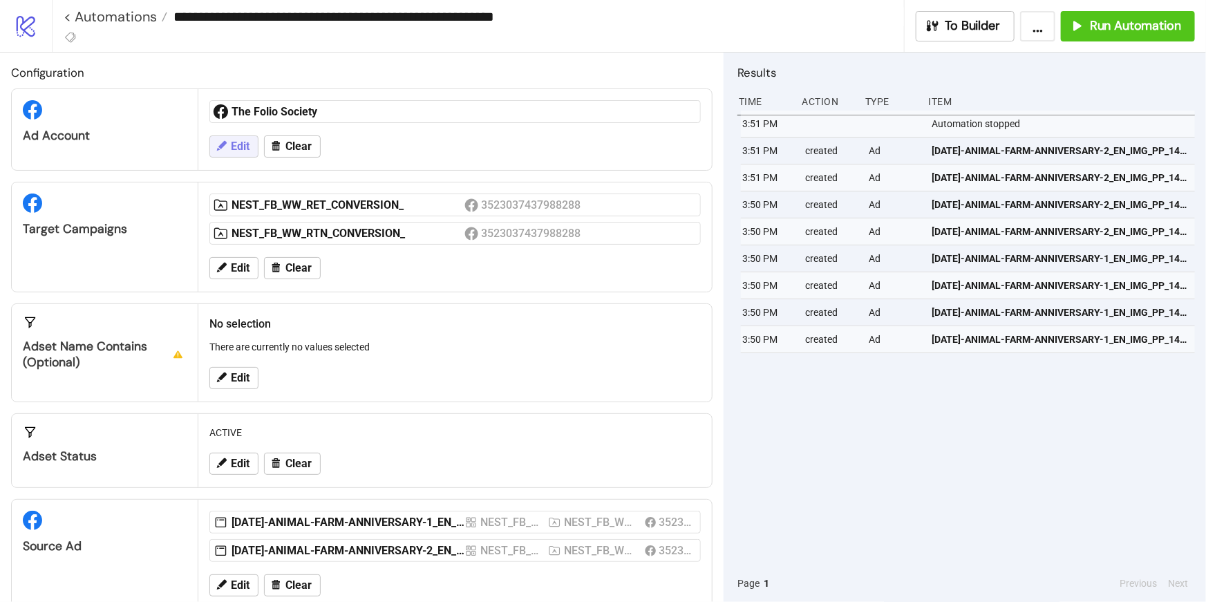
click at [218, 146] on icon at bounding box center [221, 146] width 12 height 12
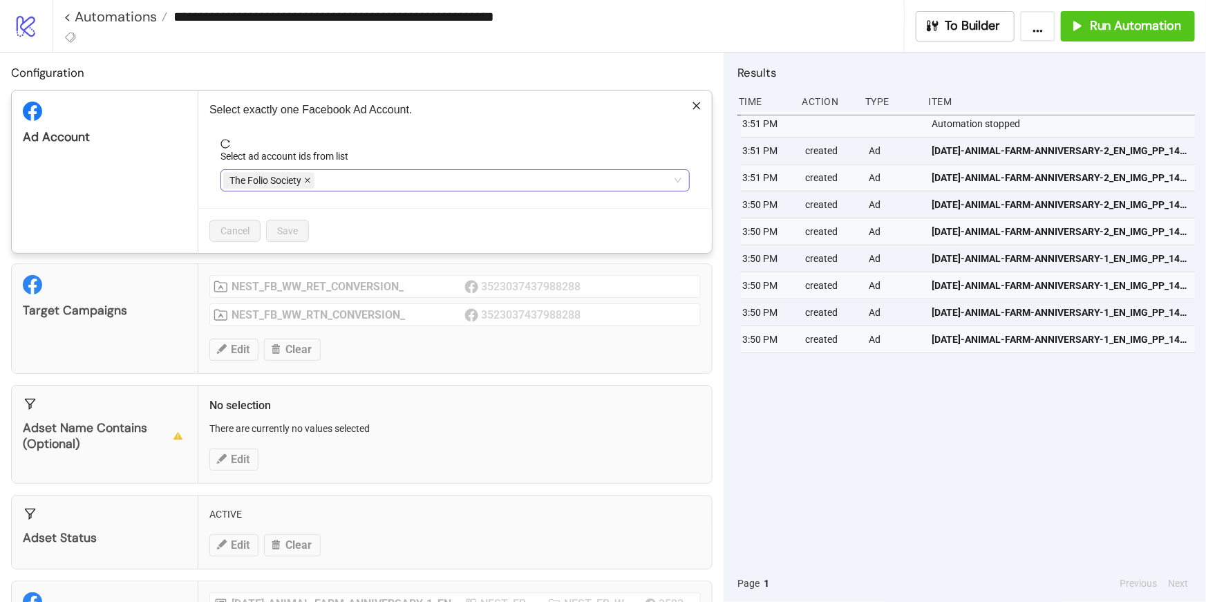
click at [309, 179] on icon "close" at bounding box center [307, 180] width 7 height 7
click at [309, 179] on div at bounding box center [447, 180] width 449 height 19
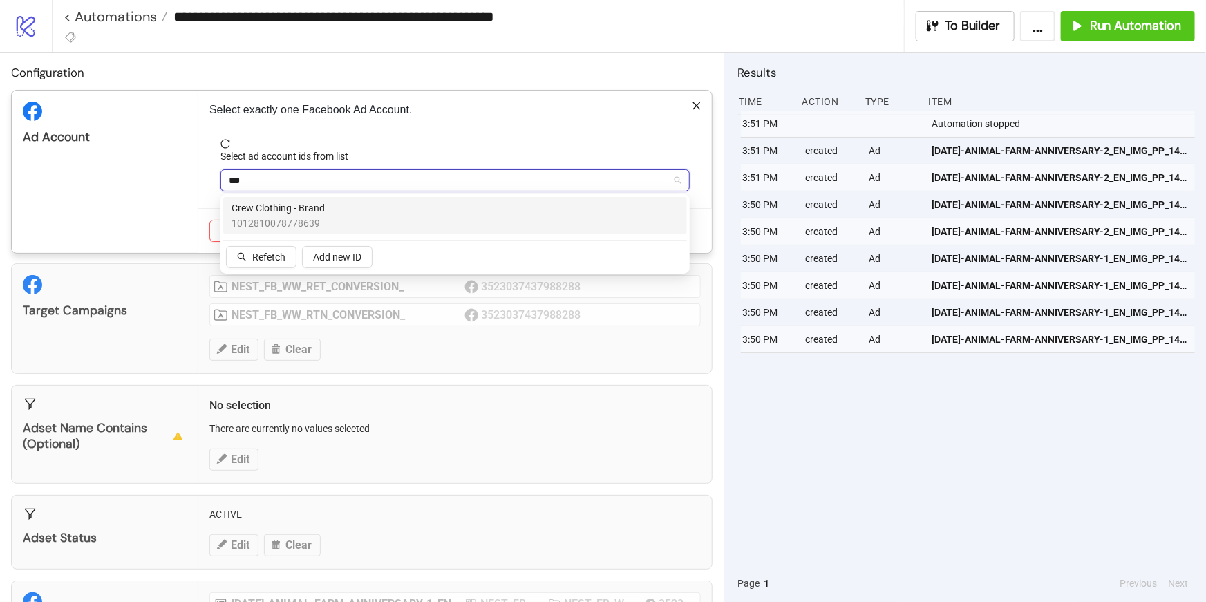
type input "****"
click at [288, 216] on span "1012810078778639" at bounding box center [278, 223] width 93 height 15
click at [438, 139] on span "reload" at bounding box center [455, 144] width 469 height 10
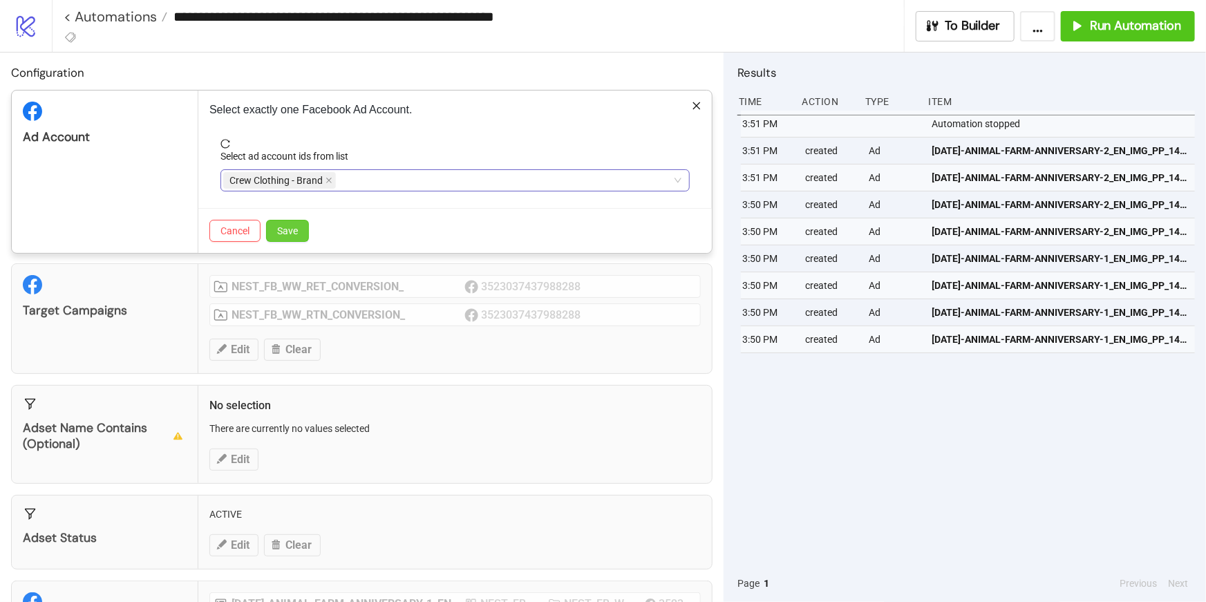
click at [300, 226] on button "Save" at bounding box center [287, 231] width 43 height 22
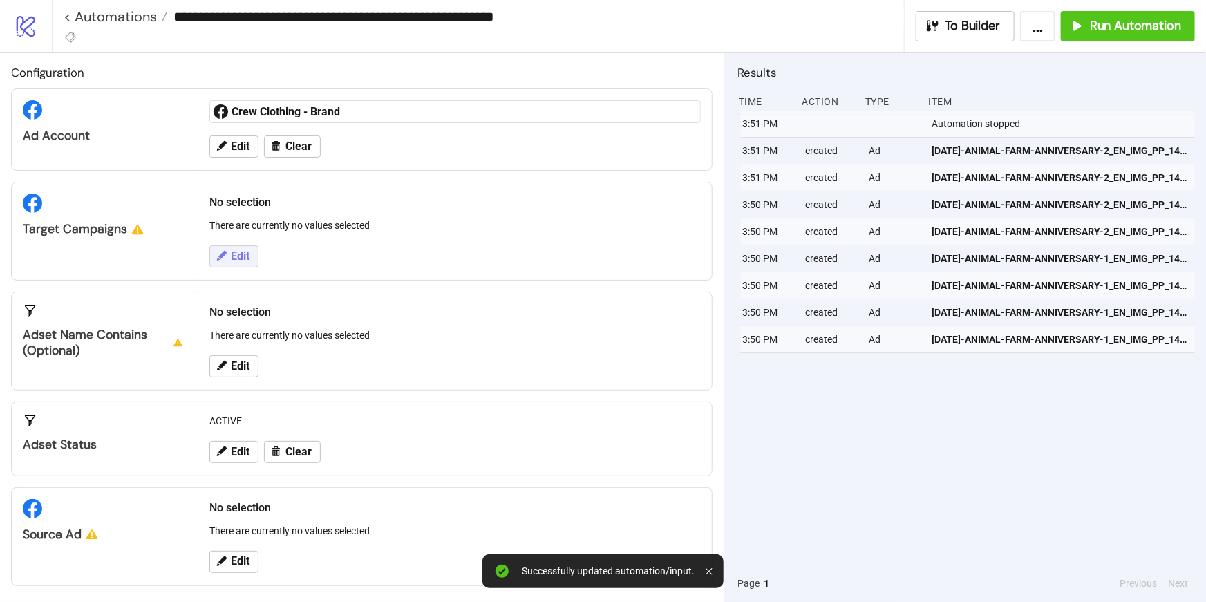
click at [228, 247] on button "Edit" at bounding box center [233, 256] width 49 height 22
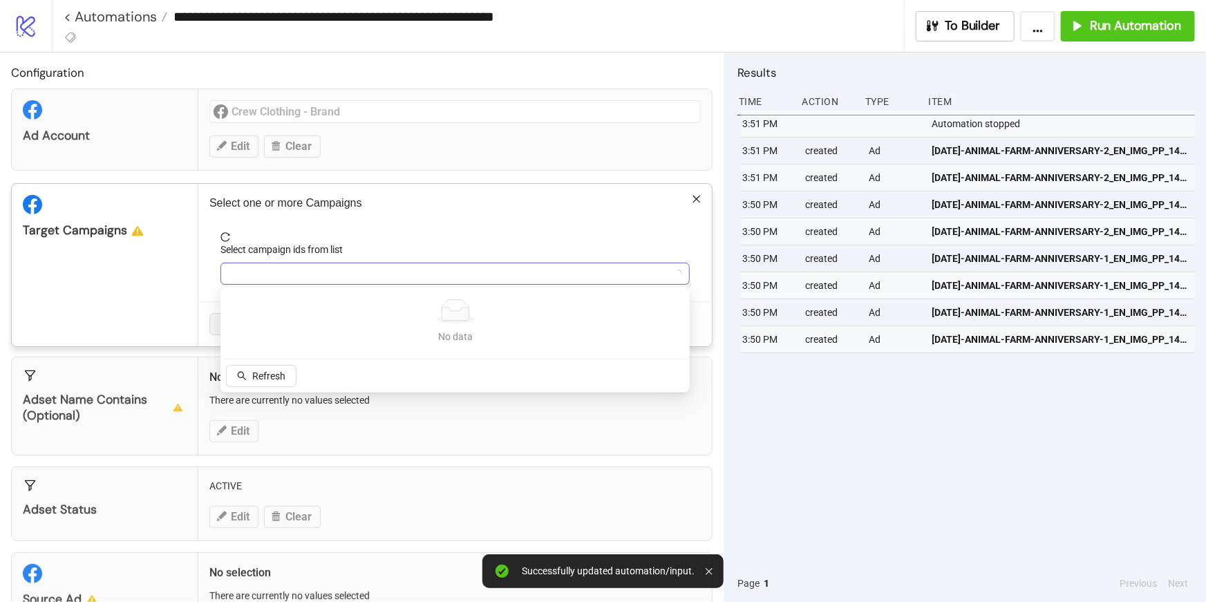
click at [268, 276] on div at bounding box center [447, 273] width 449 height 19
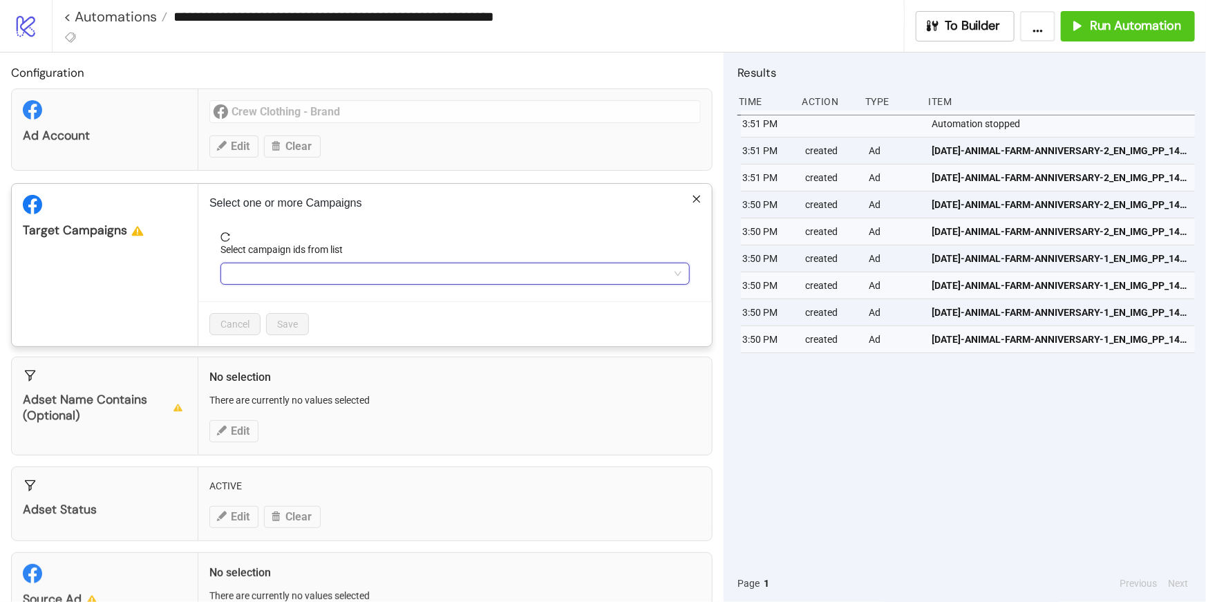
type input "*"
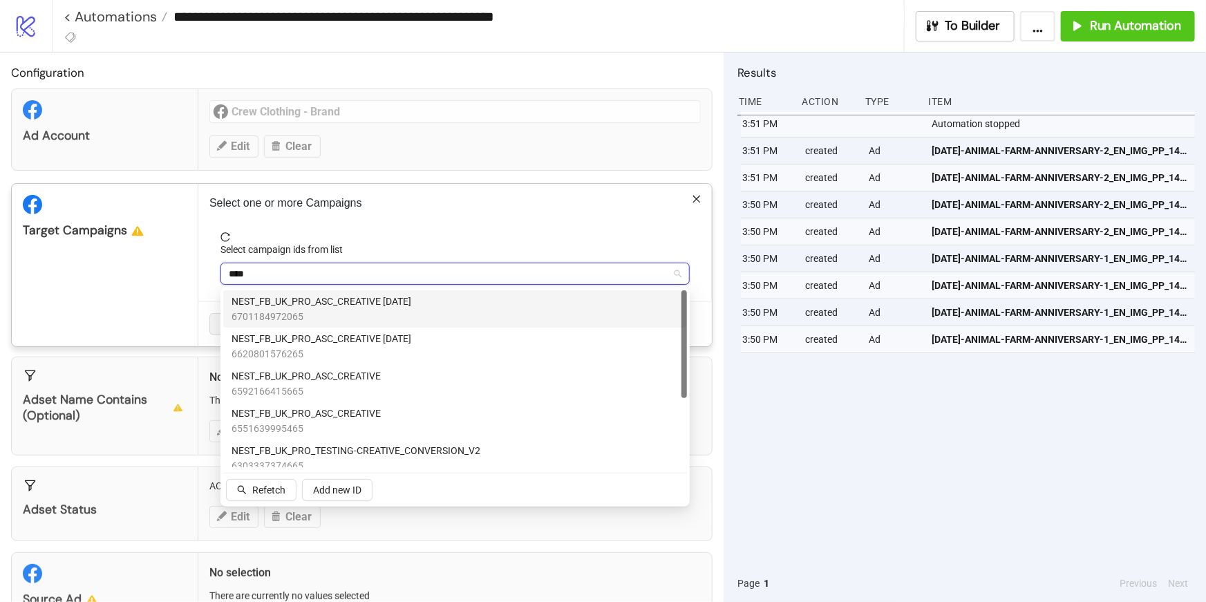
click at [421, 304] on div "NEST_FB_UK_PRO_ASC_CREATIVE [DATE] 6701184972065" at bounding box center [455, 309] width 447 height 30
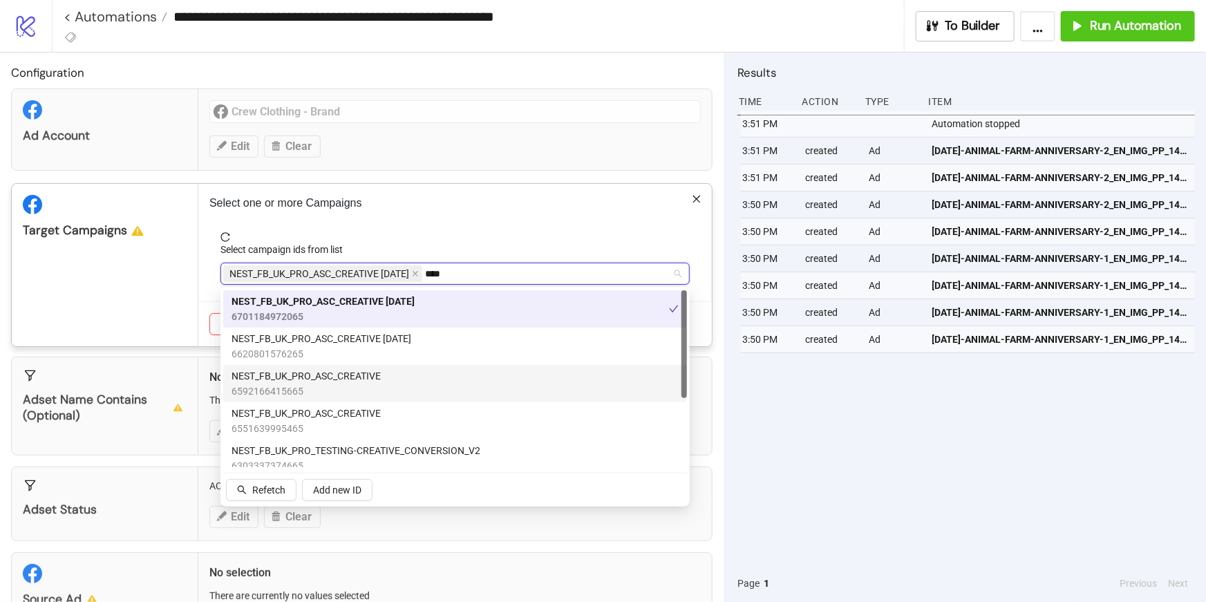
type input "****"
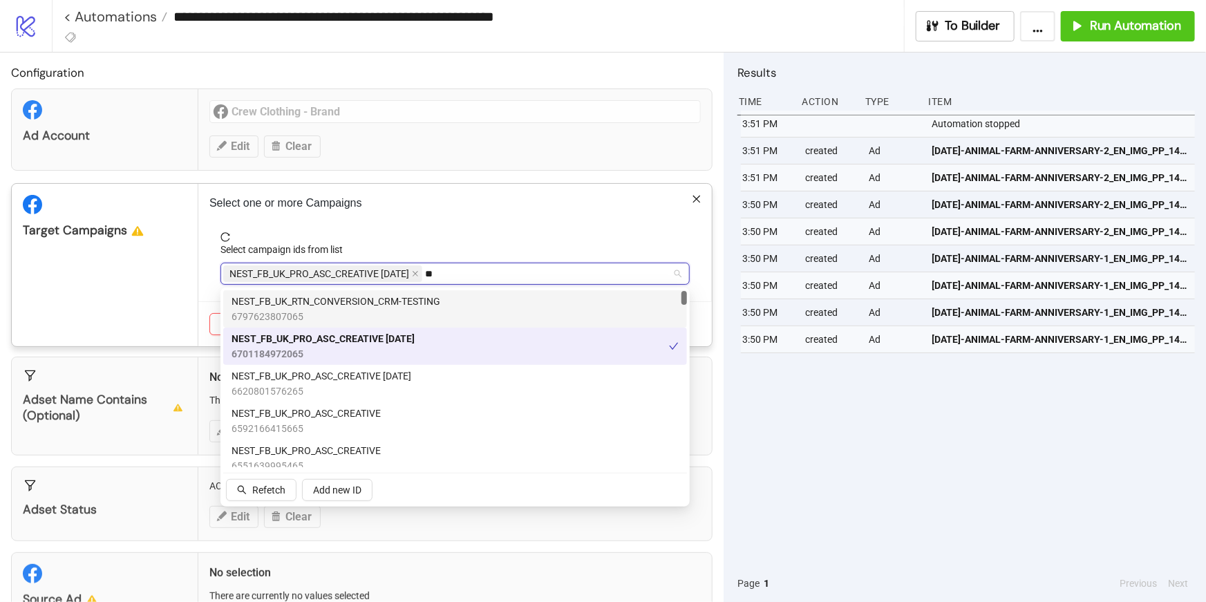
scroll to position [15, 0]
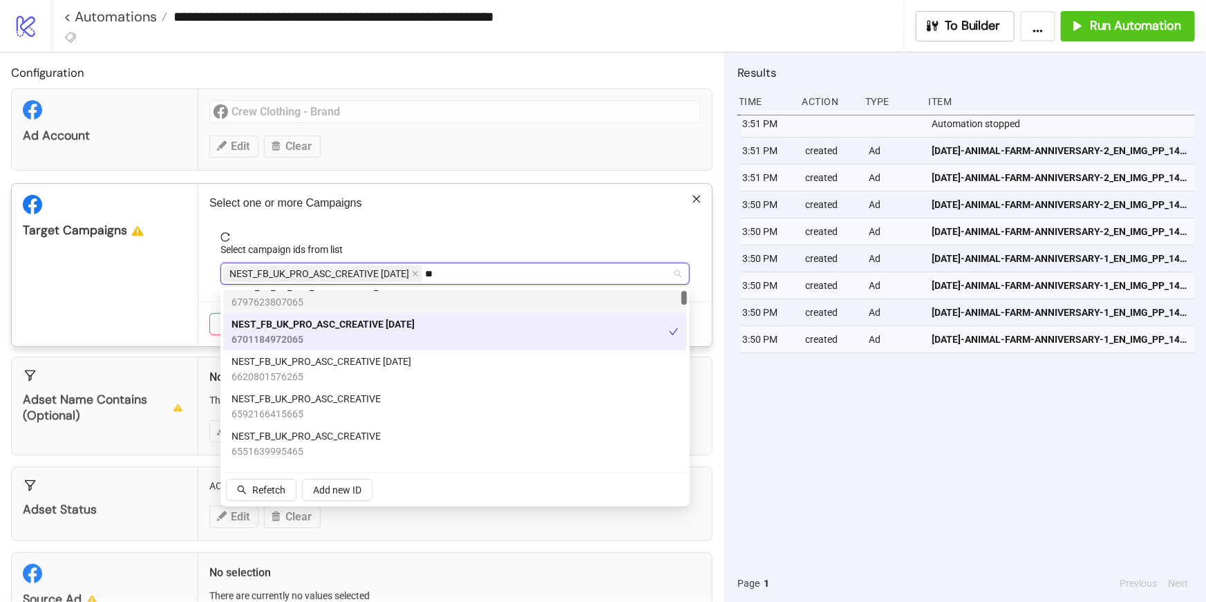
type input "*"
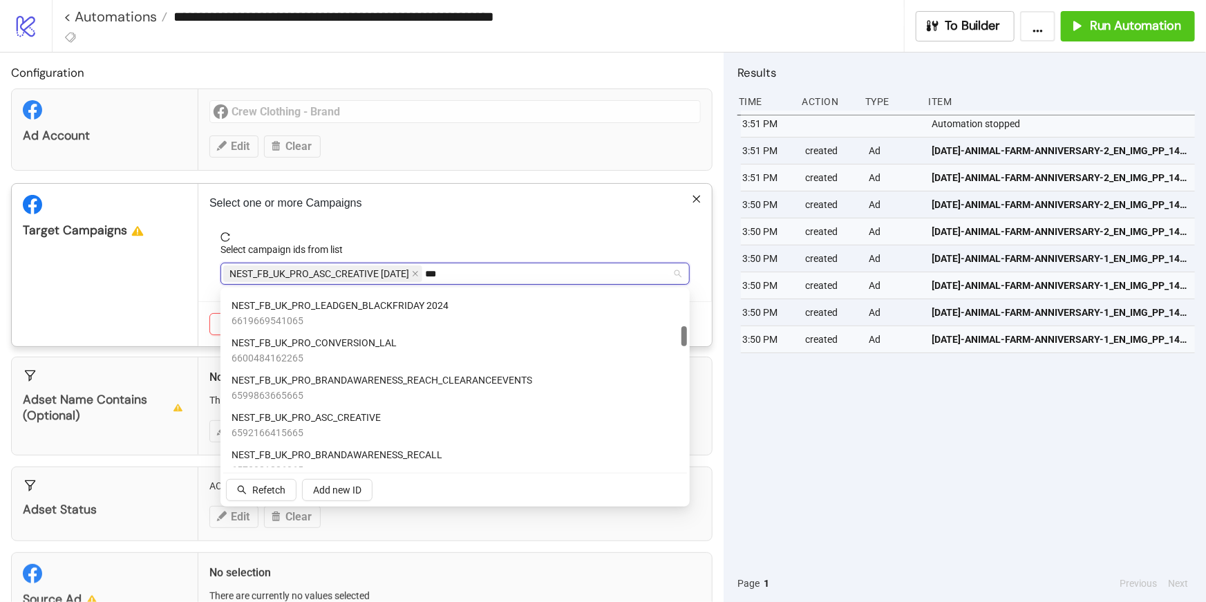
scroll to position [319, 0]
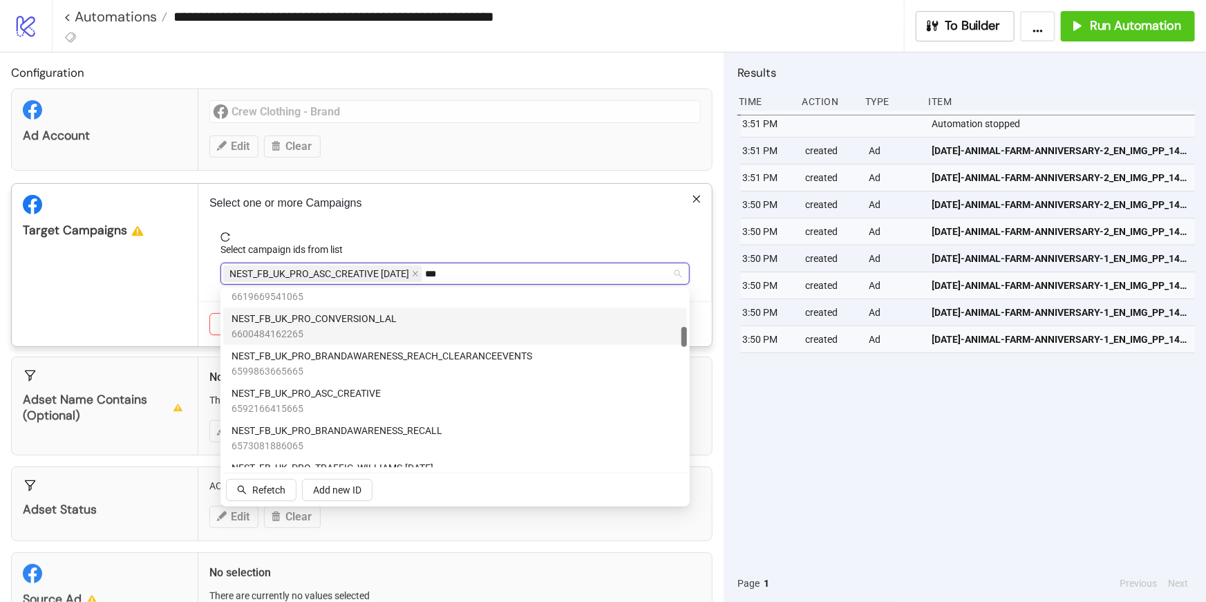
click at [344, 328] on span "6600484162265" at bounding box center [314, 333] width 165 height 15
type input "*"
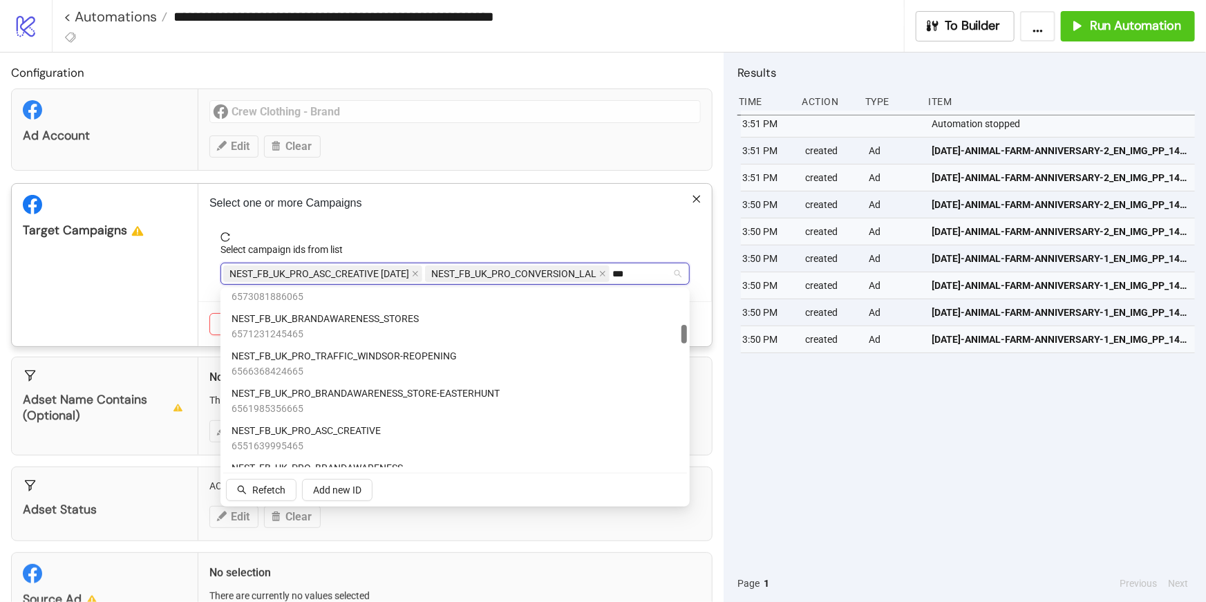
scroll to position [30, 0]
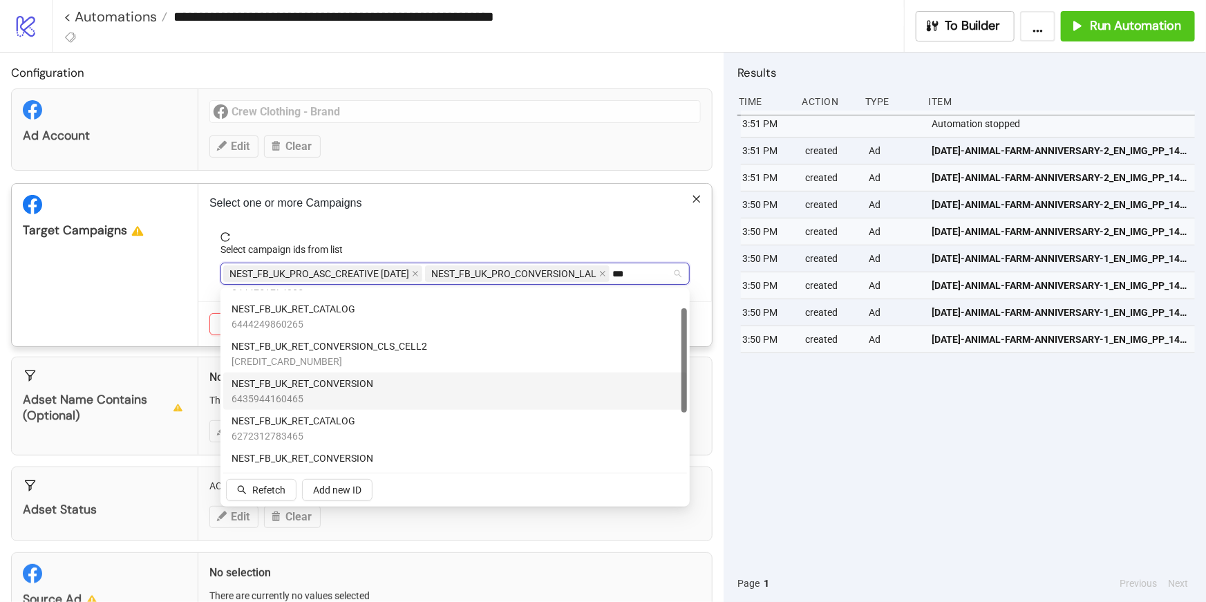
click at [382, 390] on div "NEST_FB_UK_RET_CONVERSION 6435944160465" at bounding box center [455, 391] width 447 height 30
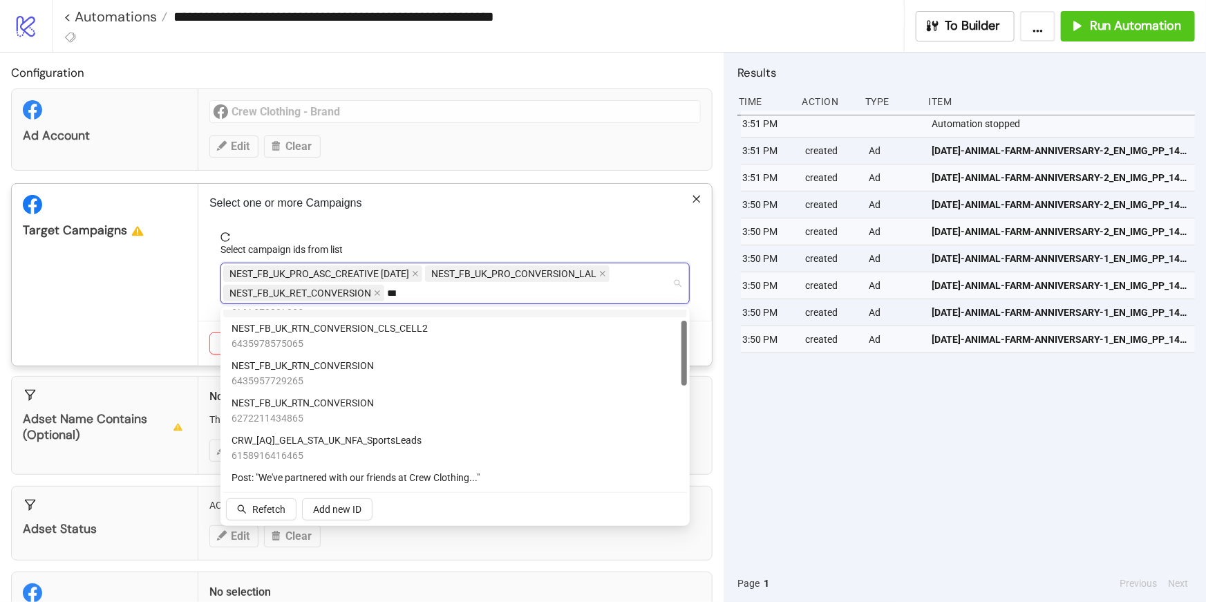
scroll to position [9, 0]
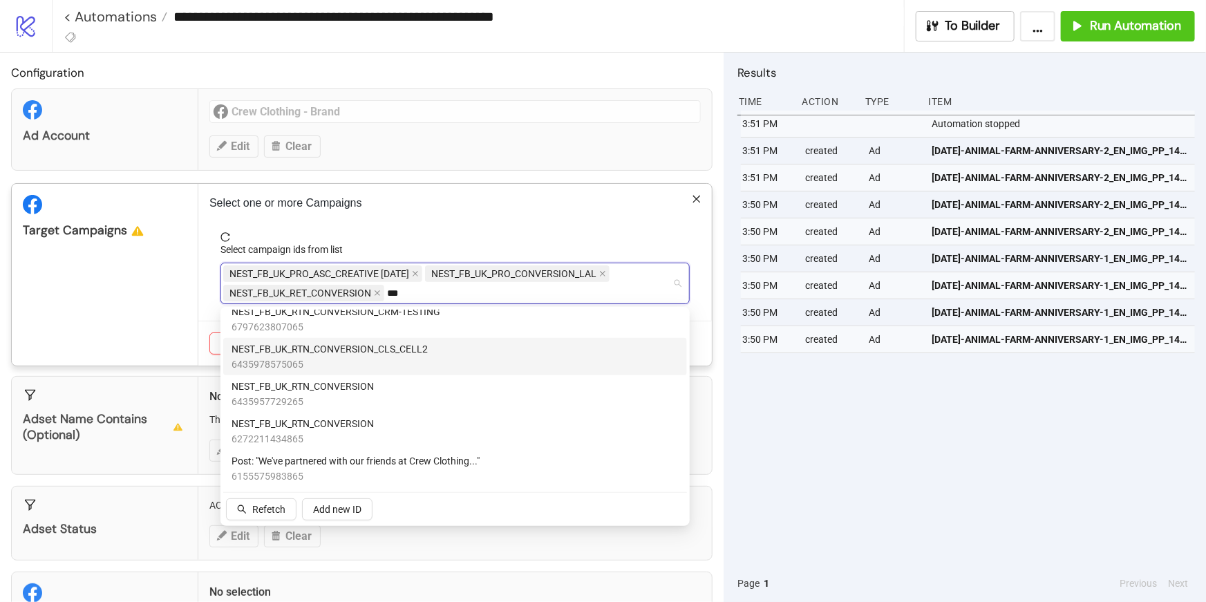
type input "***"
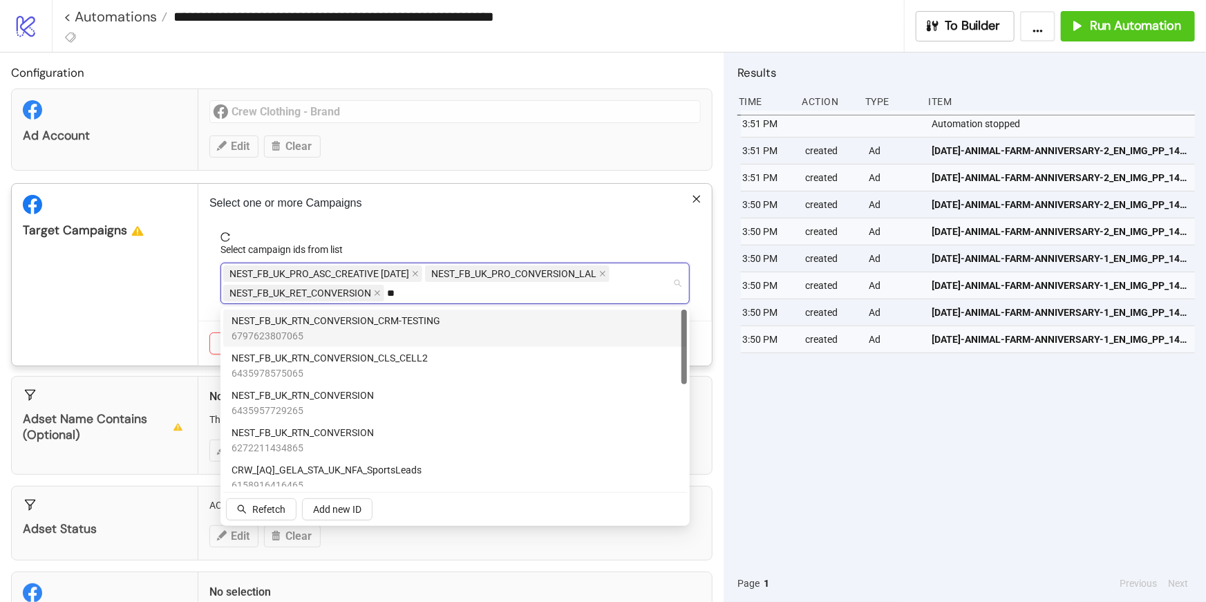
click at [430, 330] on span "6797623807065" at bounding box center [336, 335] width 209 height 15
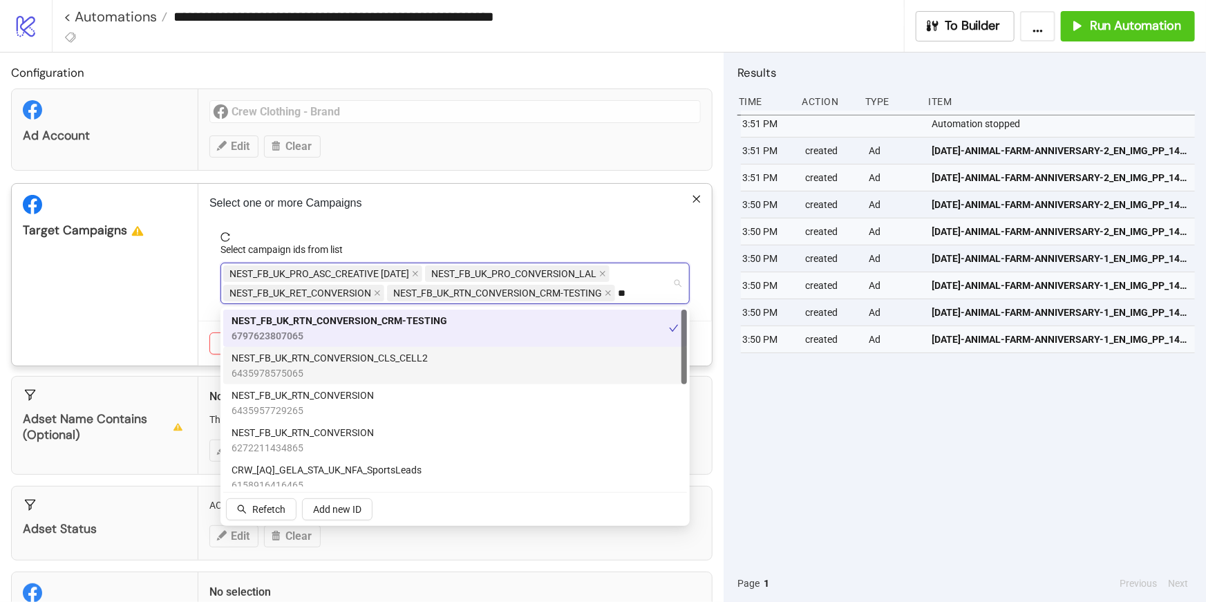
type input "**"
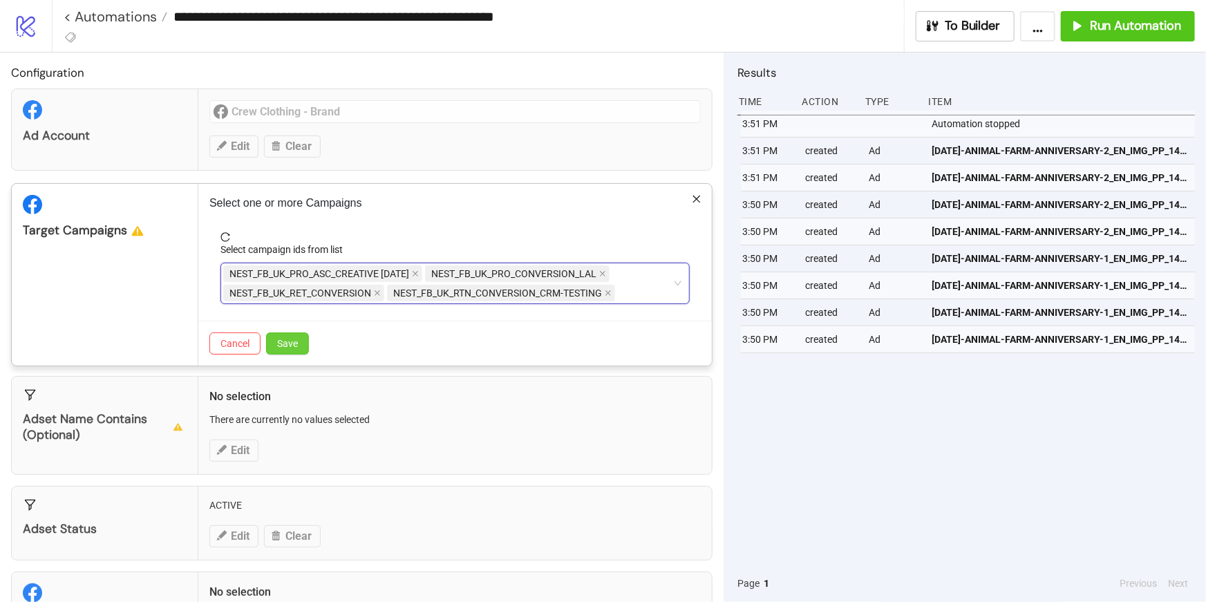
click at [282, 348] on span "Save" at bounding box center [287, 343] width 21 height 11
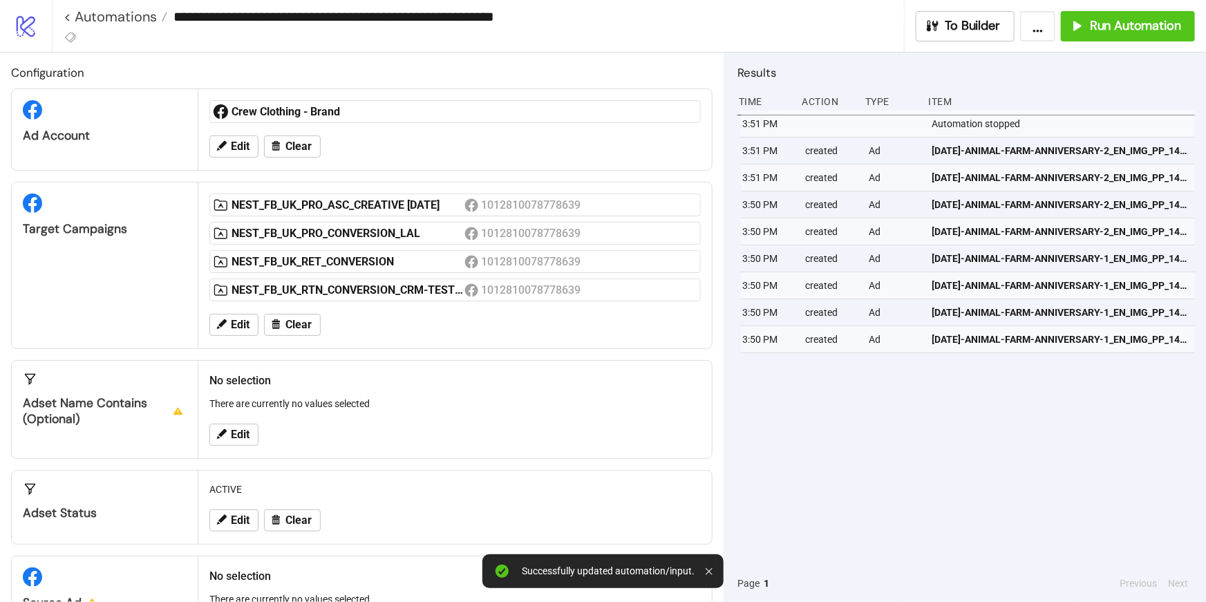
scroll to position [73, 0]
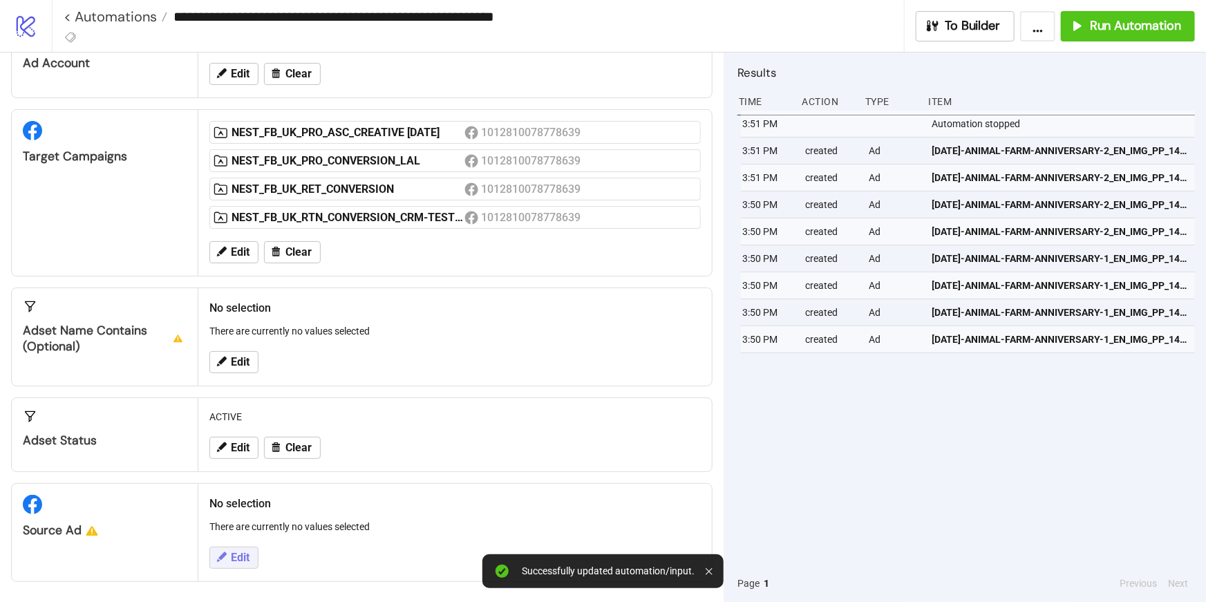
click at [227, 557] on button "Edit" at bounding box center [233, 558] width 49 height 22
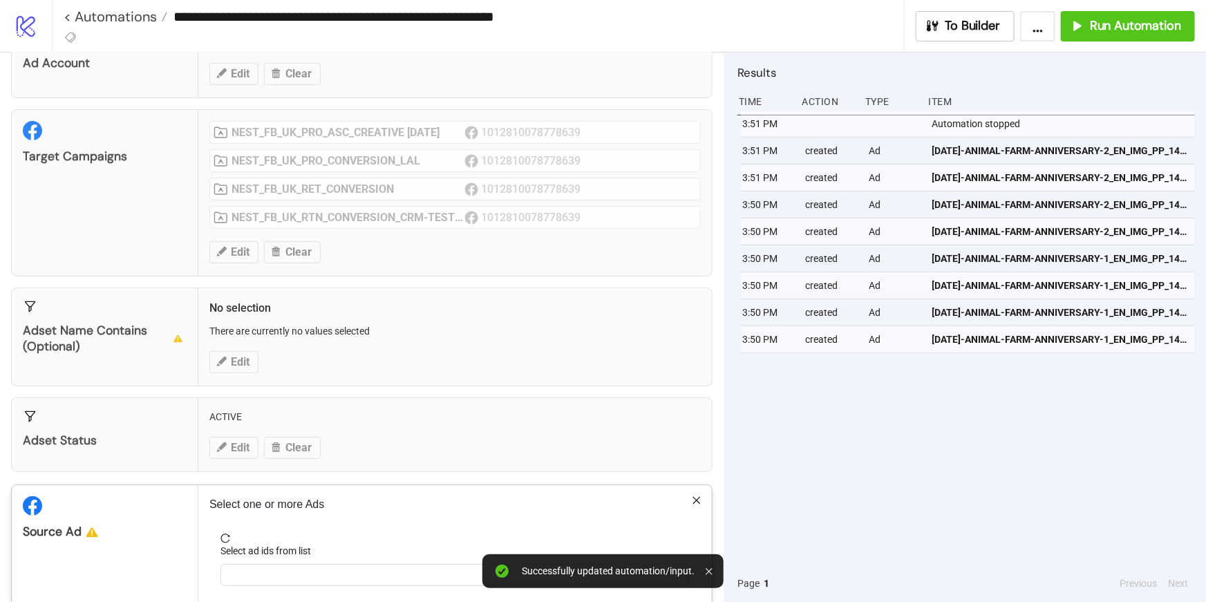
scroll to position [138, 0]
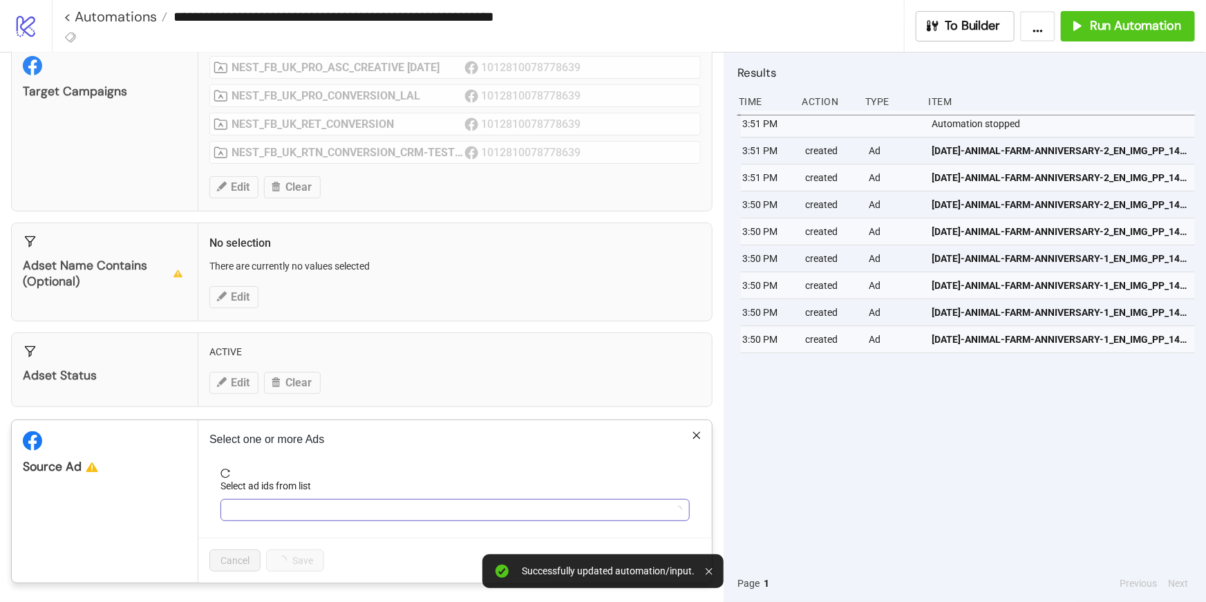
click at [286, 512] on div at bounding box center [447, 509] width 449 height 19
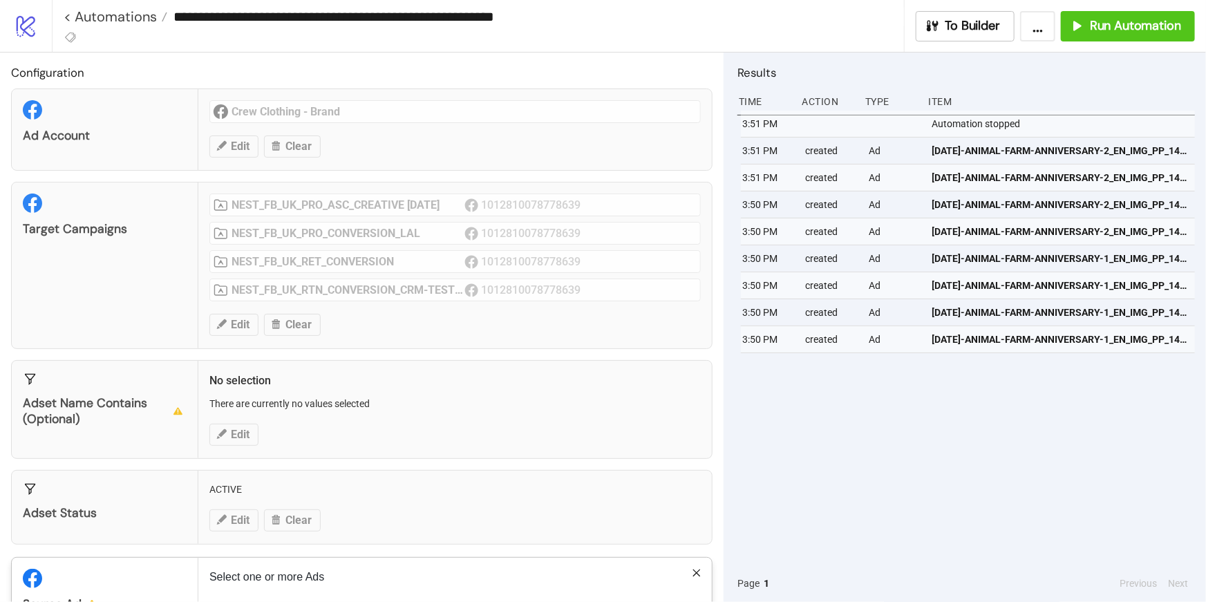
scroll to position [138, 0]
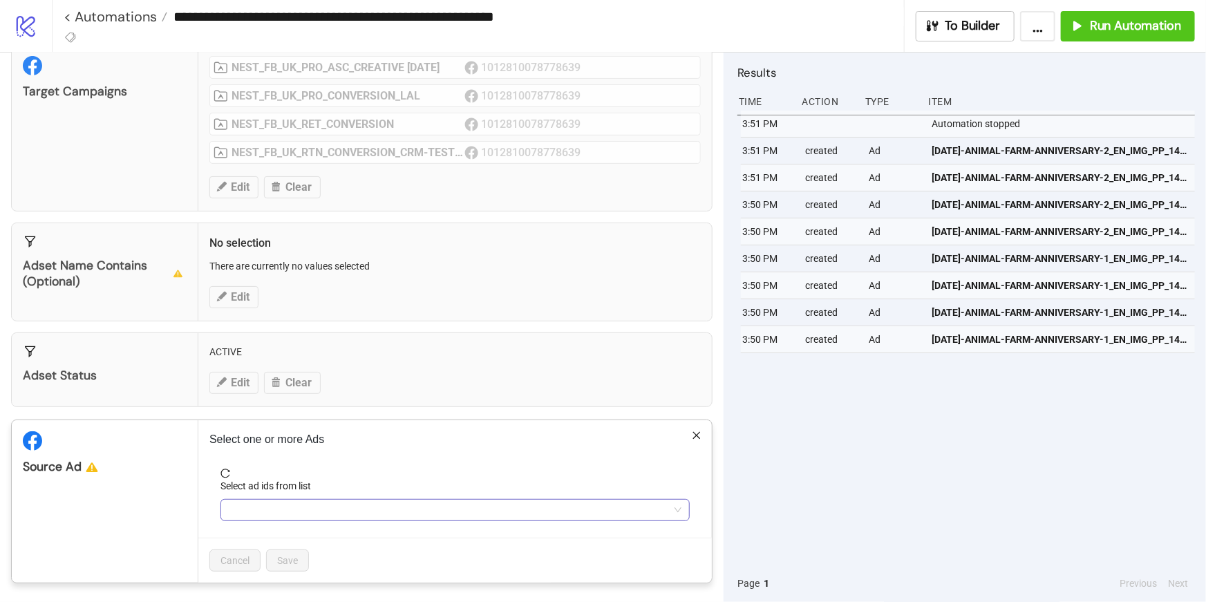
click at [277, 504] on div at bounding box center [447, 509] width 449 height 19
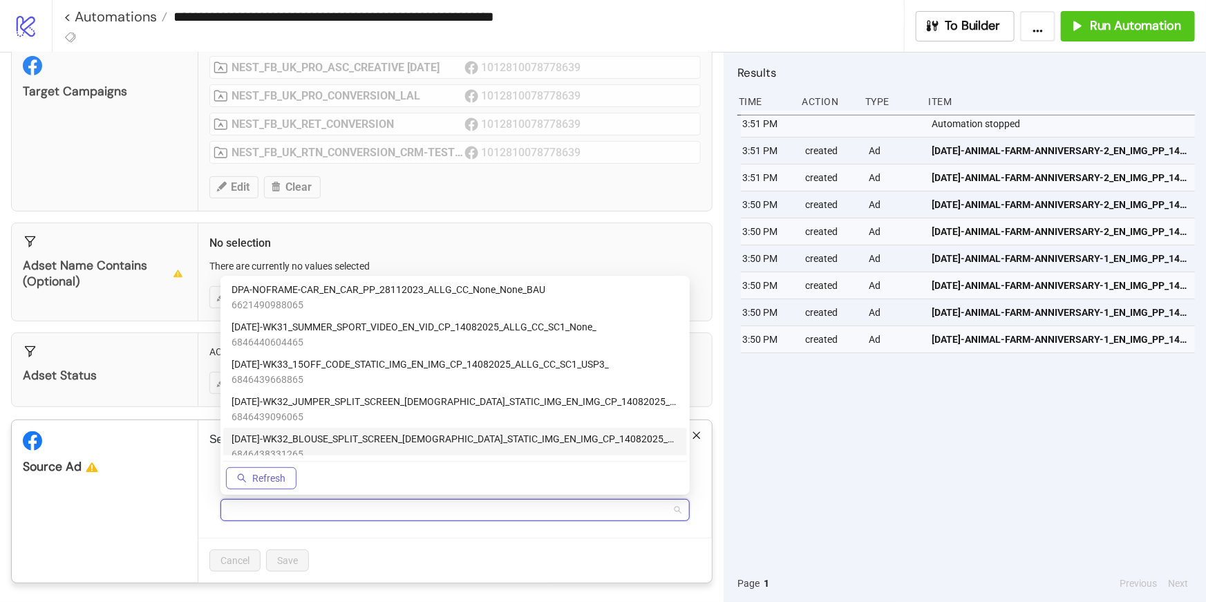
click at [273, 485] on button "Refresh" at bounding box center [261, 478] width 71 height 22
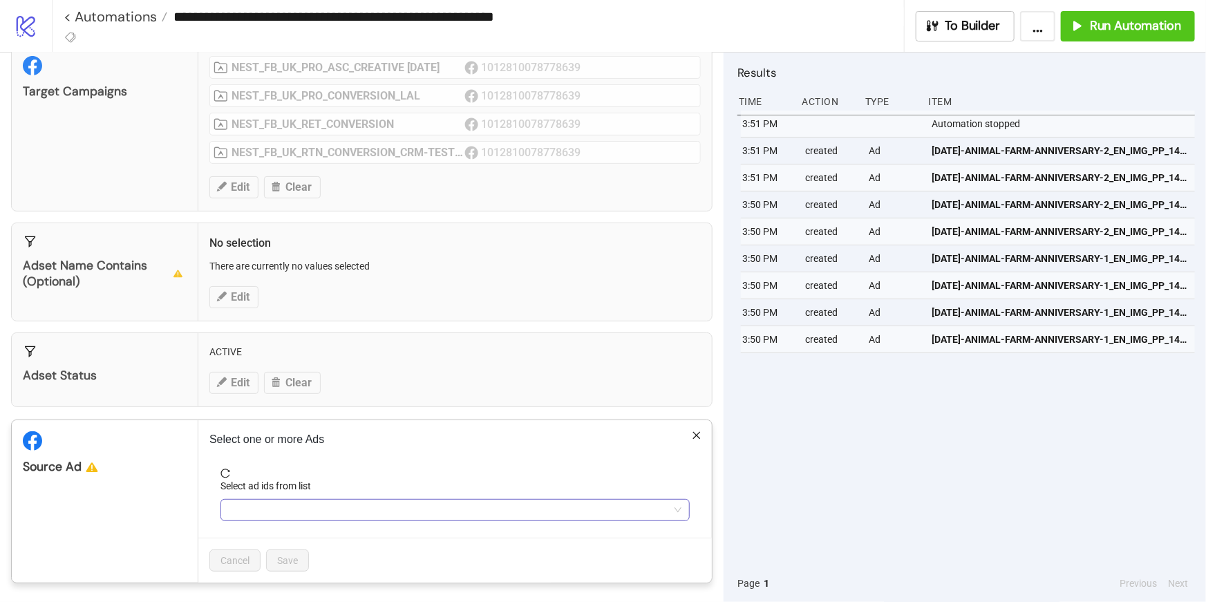
click at [260, 516] on div at bounding box center [447, 509] width 449 height 19
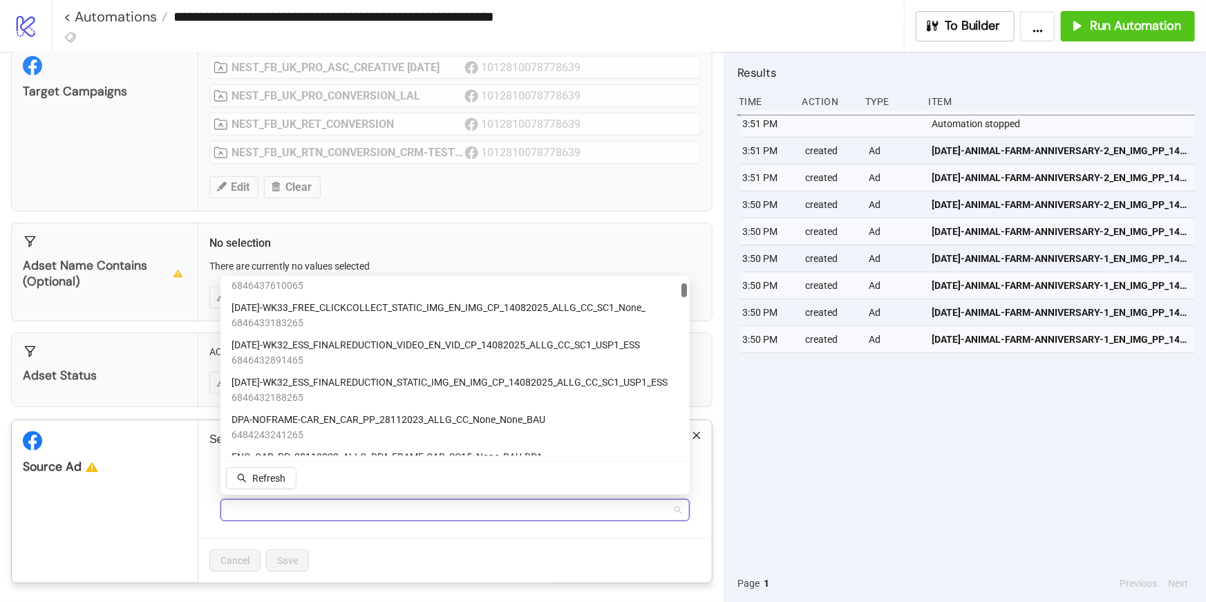
scroll to position [0, 0]
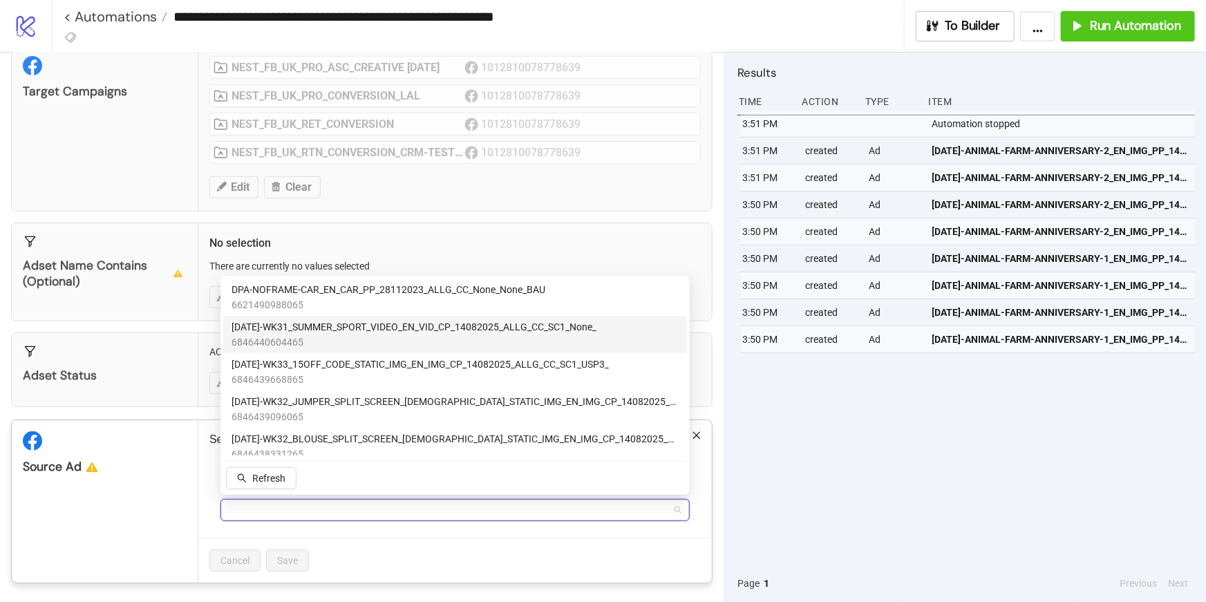
click at [274, 333] on span "[DATE]-WK31_SUMMER_SPORT_VIDEO_EN_VID_CP_14082025_ALLG_CC_SC1_None_" at bounding box center [414, 326] width 365 height 15
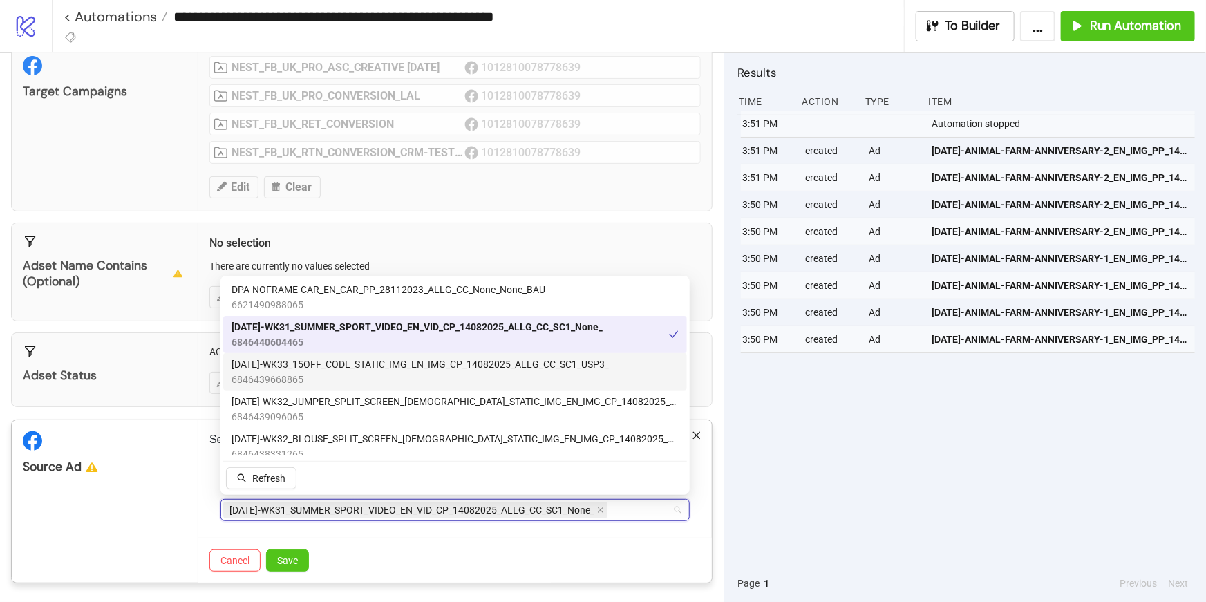
click at [283, 360] on span "[DATE]-WK33_15OFF_CODE_STATIC_IMG_EN_IMG_CP_14082025_ALLG_CC_SC1_USP3_" at bounding box center [420, 364] width 377 height 15
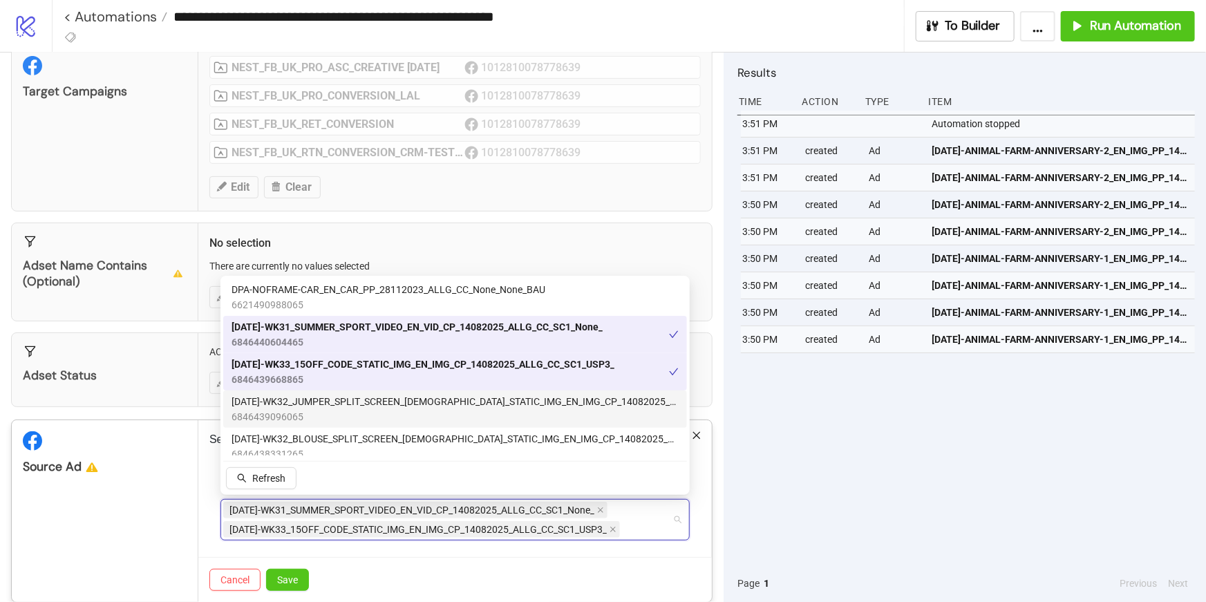
click at [300, 402] on span "[DATE]-WK32_JUMPER_SPLIT_SCREEN_[DEMOGRAPHIC_DATA]_STATIC_IMG_EN_IMG_CP_1408202…" at bounding box center [455, 401] width 447 height 15
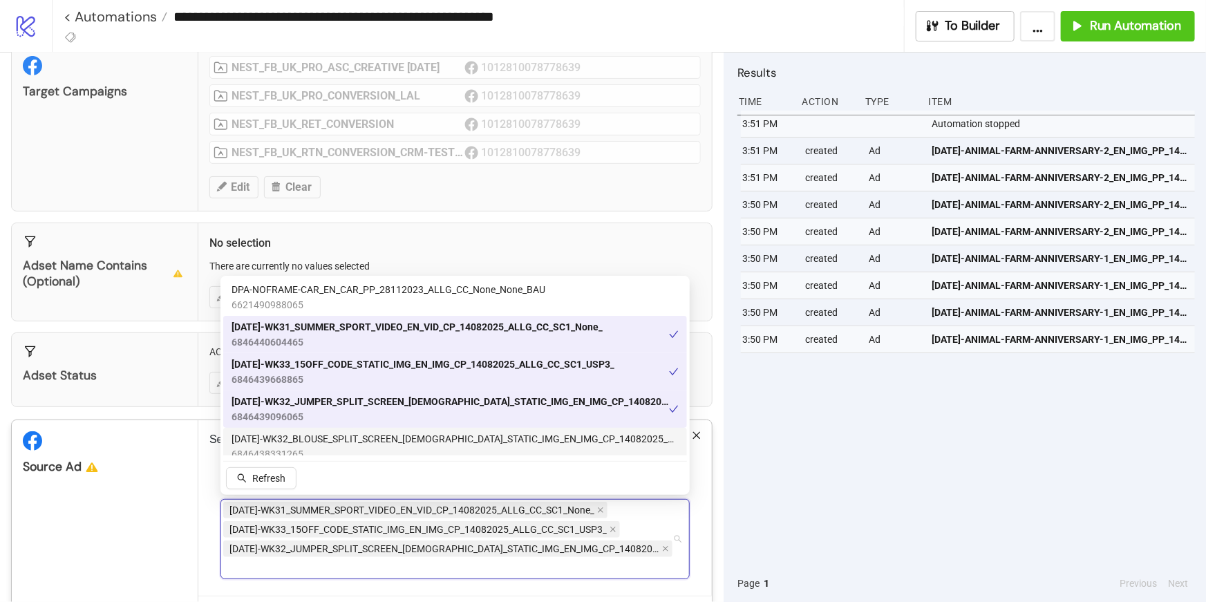
click at [306, 435] on span "[DATE]-WK32_BLOUSE_SPLIT_SCREEN_[DEMOGRAPHIC_DATA]_STATIC_IMG_EN_IMG_CP_1408202…" at bounding box center [455, 438] width 447 height 15
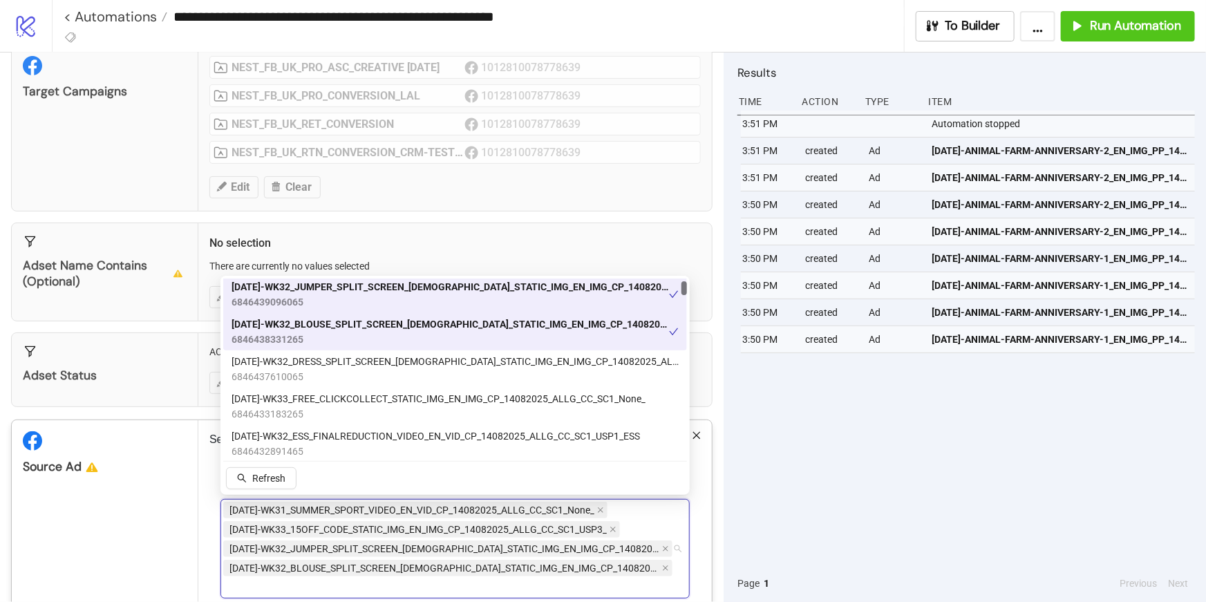
scroll to position [117, 0]
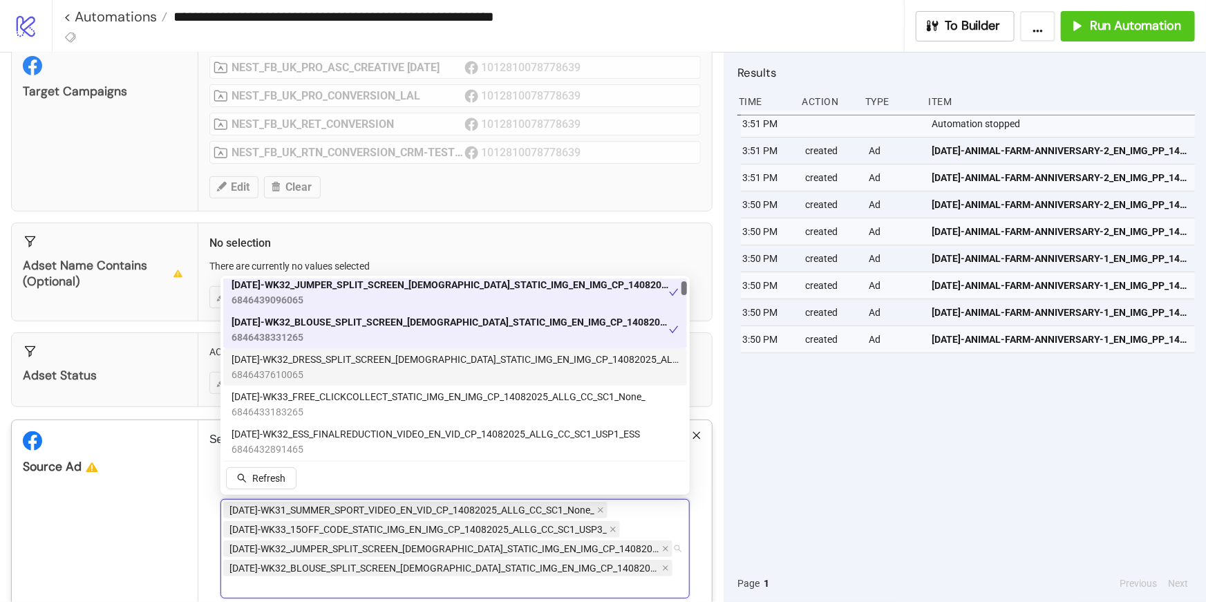
click at [274, 361] on span "[DATE]-WK32_DRESS_SPLIT_SCREEN_[DEMOGRAPHIC_DATA]_STATIC_IMG_EN_IMG_CP_14082025…" at bounding box center [455, 359] width 447 height 15
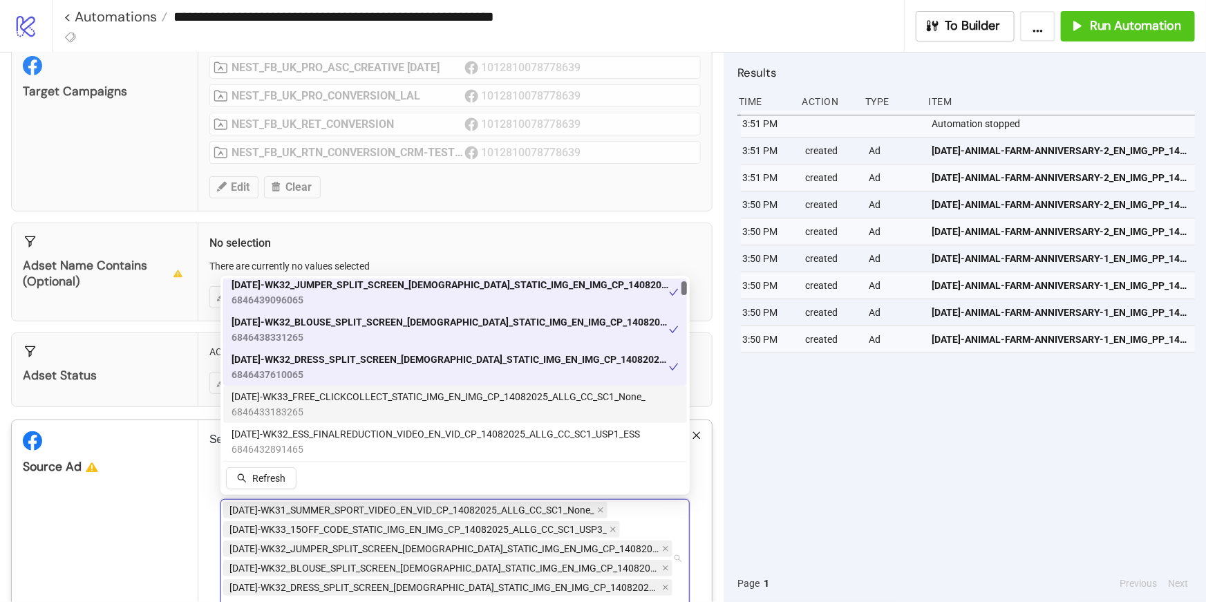
click at [277, 405] on span "6846433183265" at bounding box center [439, 411] width 414 height 15
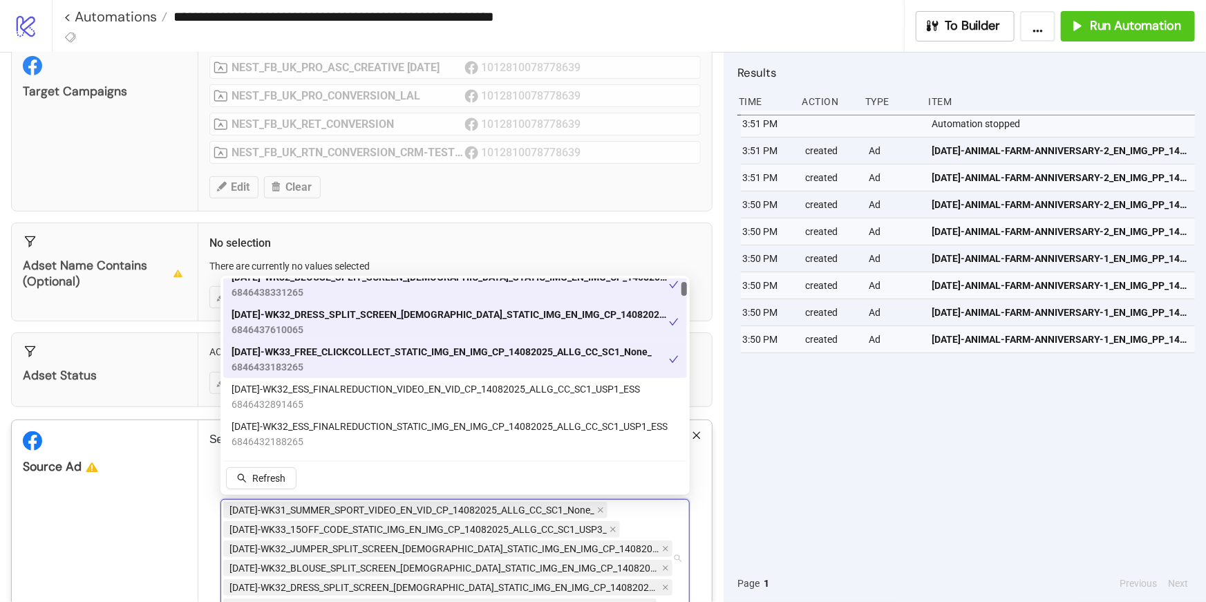
scroll to position [167, 0]
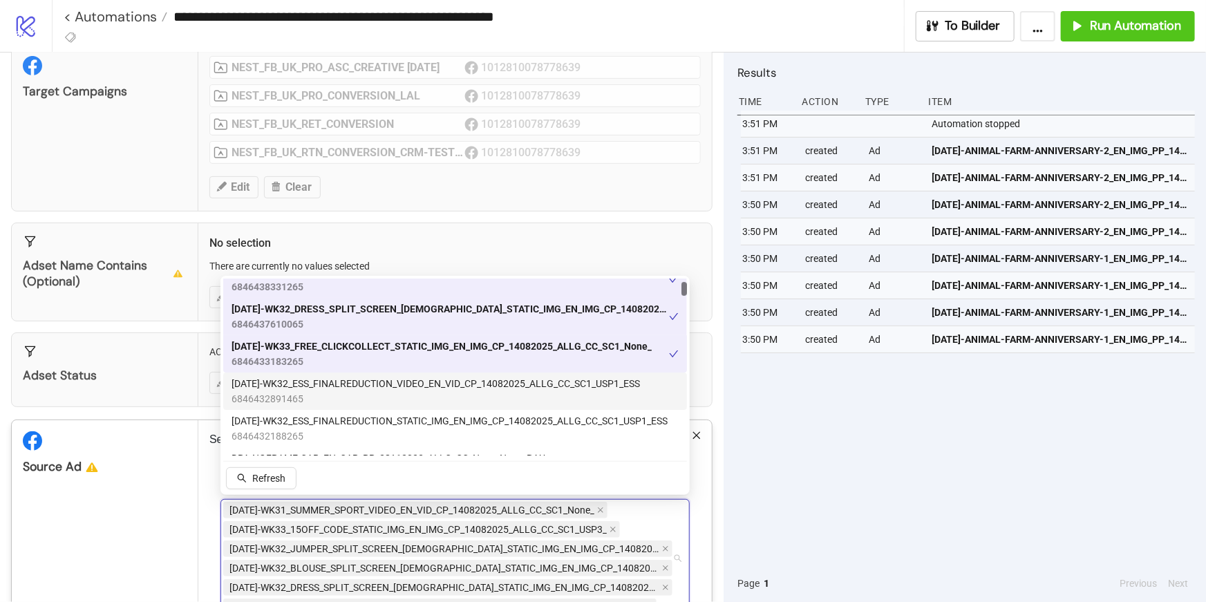
click at [273, 397] on span "6846432891465" at bounding box center [436, 398] width 409 height 15
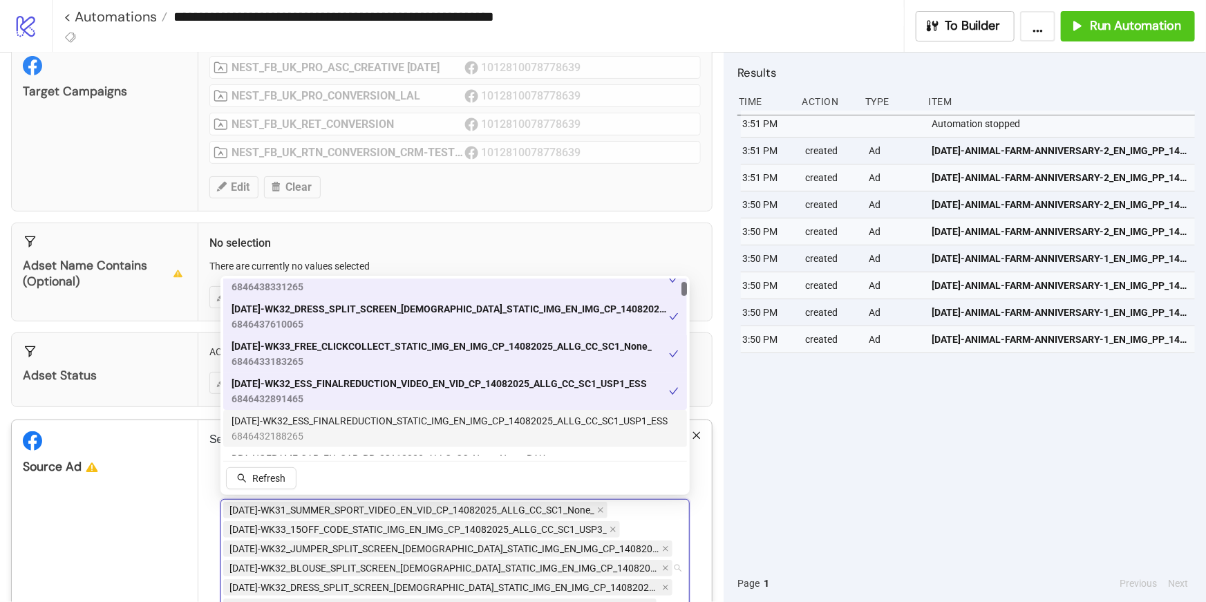
click at [278, 423] on span "[DATE]-WK32_ESS_FINALREDUCTION_STATIC_IMG_EN_IMG_CP_14082025_ALLG_CC_SC1_USP1_E…" at bounding box center [450, 420] width 436 height 15
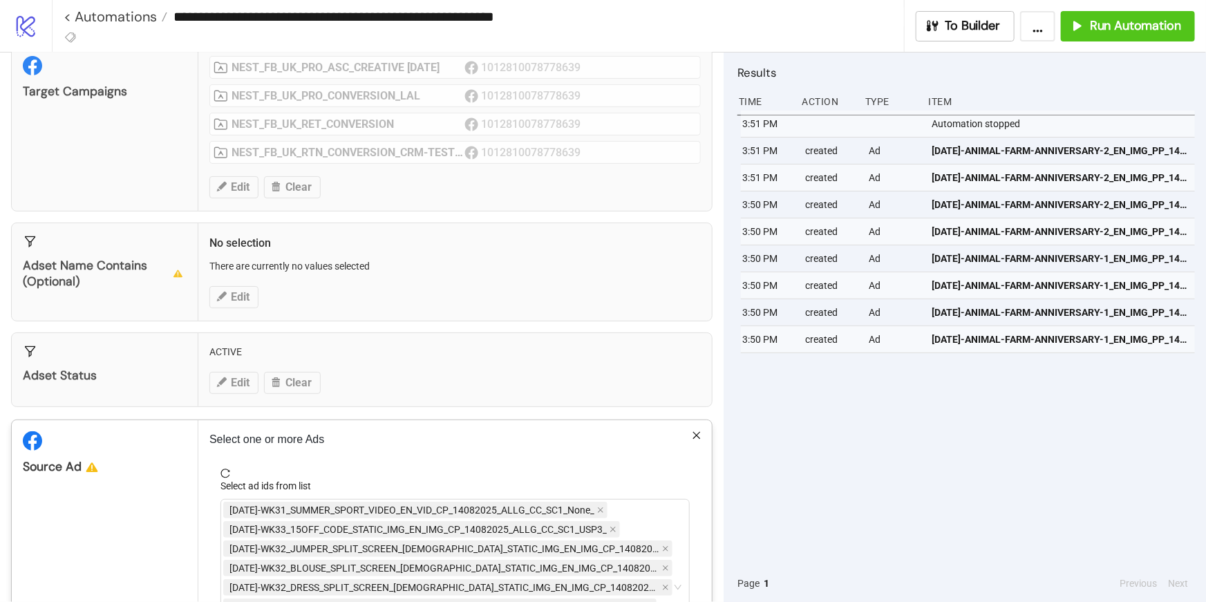
click at [209, 433] on p "Select one or more Ads" at bounding box center [454, 439] width 491 height 17
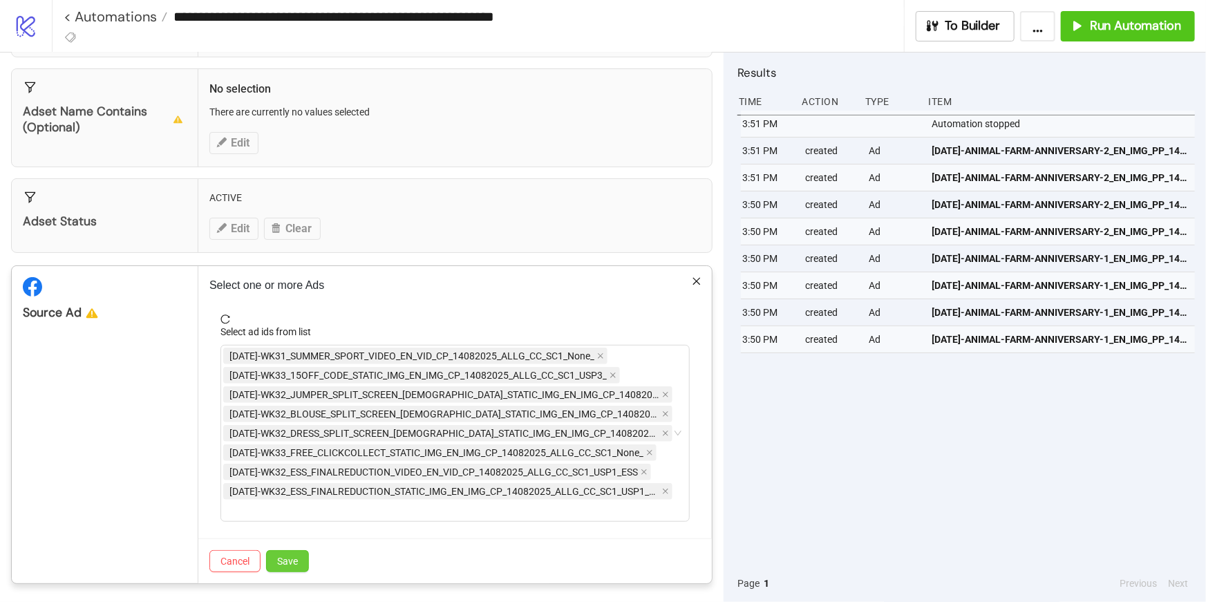
click at [294, 559] on span "Save" at bounding box center [287, 561] width 21 height 11
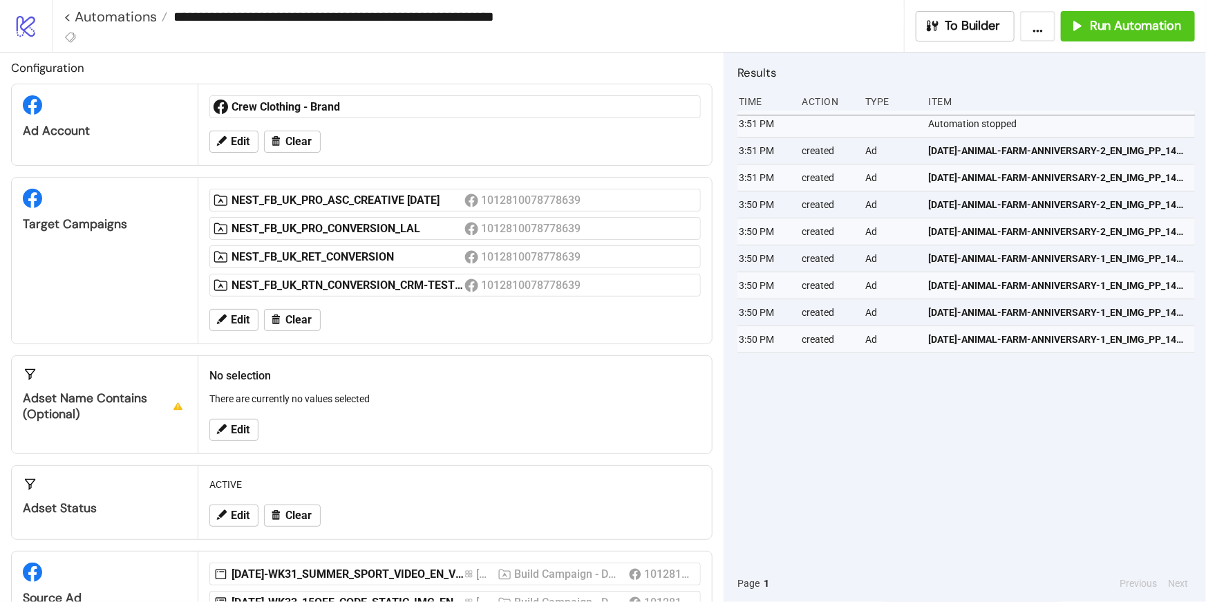
scroll to position [0, 0]
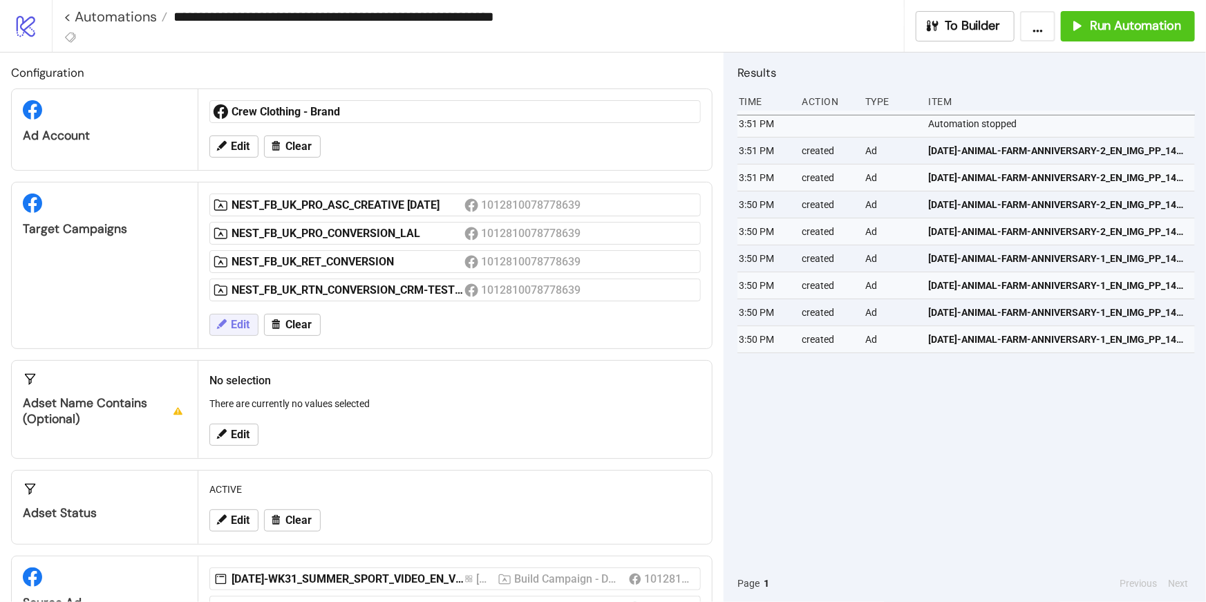
click at [238, 323] on span "Edit" at bounding box center [240, 325] width 19 height 12
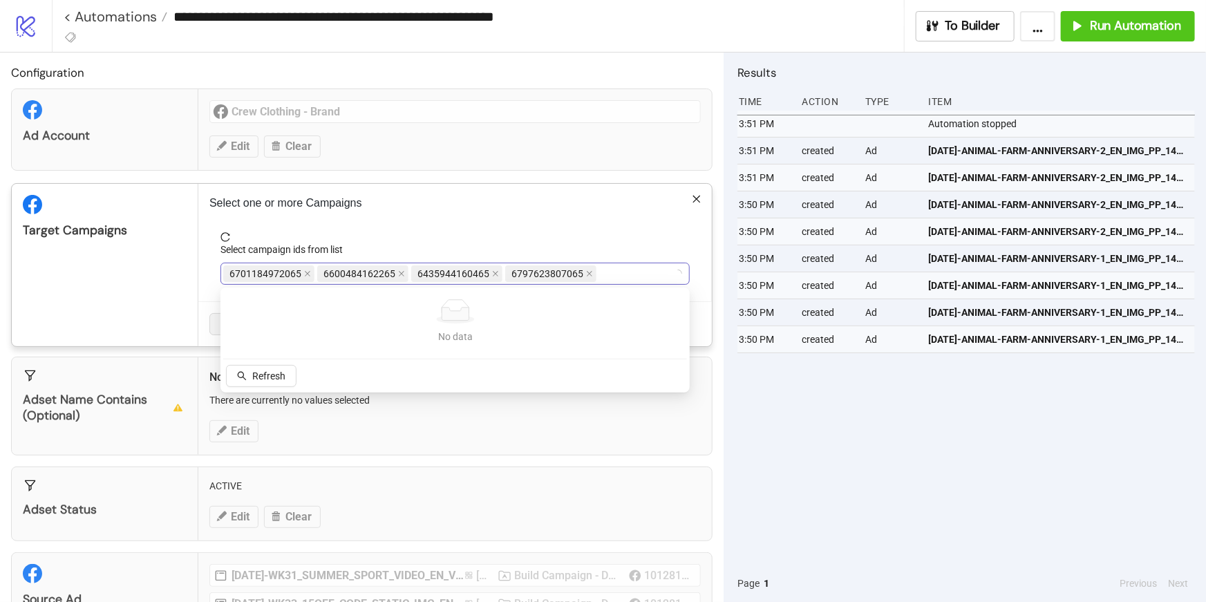
click at [301, 272] on span "6701184972065" at bounding box center [268, 273] width 91 height 17
click at [305, 274] on icon "close" at bounding box center [308, 275] width 6 height 6
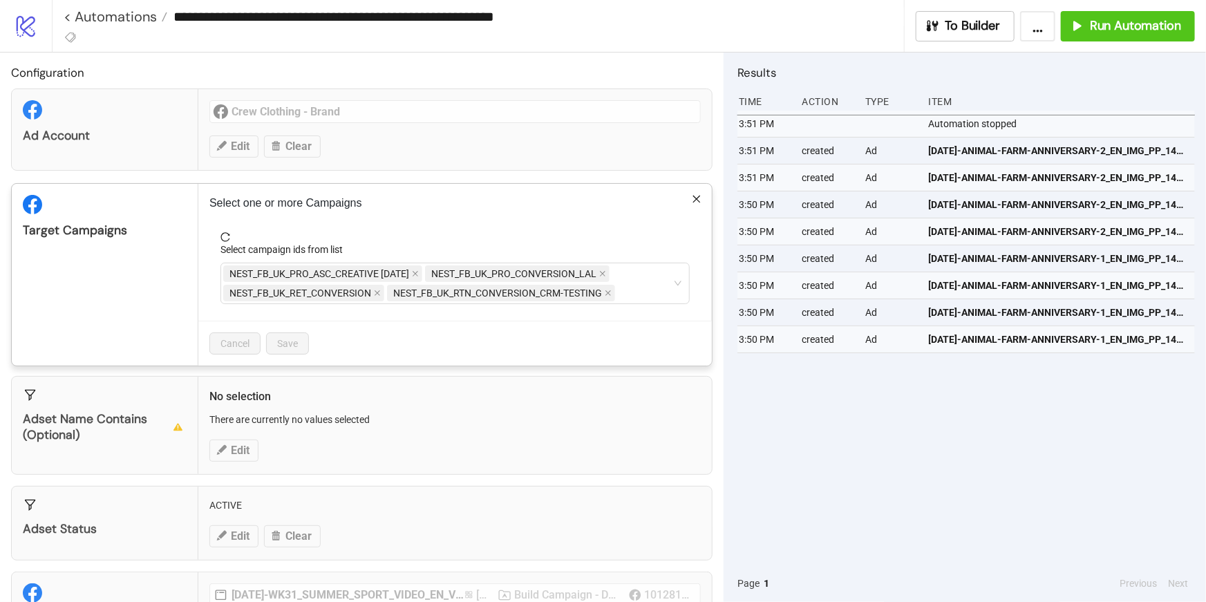
click at [383, 372] on div "**********" at bounding box center [603, 301] width 1206 height 602
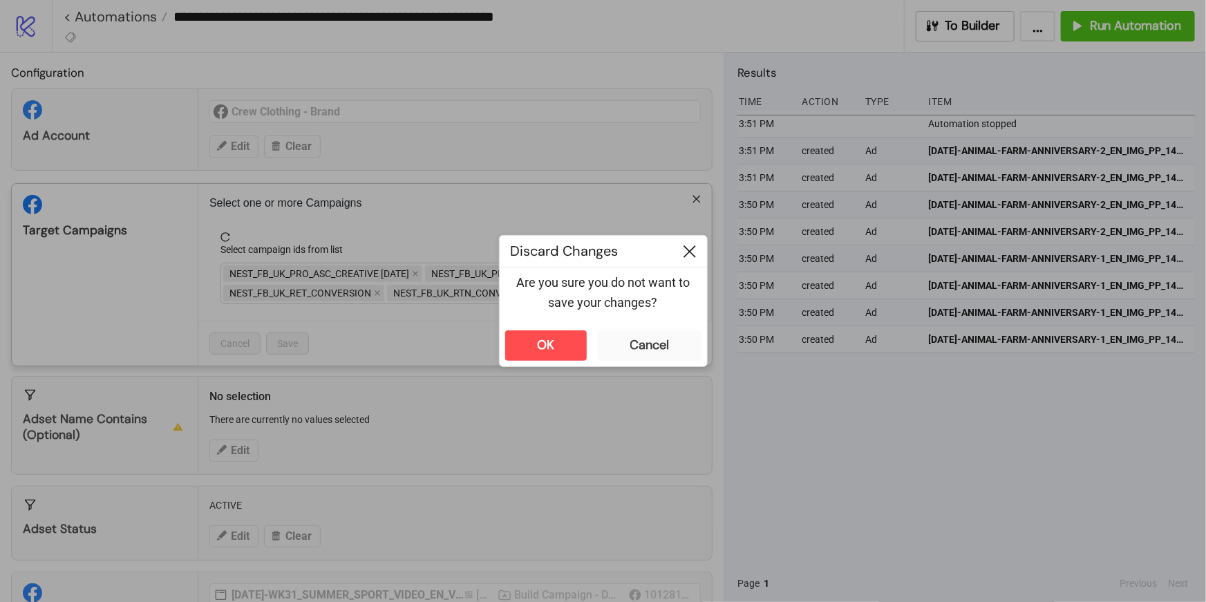
click at [695, 246] on div at bounding box center [690, 251] width 35 height 31
click at [610, 344] on button "Cancel" at bounding box center [650, 345] width 104 height 30
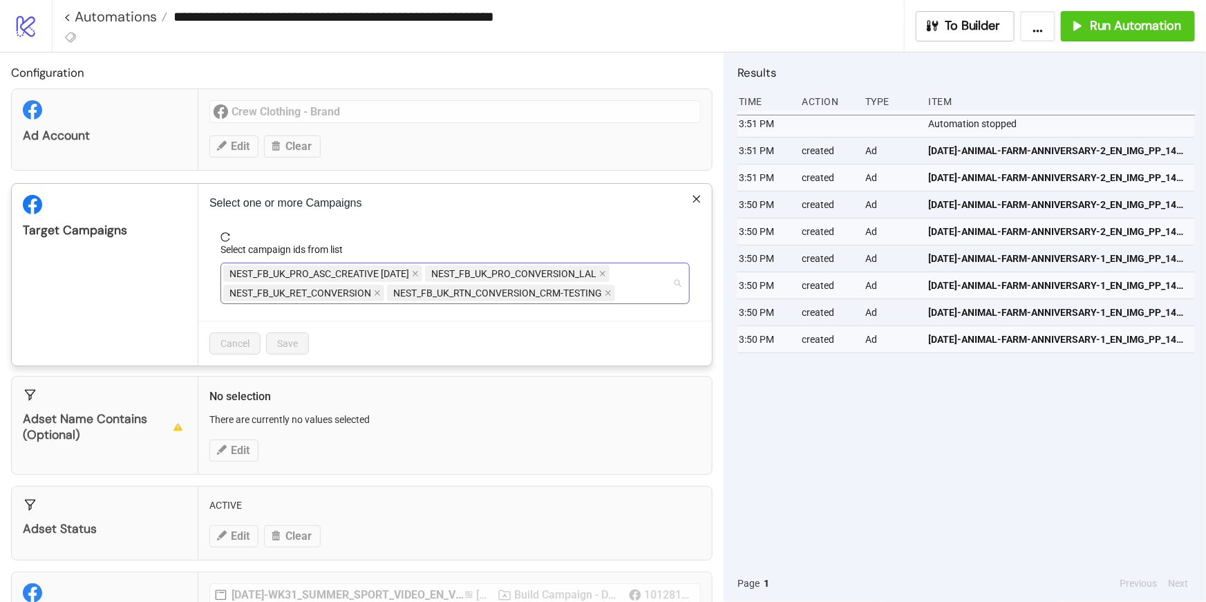
click at [643, 294] on div "NEST_FB_UK_PRO_ASC_CREATIVE [DATE] NEST_FB_UK_PRO_CONVERSION_LAL NEST_FB_UK_RET…" at bounding box center [447, 283] width 449 height 39
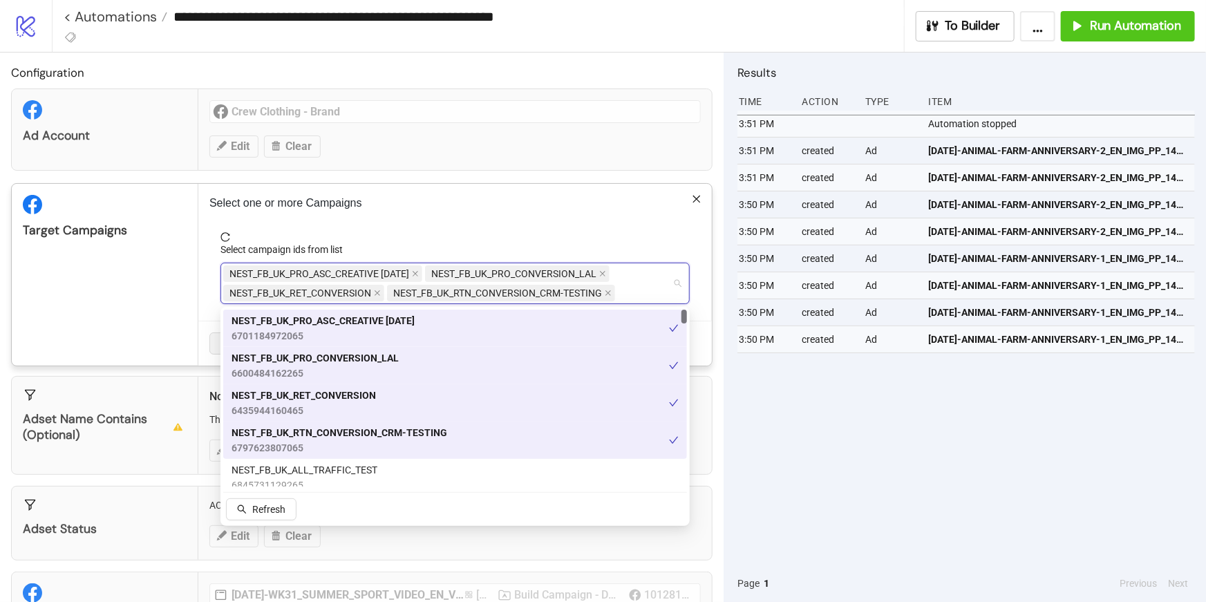
click at [368, 326] on span "NEST_FB_UK_PRO_ASC_CREATIVE [DATE]" at bounding box center [323, 320] width 183 height 15
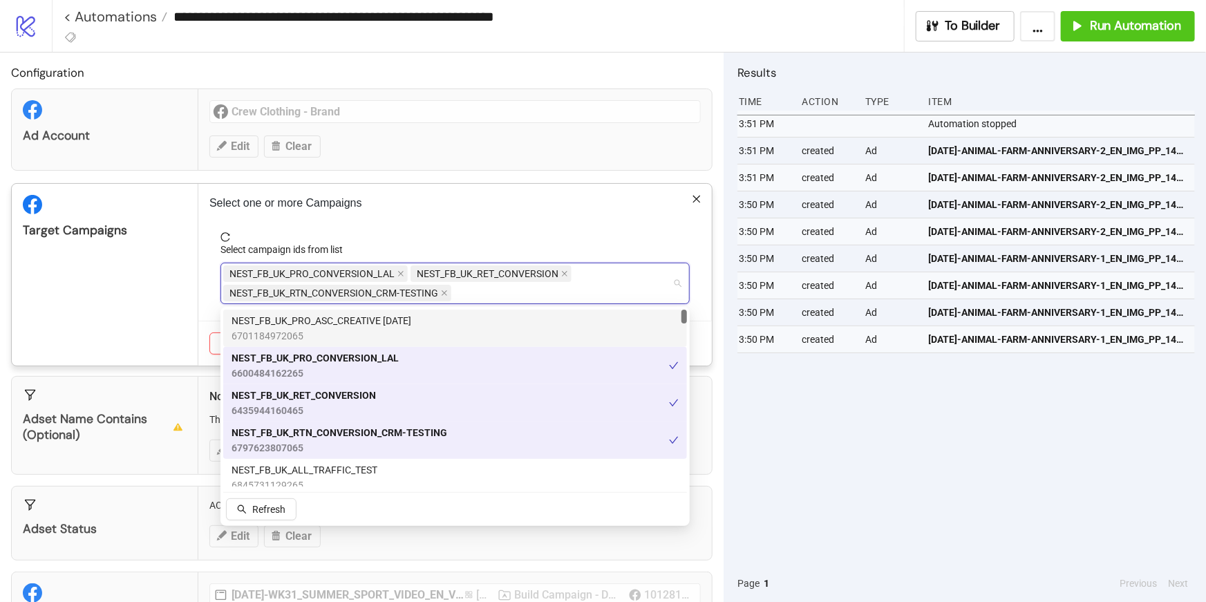
click at [212, 282] on form "Select campaign ids from list NEST_FB_UK_PRO_CONVERSION_LAL NEST_FB_UK_RET_CONV…" at bounding box center [454, 276] width 491 height 88
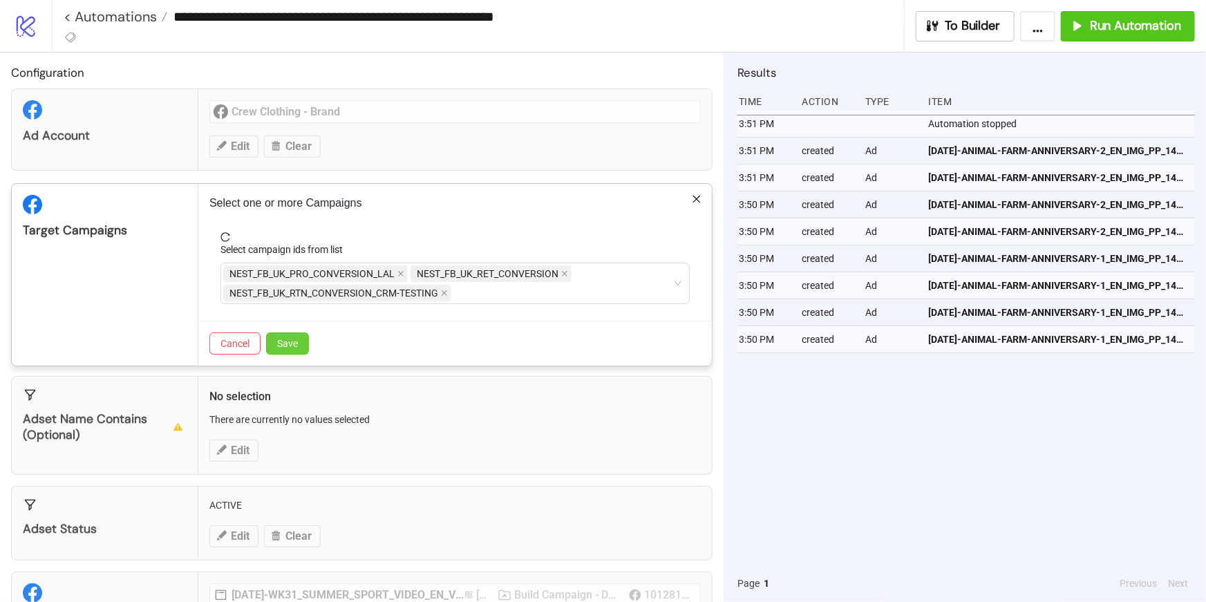
click at [274, 345] on button "Save" at bounding box center [287, 343] width 43 height 22
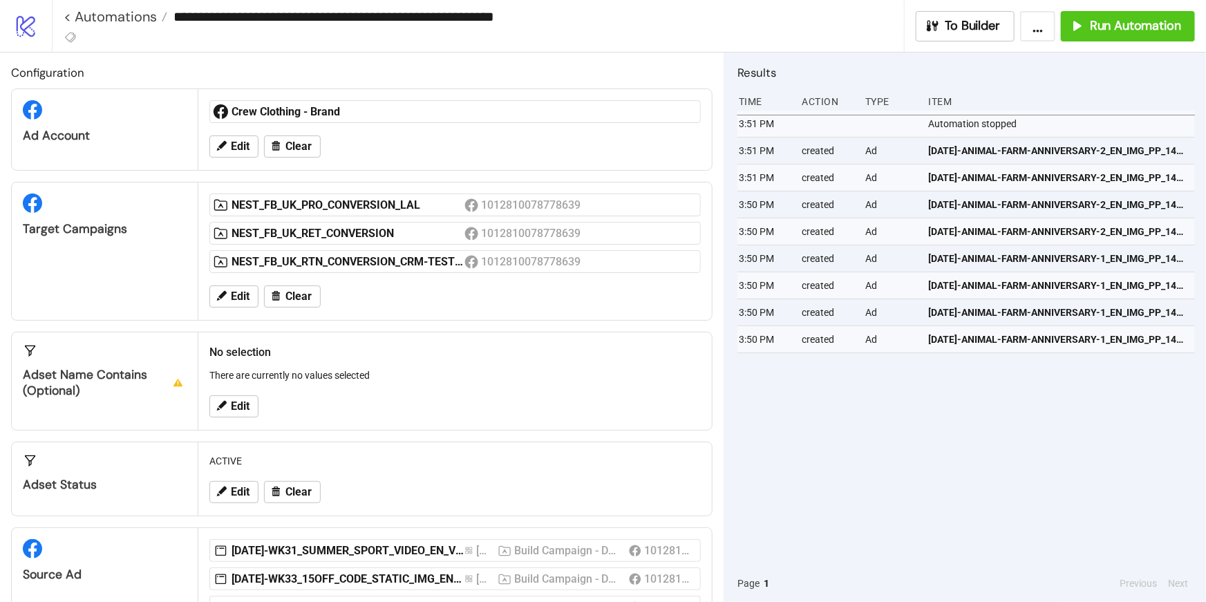
click at [404, 294] on div "Edit Clear" at bounding box center [455, 297] width 503 height 36
click at [252, 296] on button "Edit" at bounding box center [233, 296] width 49 height 22
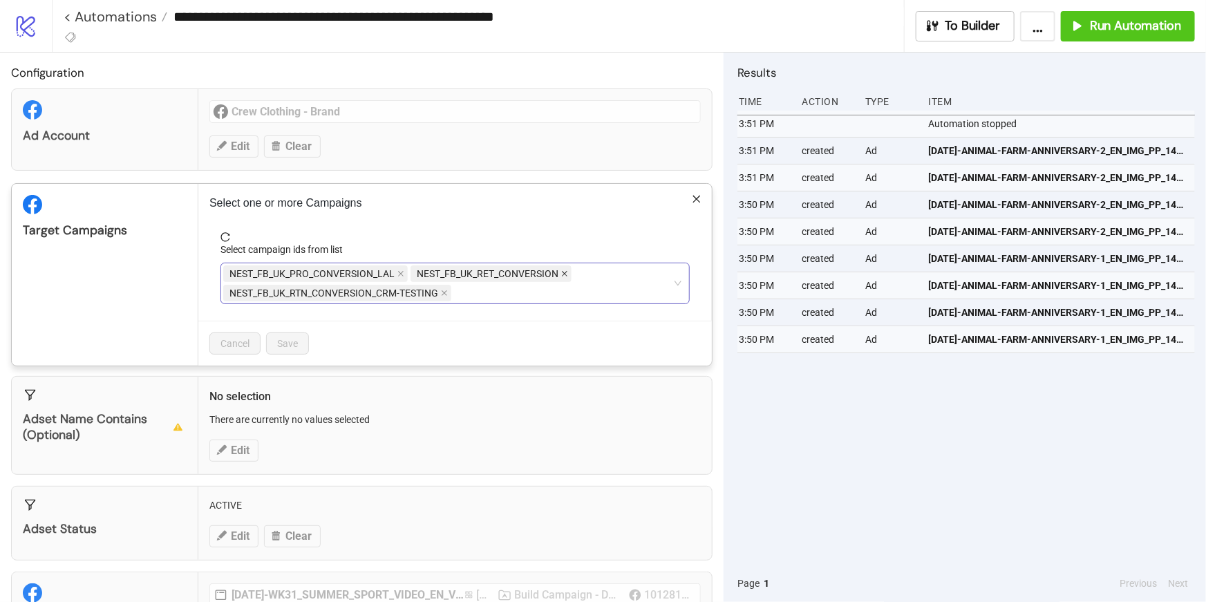
click at [562, 275] on icon "close" at bounding box center [565, 275] width 6 height 6
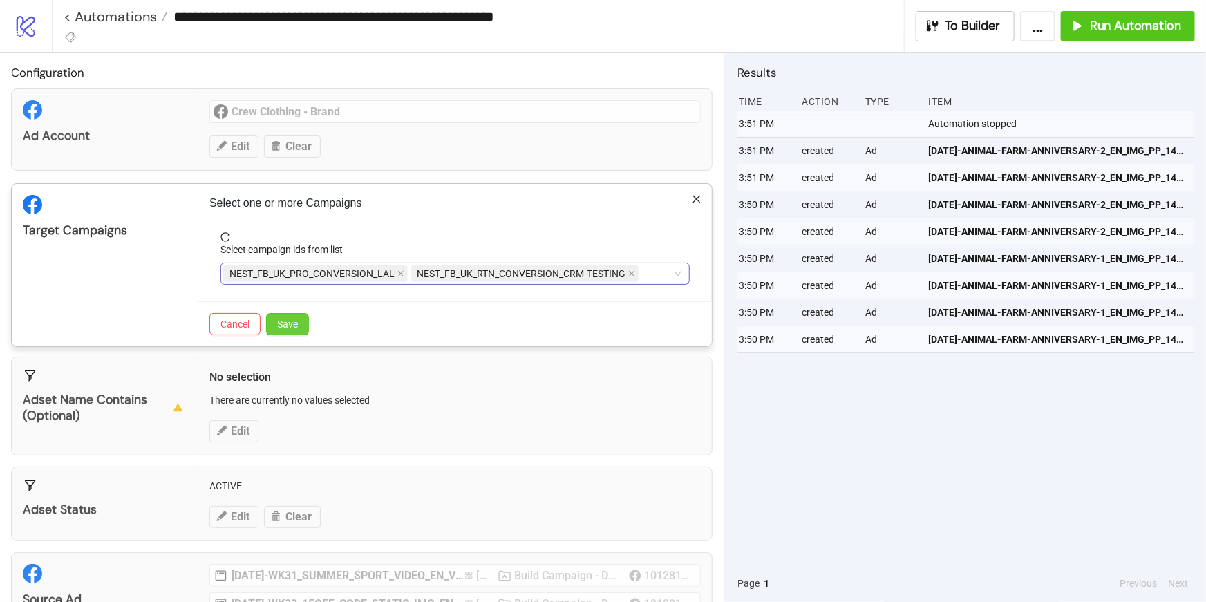
click at [283, 332] on button "Save" at bounding box center [287, 324] width 43 height 22
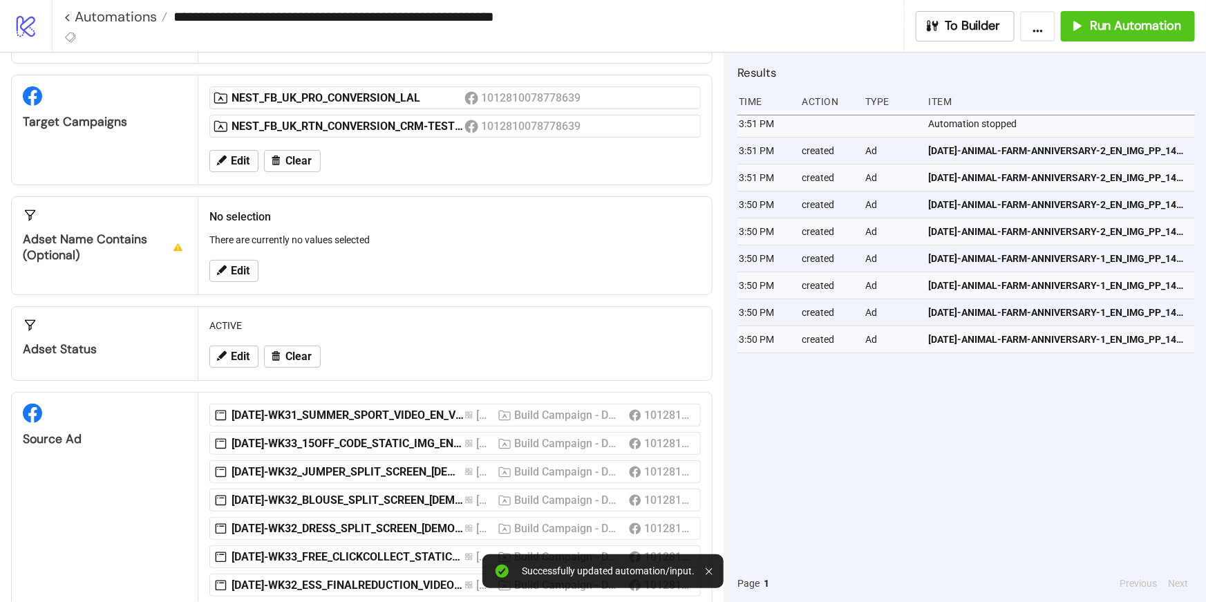
scroll to position [197, 0]
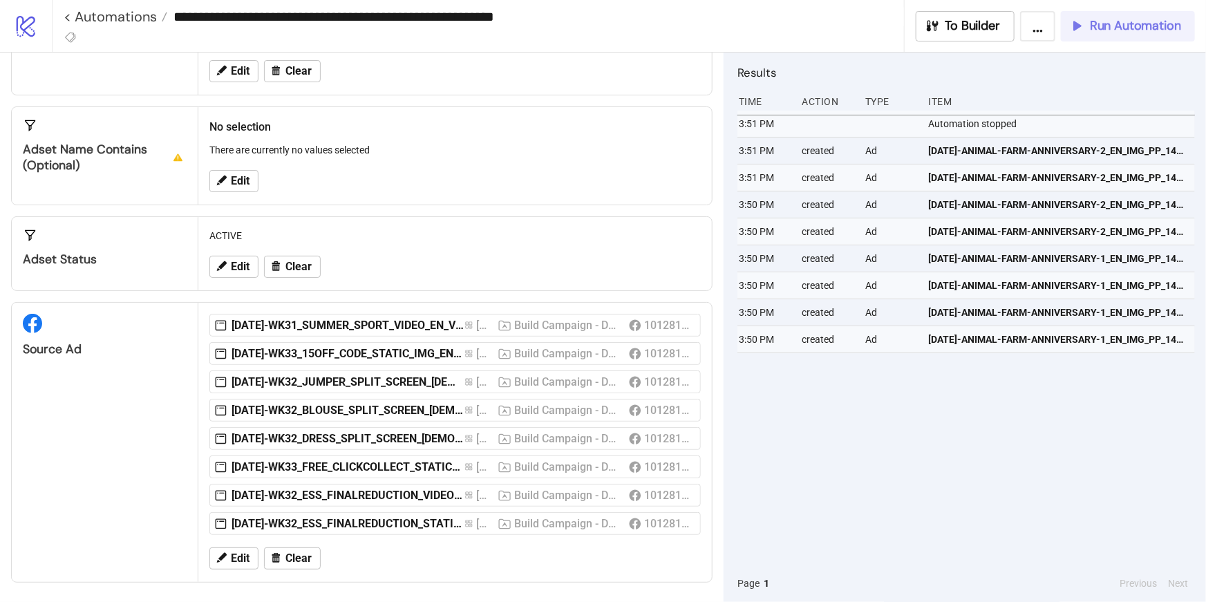
click at [1106, 27] on span "Run Automation" at bounding box center [1135, 26] width 91 height 16
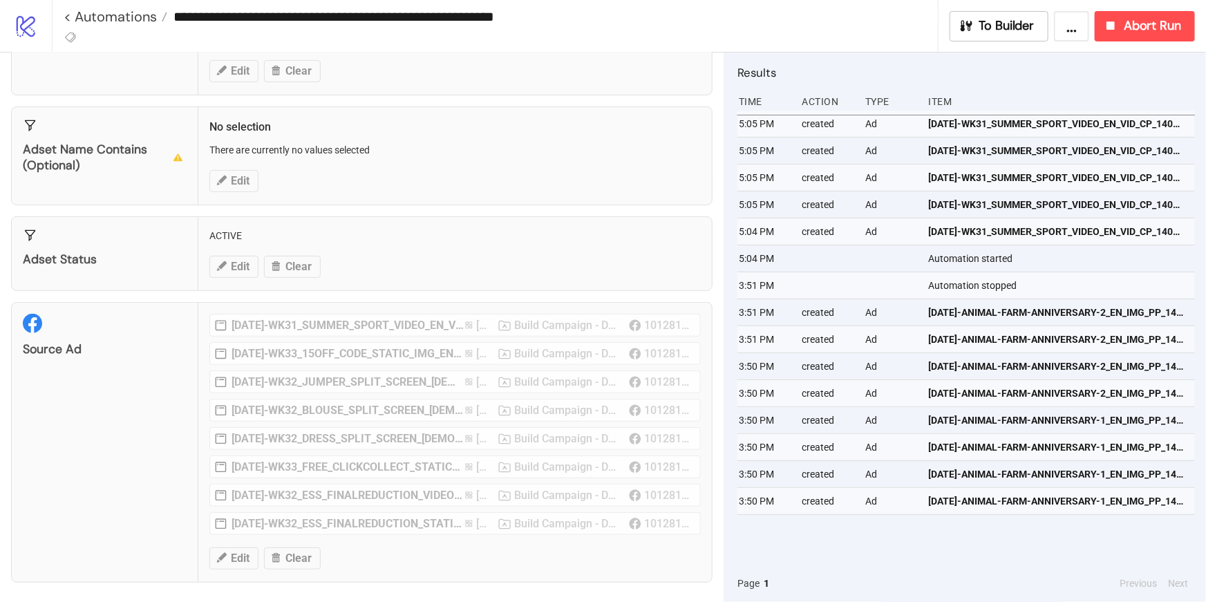
click at [867, 588] on div "Page 1" at bounding box center [927, 583] width 378 height 15
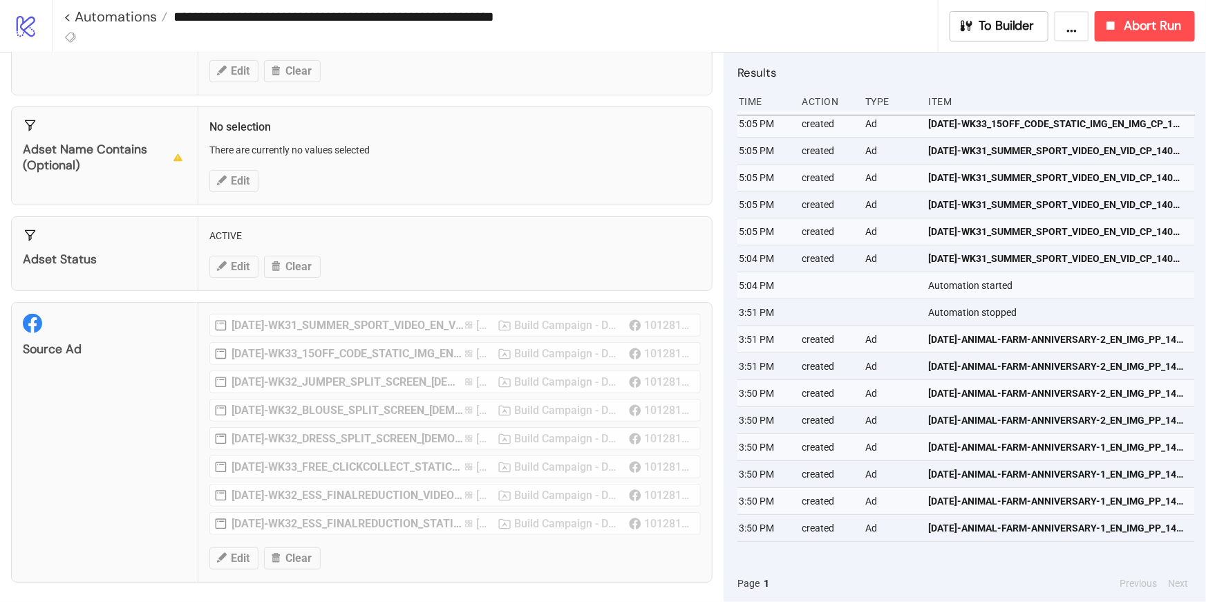
click at [908, 559] on div "5:05 PM created Ad [DATE]-WK33_15OFF_CODE_STATIC_IMG_EN_IMG_CP_14082025_ALLG_CC…" at bounding box center [967, 338] width 458 height 454
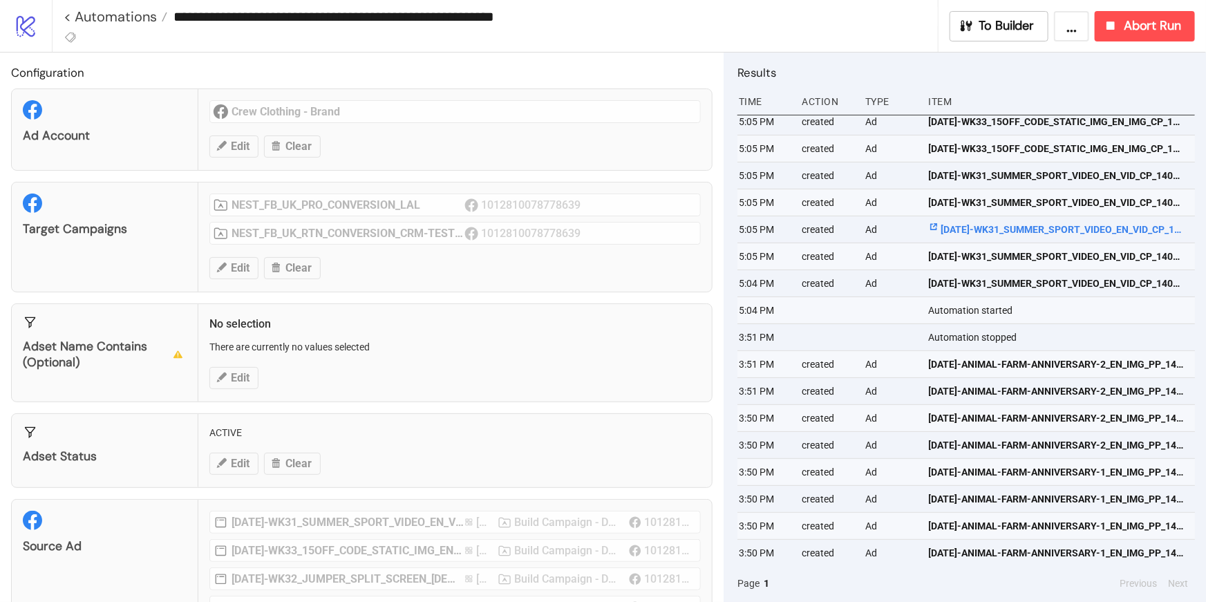
scroll to position [0, 3]
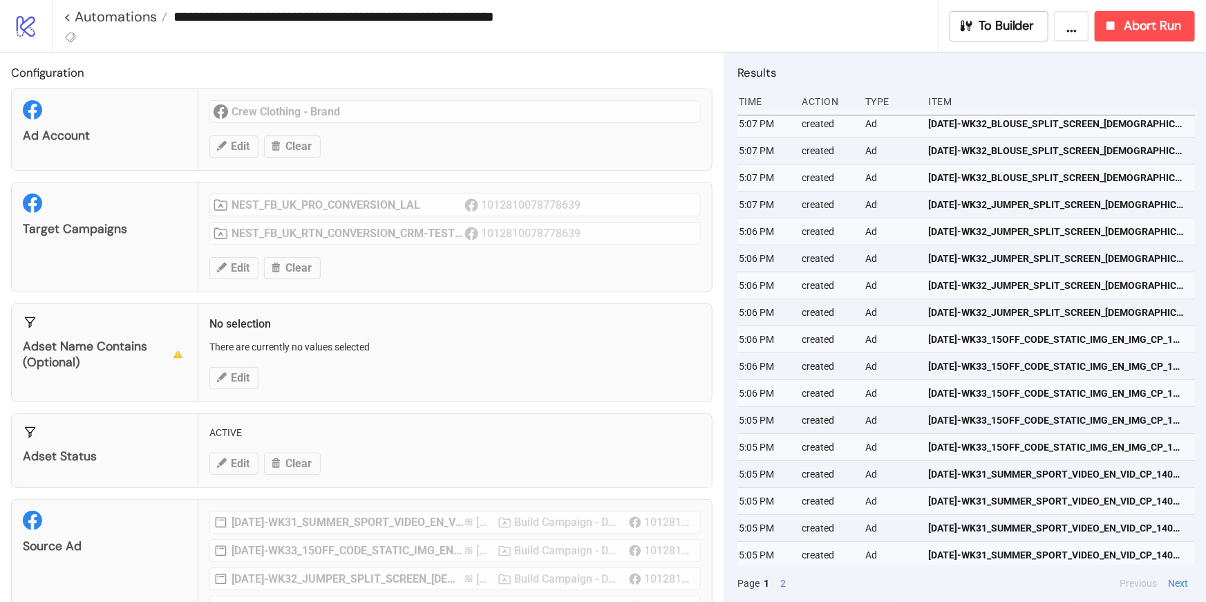
click at [437, 358] on div "Adset Name contains (optional) No selection There are currently no values selec…" at bounding box center [362, 352] width 702 height 99
click at [448, 297] on div "Configuration Ad Account Crew Clothing - Brand Edit Clear Target Campaigns NEST…" at bounding box center [362, 328] width 724 height 550
click at [265, 243] on div "Target Campaigns NEST_FB_UK_PRO_CONVERSION_LAL 1012810078778639 NEST_FB_UK_RTN_…" at bounding box center [362, 237] width 702 height 111
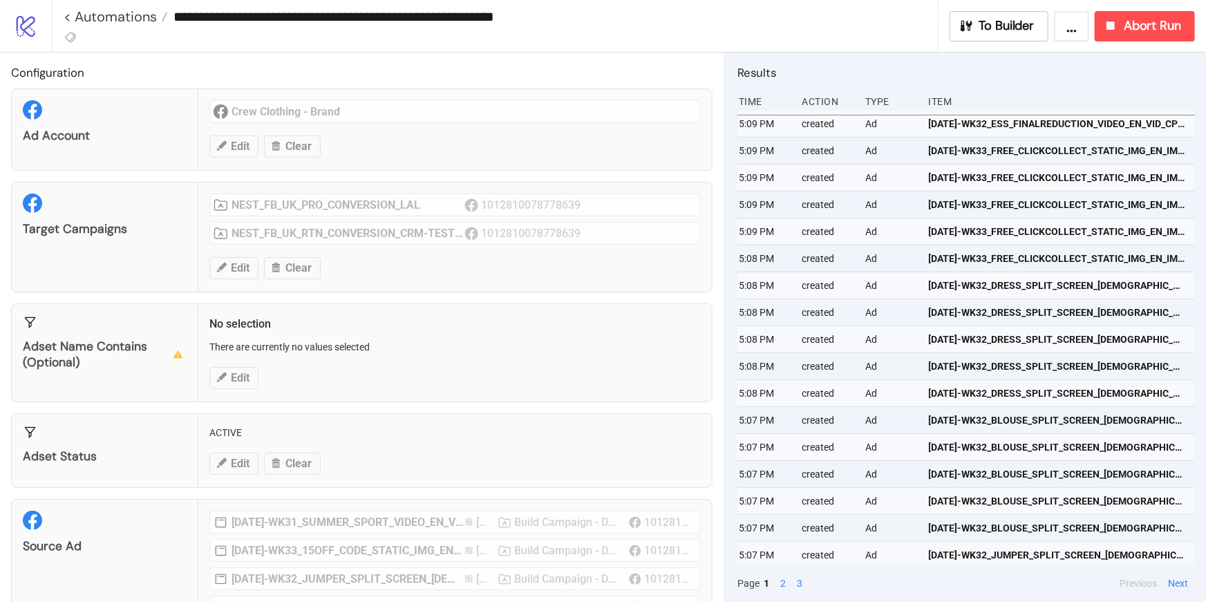
click at [485, 248] on div "Target Campaigns NEST_FB_UK_PRO_CONVERSION_LAL 1012810078778639 NEST_FB_UK_RTN_…" at bounding box center [362, 237] width 702 height 111
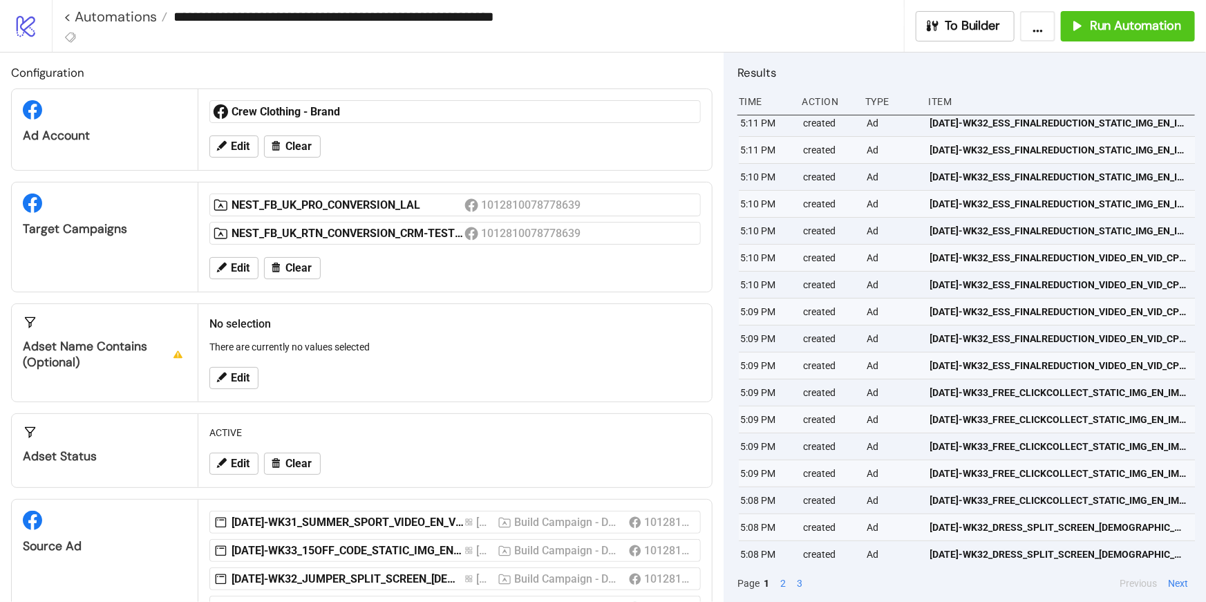
scroll to position [0, 2]
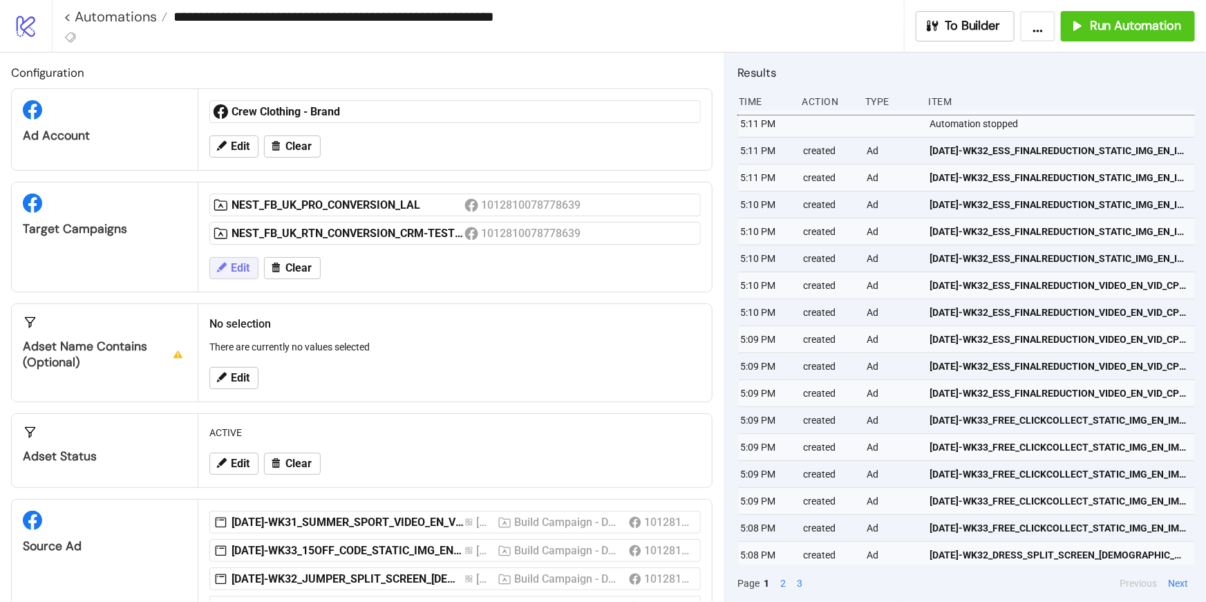
click at [239, 268] on span "Edit" at bounding box center [240, 268] width 19 height 12
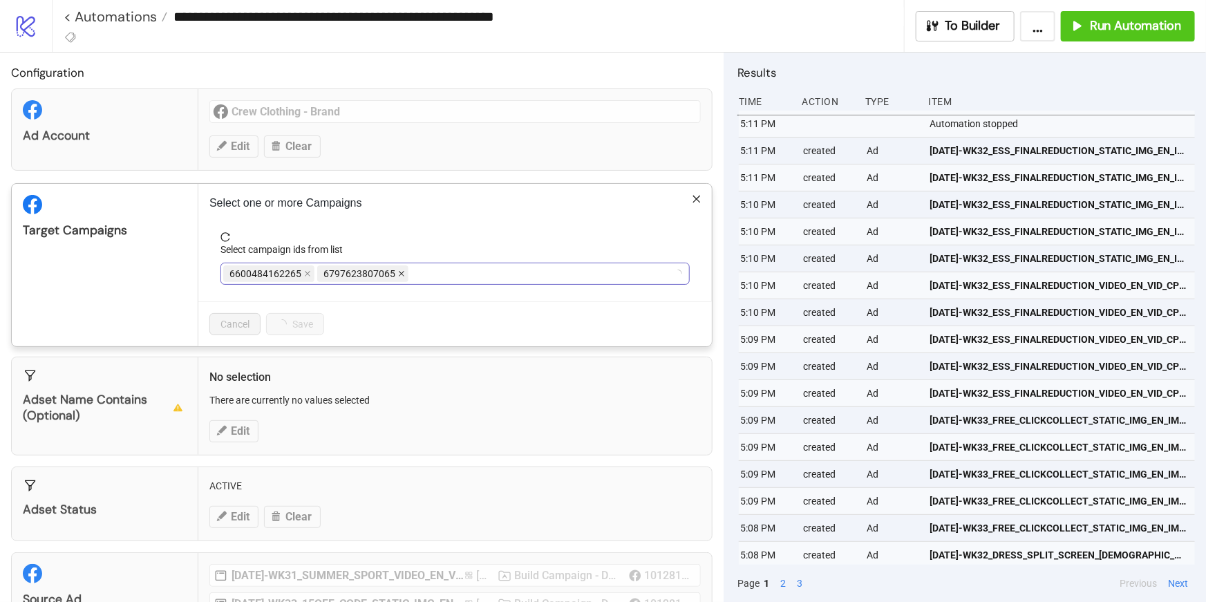
click at [399, 272] on icon "close" at bounding box center [402, 275] width 6 height 6
click at [397, 273] on icon "close" at bounding box center [400, 273] width 7 height 7
click at [446, 277] on span at bounding box center [444, 273] width 7 height 15
click at [435, 277] on div at bounding box center [447, 273] width 449 height 19
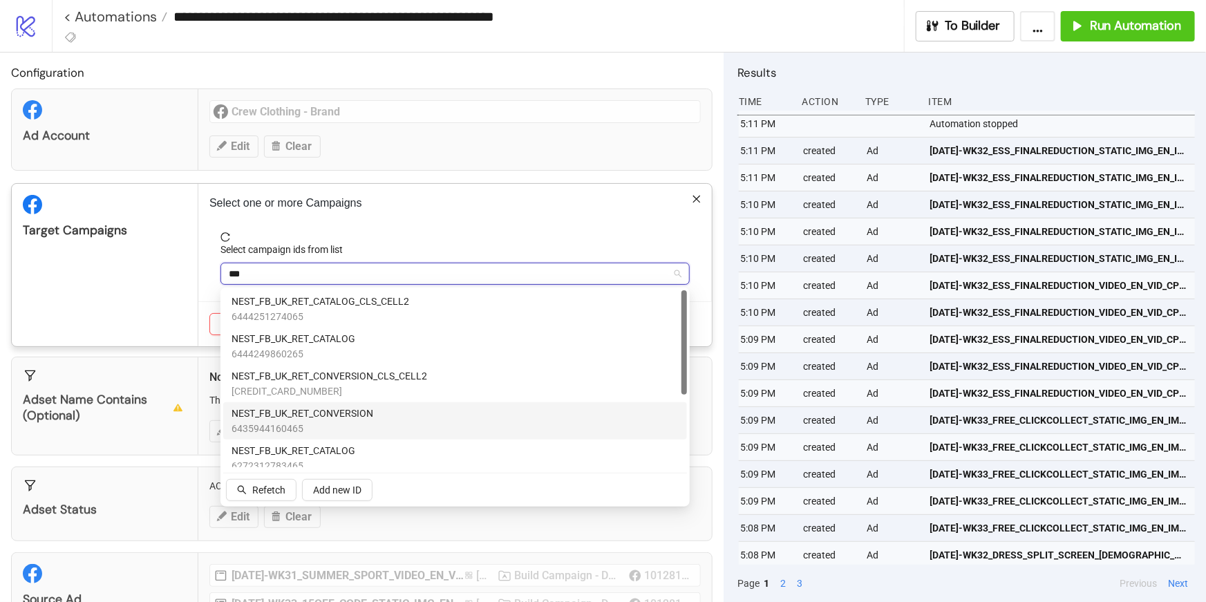
click at [412, 411] on div "NEST_FB_UK_RET_CONVERSION 6435944160465" at bounding box center [455, 421] width 447 height 30
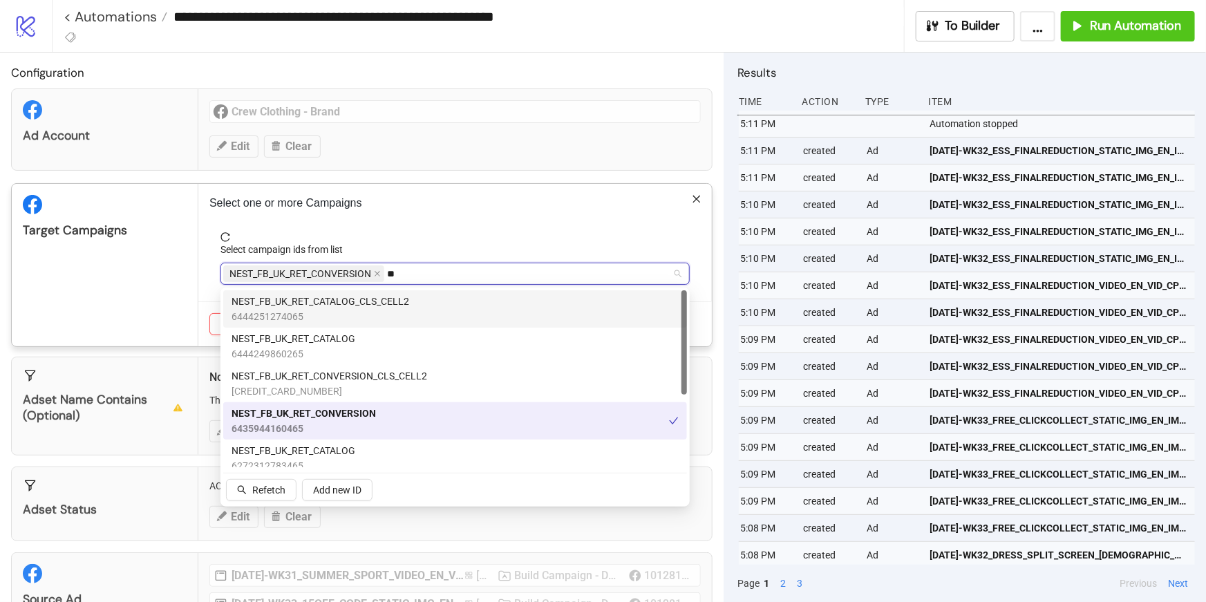
type input "*"
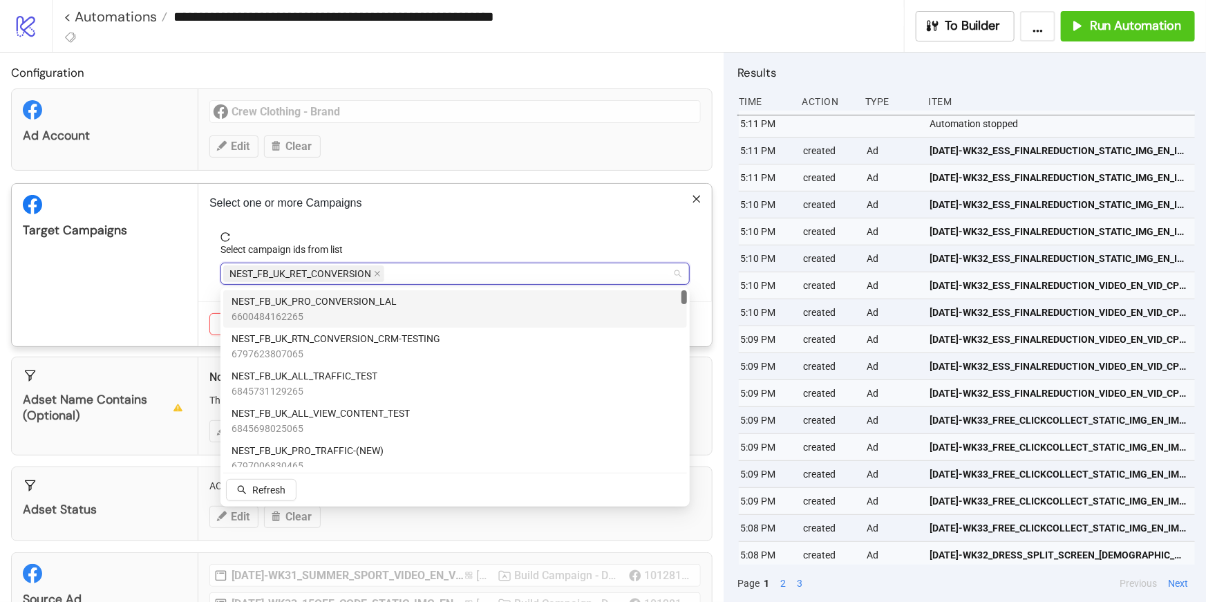
click at [459, 217] on div "Select one or more Campaigns Select campaign ids from list NEST_FB_UK_RET_CONVE…" at bounding box center [455, 265] width 514 height 162
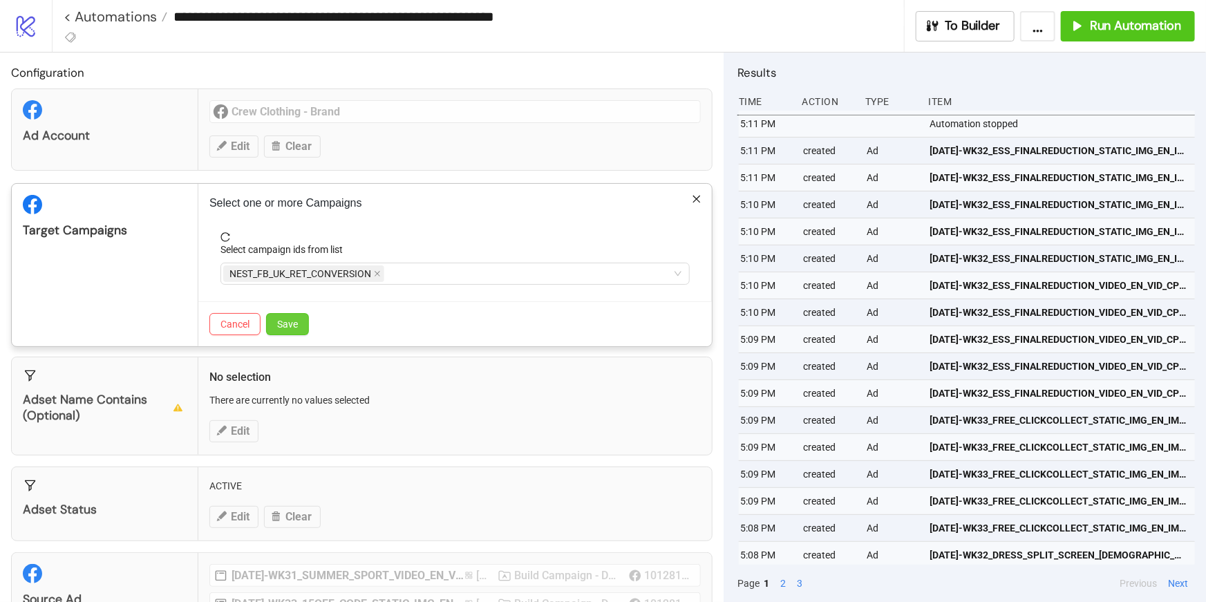
click at [303, 319] on button "Save" at bounding box center [287, 324] width 43 height 22
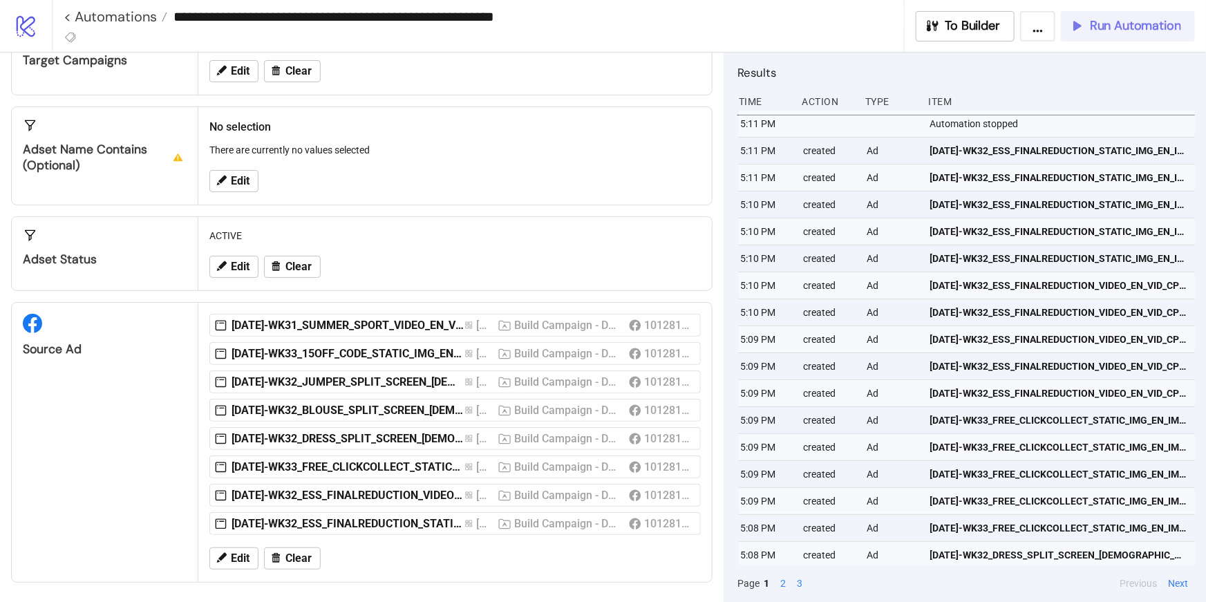
click at [1150, 24] on span "Run Automation" at bounding box center [1135, 26] width 91 height 16
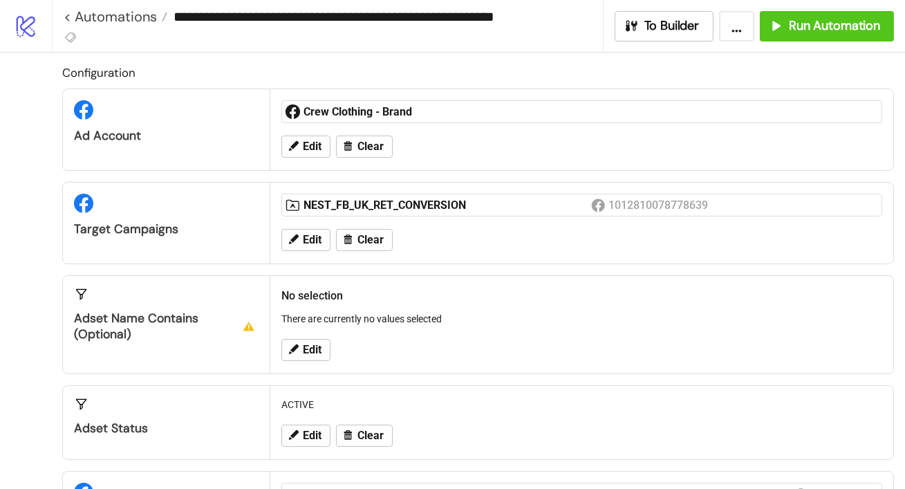
scroll to position [0, 0]
